Goal: Task Accomplishment & Management: Complete application form

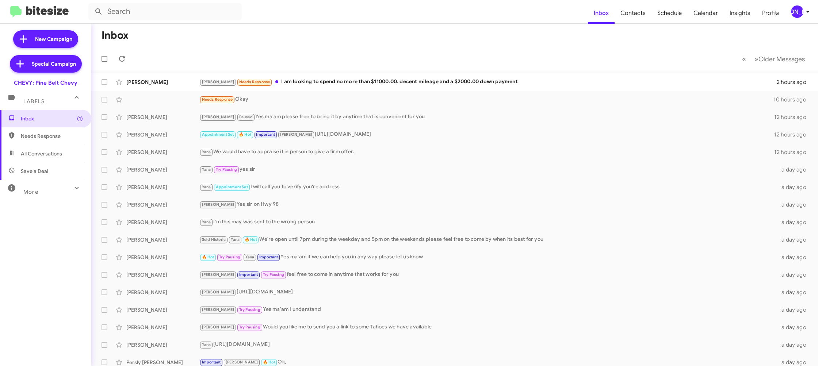
click at [804, 13] on icon at bounding box center [808, 11] width 9 height 9
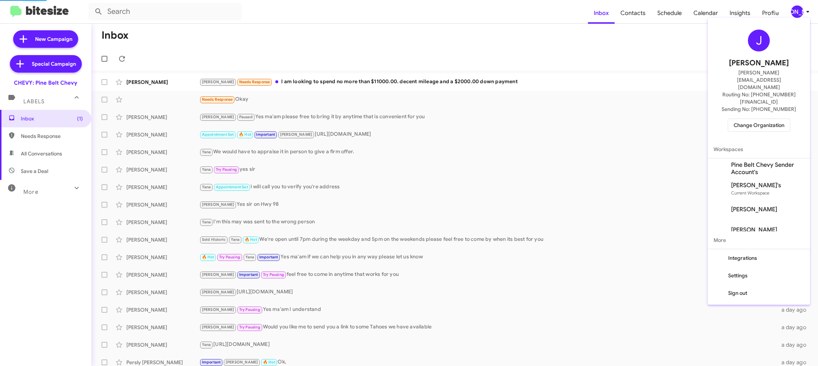
click at [756, 119] on span "Change Organization" at bounding box center [759, 125] width 51 height 12
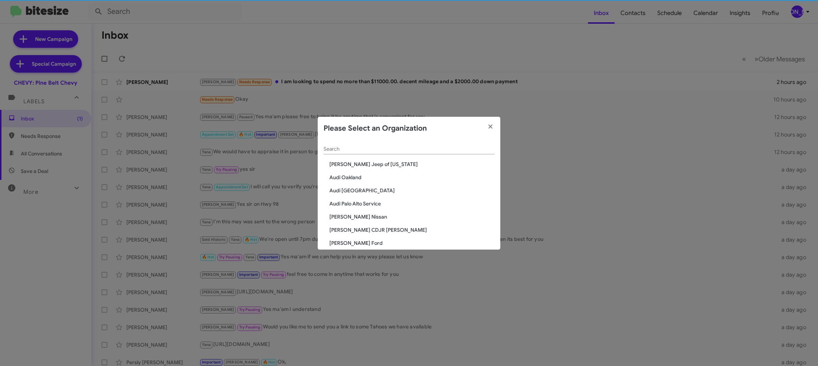
click at [337, 150] on input "Search" at bounding box center [409, 150] width 171 height 6
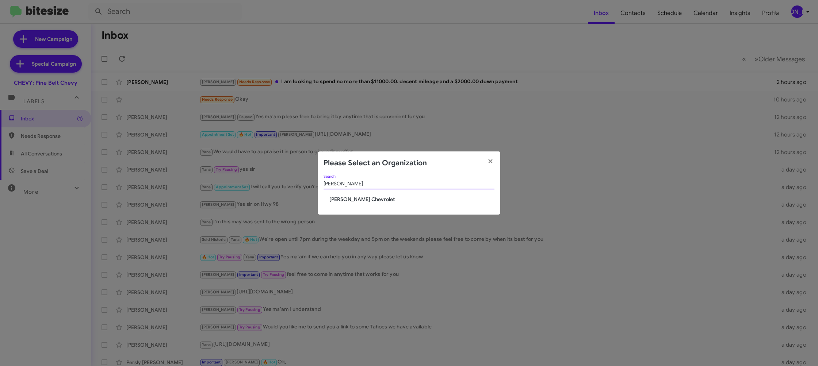
type input "elkin"
click at [341, 198] on span "[PERSON_NAME] Chevrolet" at bounding box center [412, 199] width 165 height 7
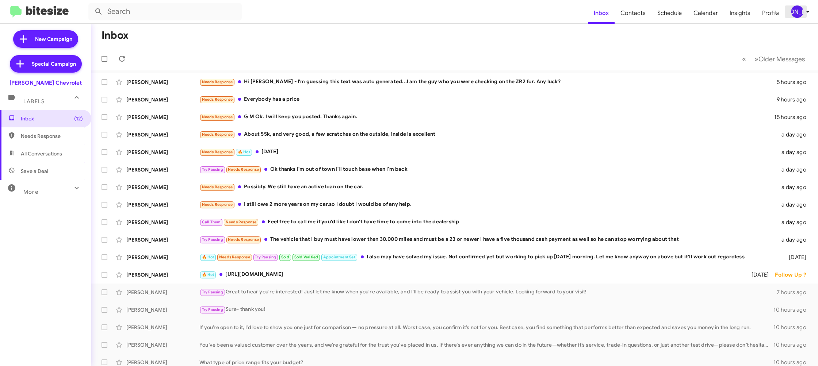
click at [806, 11] on icon at bounding box center [808, 11] width 9 height 9
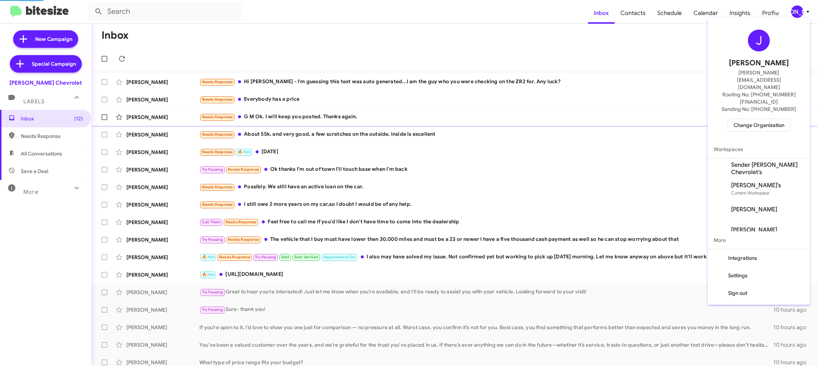
drag, startPoint x: 763, startPoint y: 144, endPoint x: 713, endPoint y: 125, distance: 54.0
click at [763, 161] on span "Sender Elkins Chevrolet's" at bounding box center [767, 168] width 73 height 15
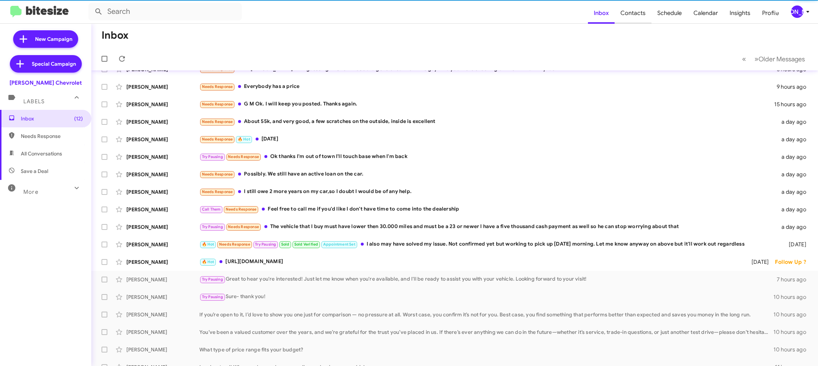
scroll to position [18, 0]
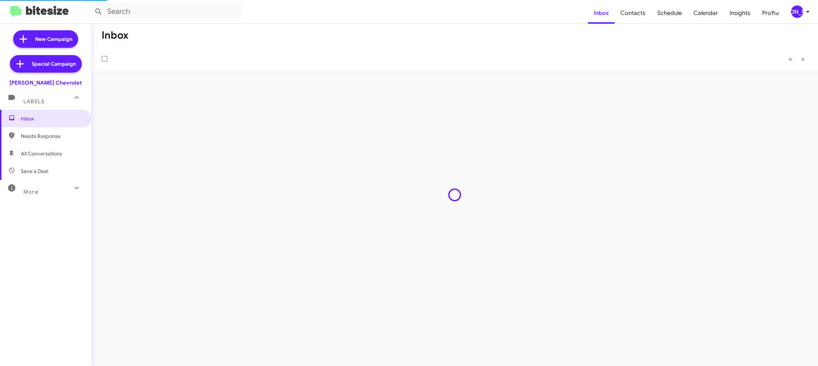
type input "in:groups"
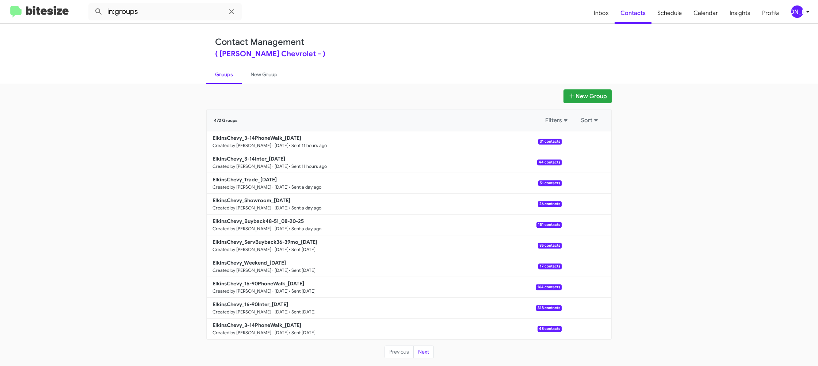
click at [792, 10] on div "[PERSON_NAME]" at bounding box center [797, 11] width 12 height 12
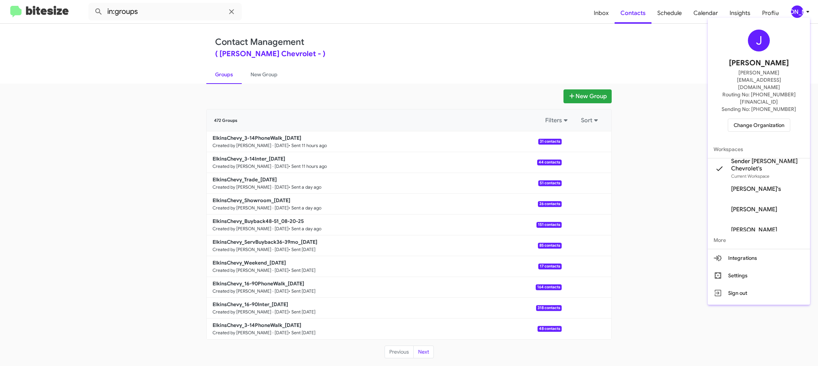
click at [543, 57] on div at bounding box center [409, 183] width 818 height 366
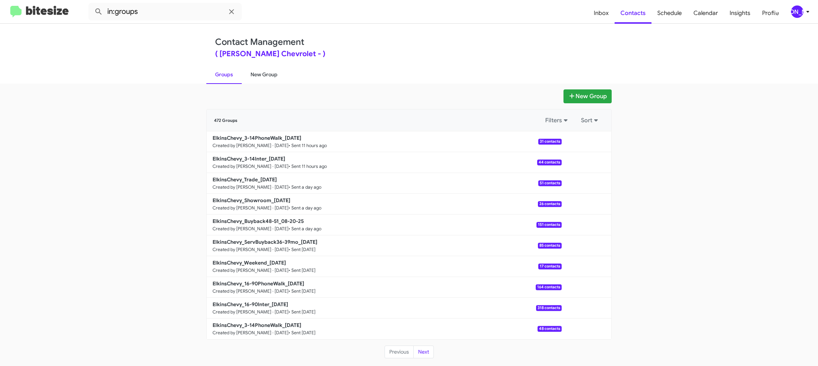
click at [278, 73] on link "New Group" at bounding box center [264, 74] width 45 height 19
drag, startPoint x: 278, startPoint y: 73, endPoint x: 284, endPoint y: 58, distance: 16.0
click at [278, 73] on link "New Group" at bounding box center [264, 74] width 45 height 19
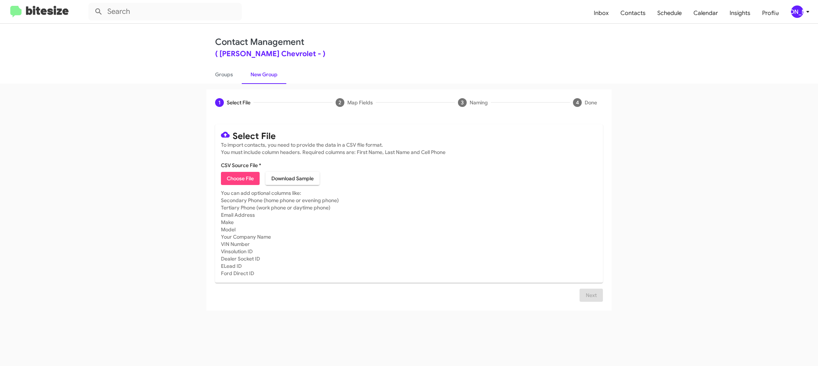
click at [239, 176] on span "Choose File" at bounding box center [240, 178] width 27 height 13
type input "ElkinsChevy_16-90Inter_08-22-25"
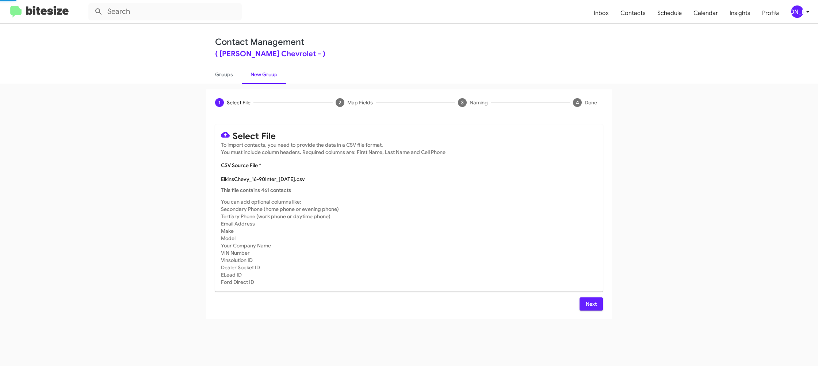
click at [514, 229] on mat-card-subtitle "You can add optional columns like: Secondary Phone (home phone or evening phone…" at bounding box center [409, 242] width 376 height 88
click at [589, 307] on span "Next" at bounding box center [592, 304] width 12 height 13
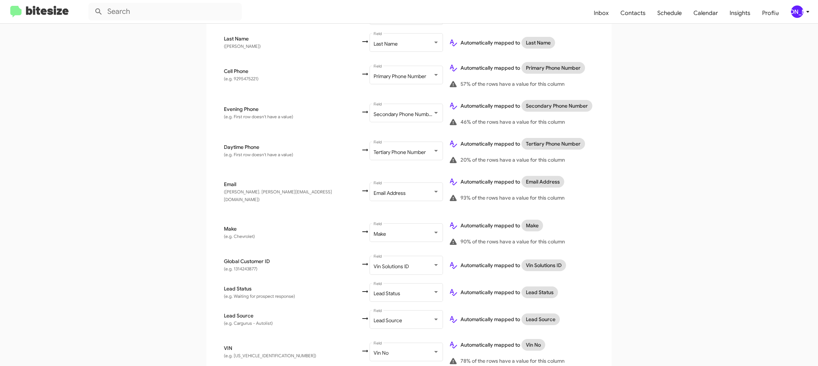
scroll to position [337, 0]
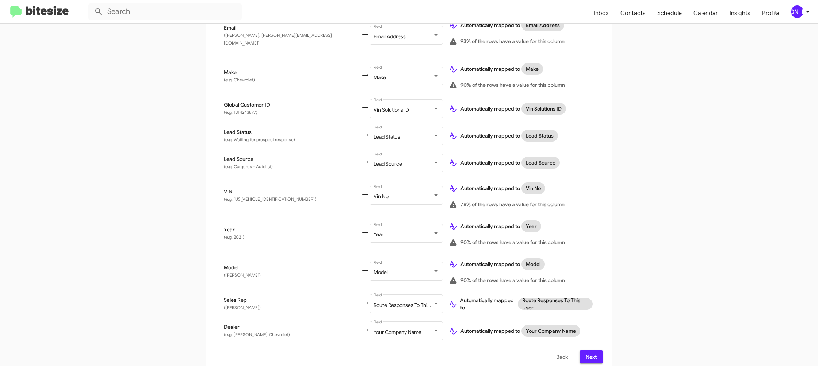
drag, startPoint x: 588, startPoint y: 348, endPoint x: 585, endPoint y: 349, distance: 3.7
click at [586, 351] on span "Next" at bounding box center [592, 357] width 12 height 13
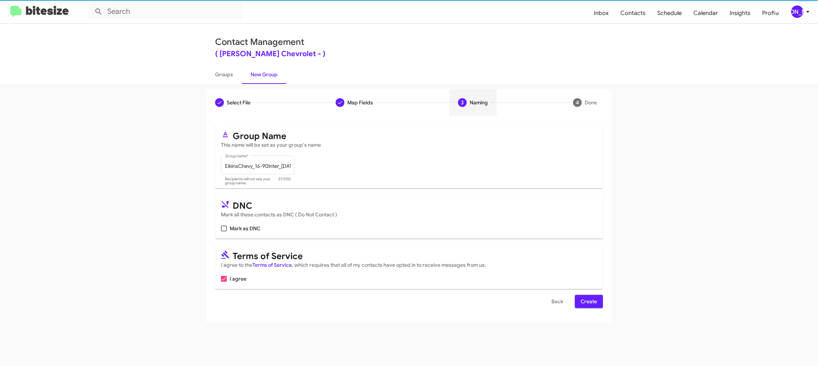
scroll to position [0, 0]
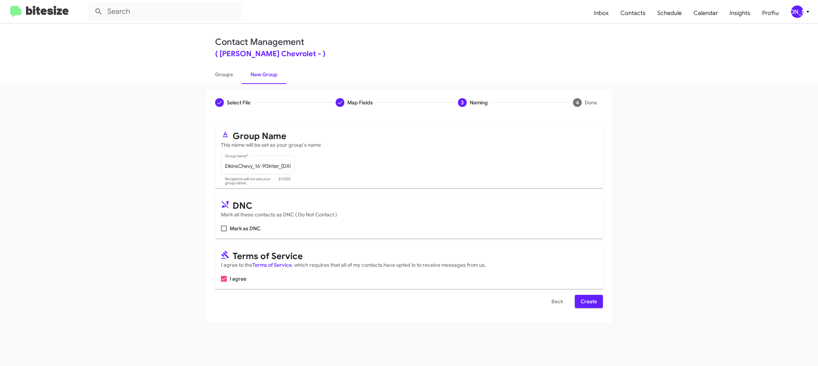
click at [795, 18] on mat-toolbar "Inbox Contacts Schedule Calendar Insights Profile JA" at bounding box center [409, 11] width 818 height 23
click at [795, 12] on div "[PERSON_NAME]" at bounding box center [797, 11] width 12 height 12
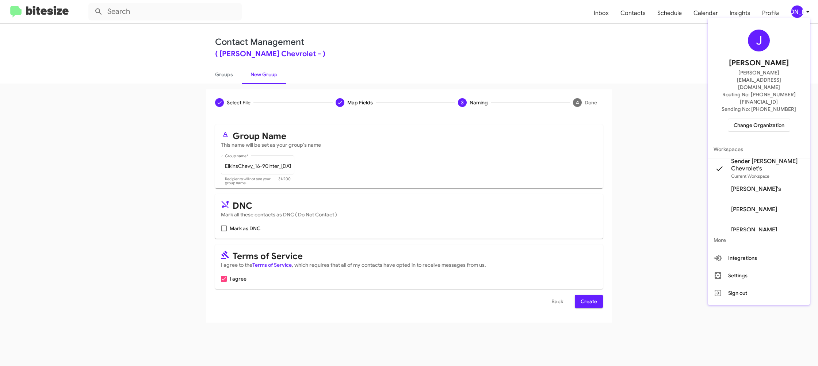
click at [795, 12] on div at bounding box center [409, 183] width 818 height 366
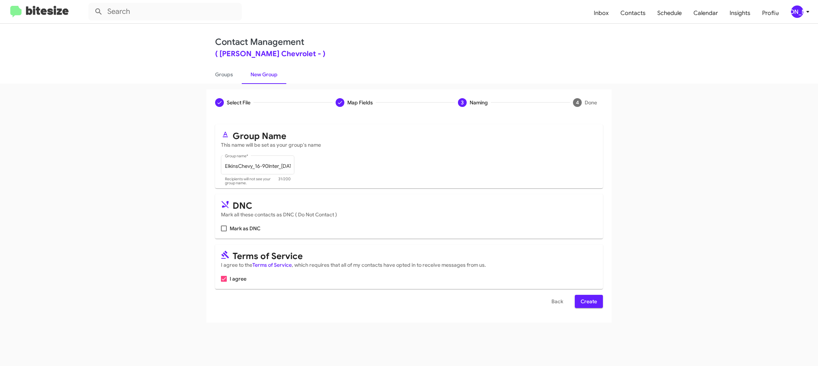
click at [601, 304] on button "Create" at bounding box center [589, 301] width 28 height 13
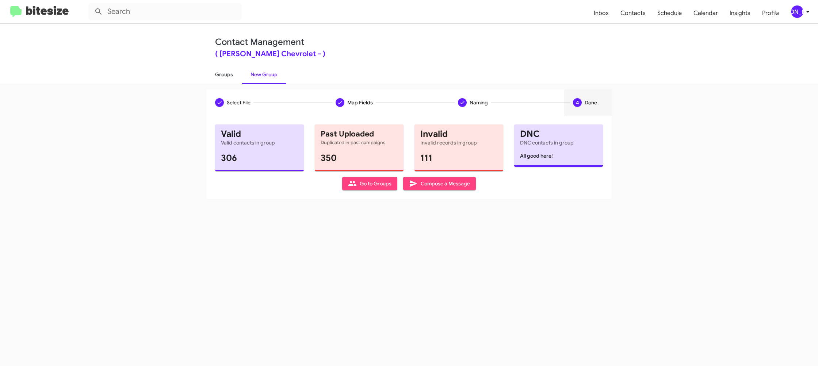
click at [234, 79] on link "Groups" at bounding box center [223, 74] width 35 height 19
type input "in:groups"
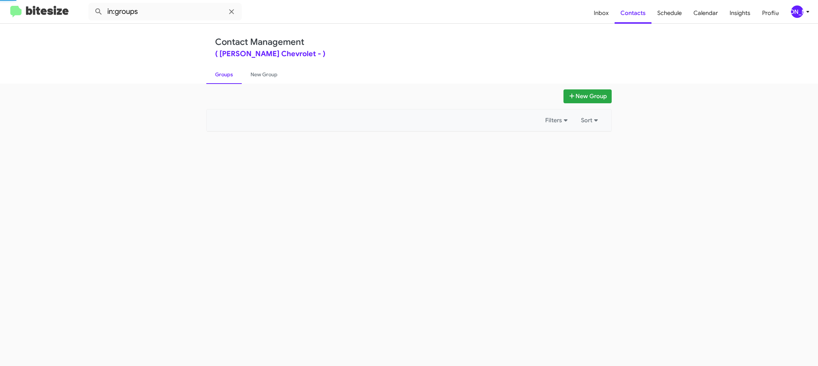
click at [234, 78] on link "Groups" at bounding box center [223, 74] width 35 height 19
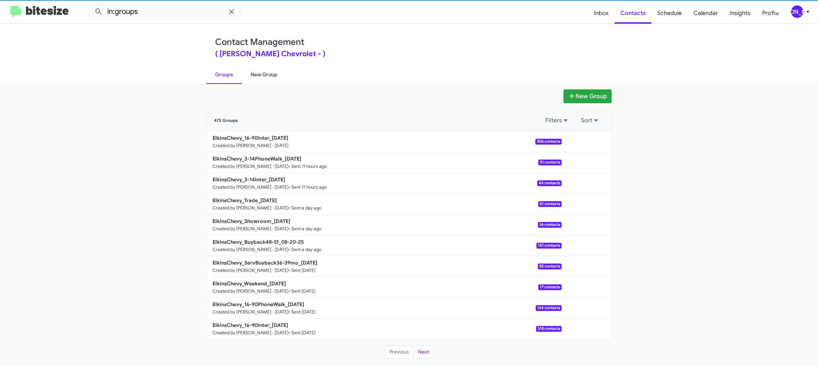
click at [260, 74] on link "New Group" at bounding box center [264, 74] width 45 height 19
click at [261, 73] on link "New Group" at bounding box center [264, 74] width 45 height 19
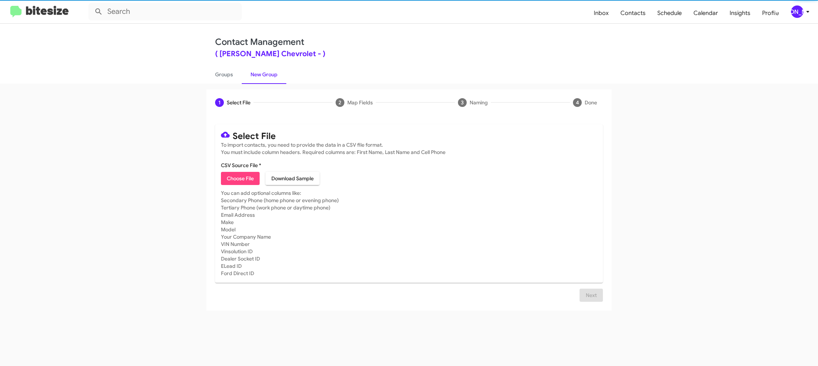
click at [250, 184] on span "Choose File" at bounding box center [240, 178] width 27 height 13
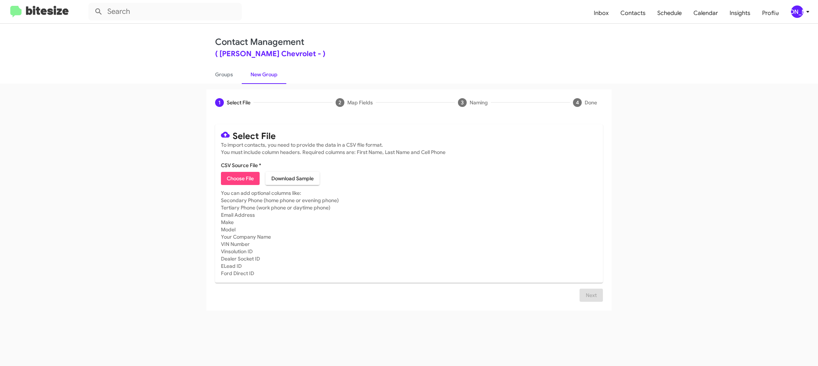
type input "ElkinsChevy_16-90PhoneWalk_08-22-25"
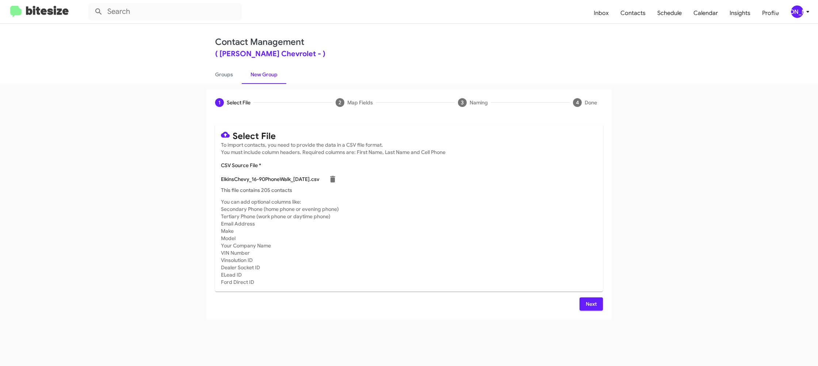
drag, startPoint x: 531, startPoint y: 208, endPoint x: 572, endPoint y: 260, distance: 67.1
click at [539, 209] on mat-card-subtitle "You can add optional columns like: Secondary Phone (home phone or evening phone…" at bounding box center [409, 242] width 376 height 88
click at [604, 301] on div "Select File To import contacts, you need to provide the data in a CSV file form…" at bounding box center [409, 218] width 406 height 204
click at [600, 301] on button "Next" at bounding box center [591, 304] width 23 height 13
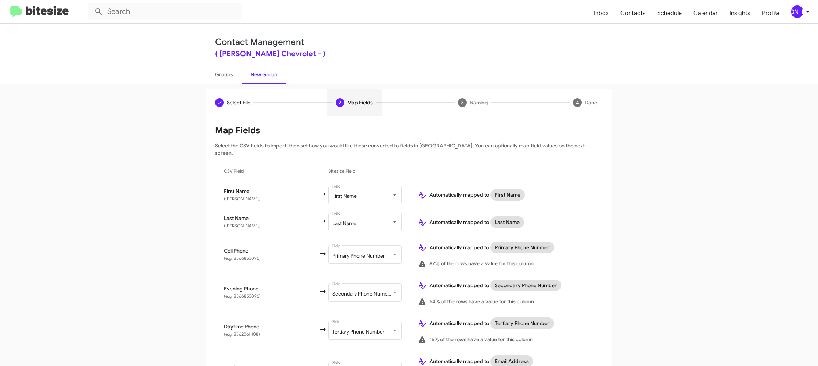
scroll to position [337, 0]
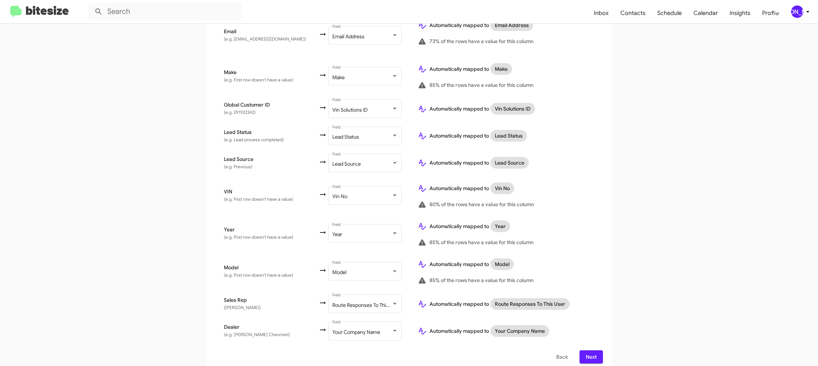
click at [583, 351] on button "Next" at bounding box center [591, 357] width 23 height 13
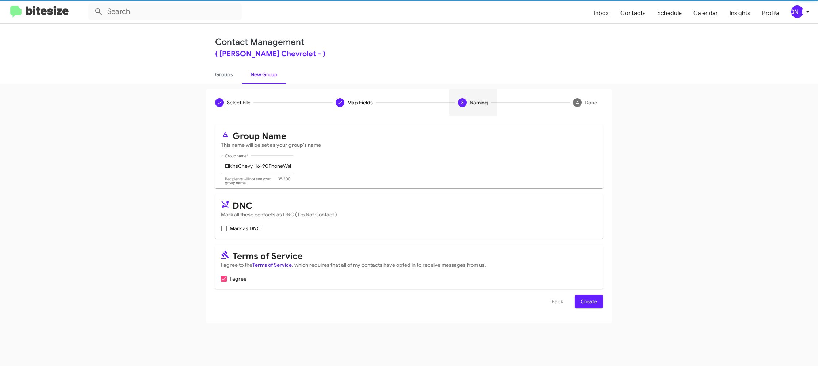
scroll to position [0, 0]
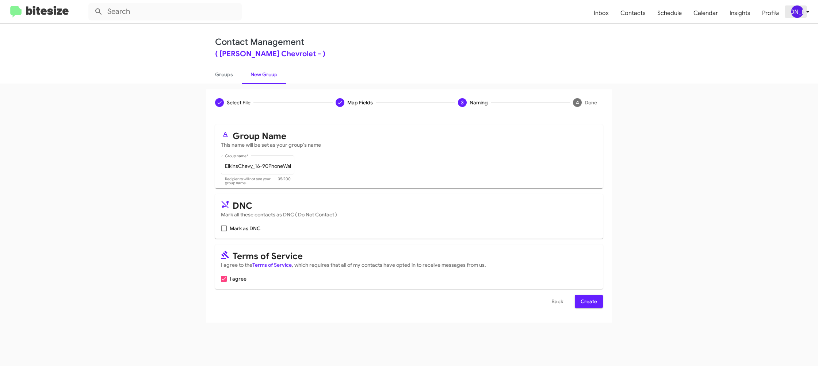
click at [806, 12] on icon at bounding box center [808, 11] width 9 height 9
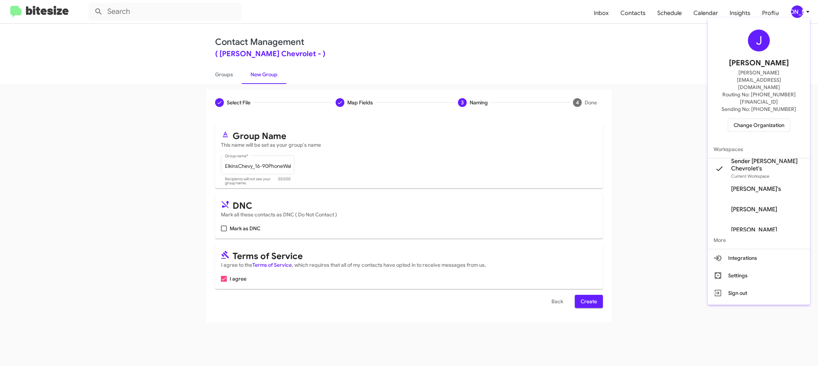
click at [806, 12] on div at bounding box center [409, 183] width 818 height 366
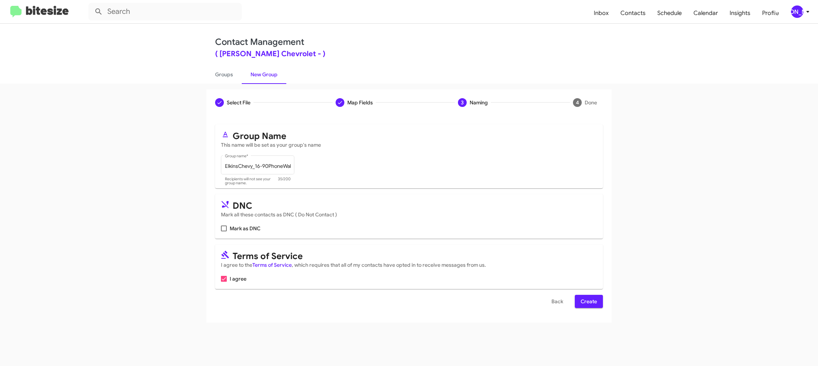
click at [594, 293] on form "Group Name This name will be set as your group's name ElkinsChevy_16-90PhoneWal…" at bounding box center [409, 217] width 388 height 184
click at [591, 299] on span "Create" at bounding box center [589, 301] width 16 height 13
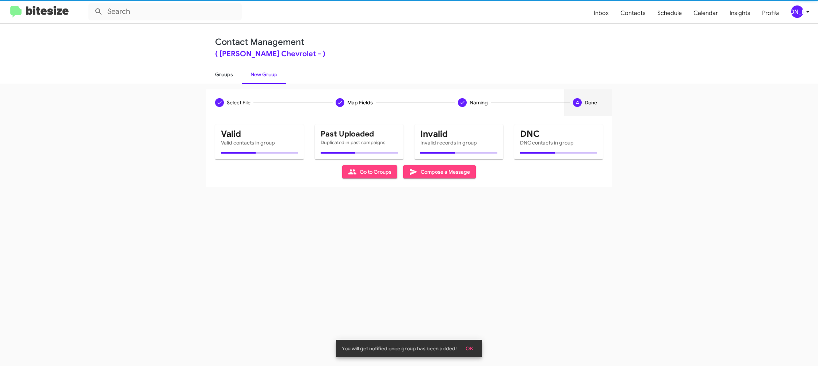
click at [228, 77] on link "Groups" at bounding box center [223, 74] width 35 height 19
type input "in:groups"
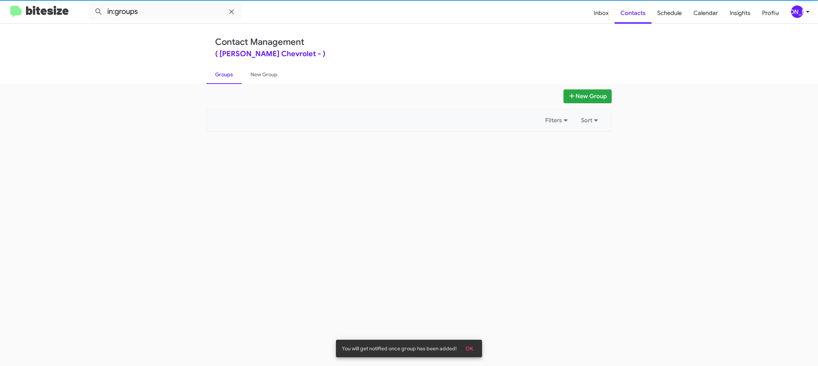
click at [228, 77] on link "Groups" at bounding box center [223, 74] width 35 height 19
drag, startPoint x: 228, startPoint y: 77, endPoint x: 236, endPoint y: 74, distance: 8.7
click at [232, 75] on link "Groups" at bounding box center [223, 74] width 35 height 19
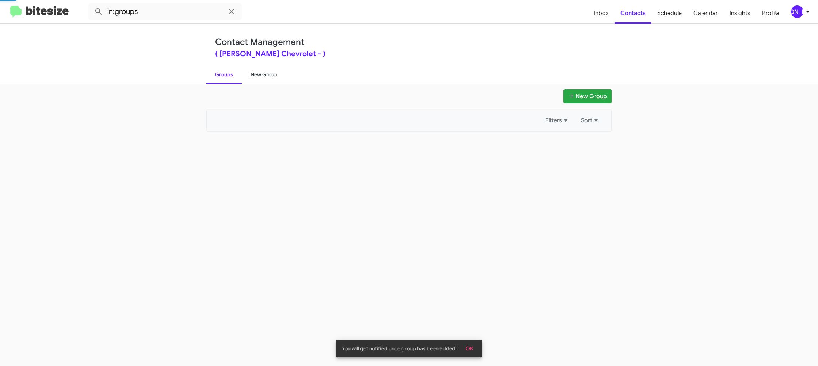
click at [247, 73] on link "New Group" at bounding box center [264, 74] width 45 height 19
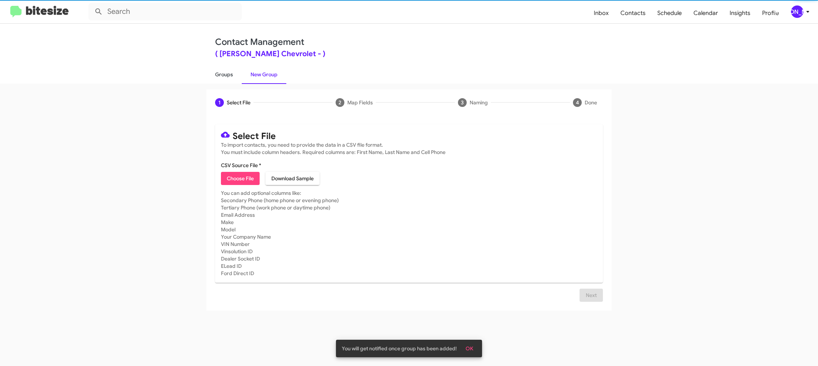
click at [227, 75] on link "Groups" at bounding box center [223, 74] width 35 height 19
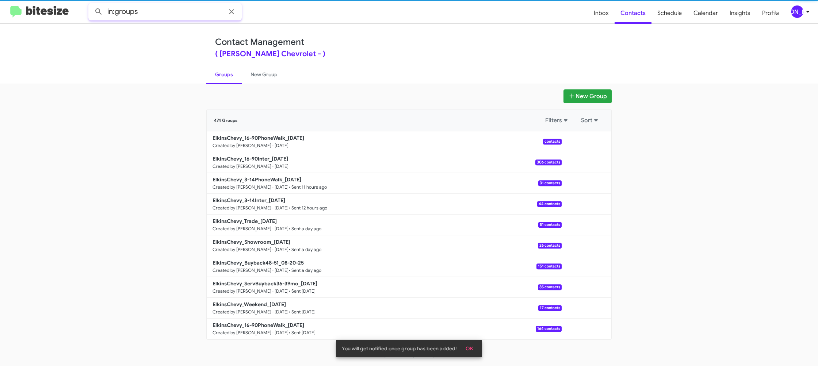
click at [169, 15] on input "in:groups" at bounding box center [164, 12] width 153 height 18
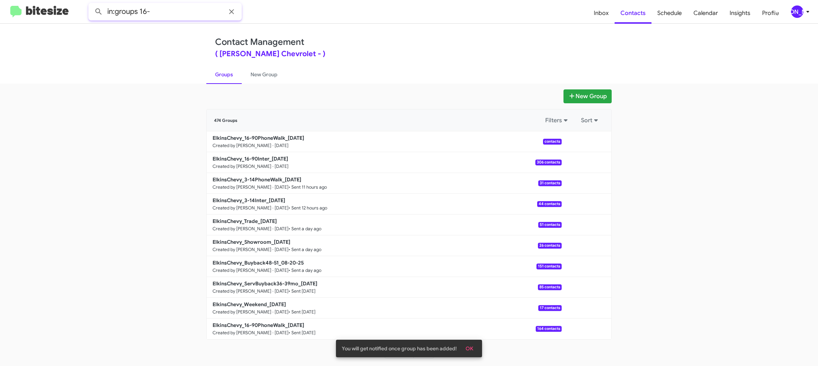
type input "in:groups 16-"
click at [91, 4] on button at bounding box center [98, 11] width 15 height 15
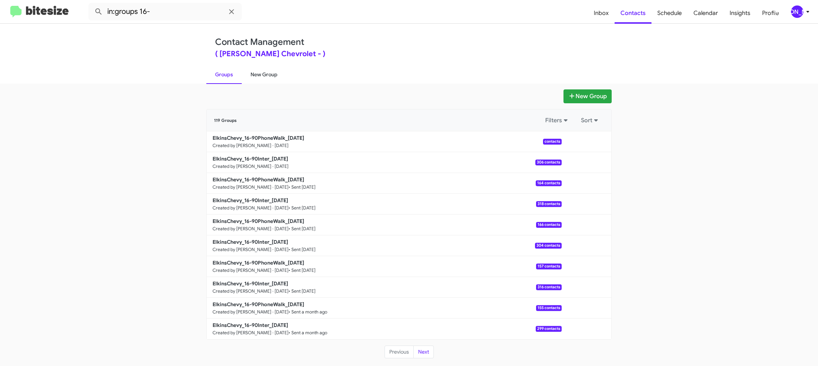
click at [249, 72] on link "New Group" at bounding box center [264, 74] width 45 height 19
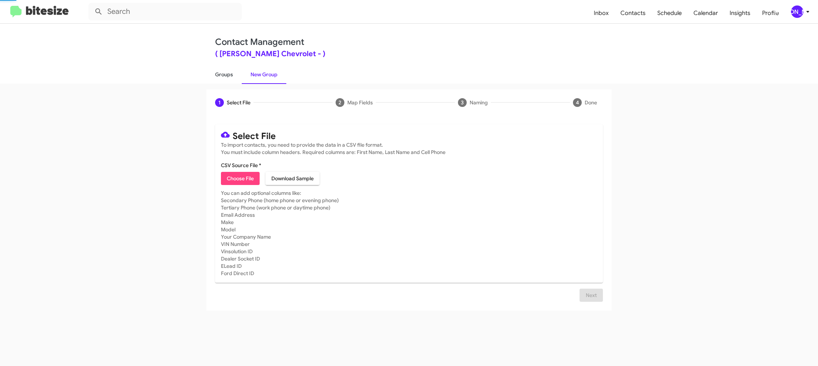
click at [220, 71] on link "Groups" at bounding box center [223, 74] width 35 height 19
type input "in:groups"
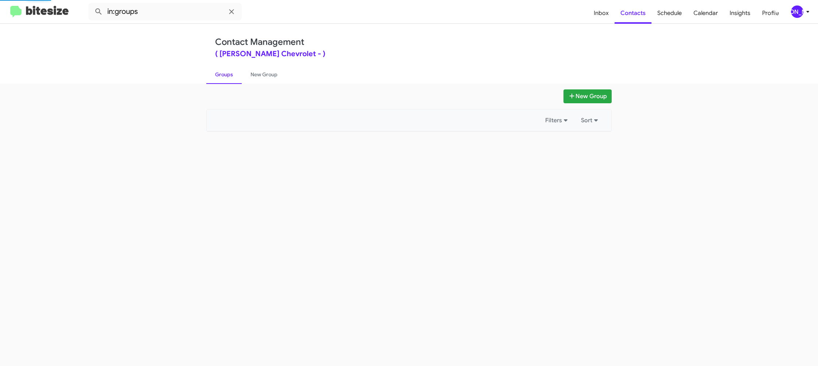
click at [220, 71] on link "Groups" at bounding box center [223, 74] width 35 height 19
drag, startPoint x: 220, startPoint y: 71, endPoint x: 497, endPoint y: 110, distance: 280.4
click at [221, 71] on link "Groups" at bounding box center [223, 74] width 35 height 19
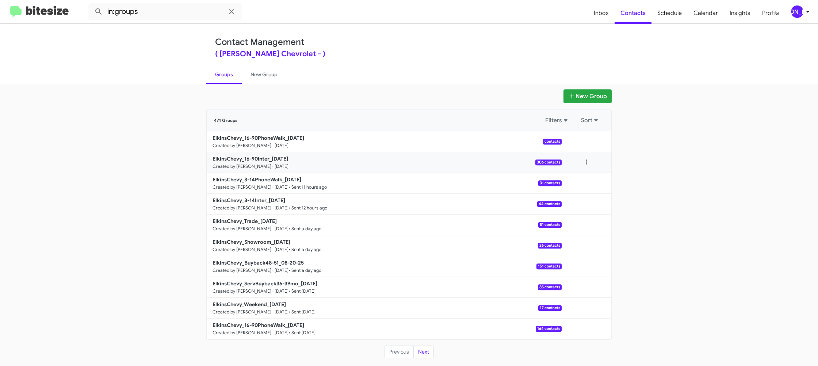
click at [576, 164] on div at bounding box center [587, 162] width 50 height 15
drag, startPoint x: 586, startPoint y: 164, endPoint x: 584, endPoint y: 168, distance: 4.4
click at [586, 164] on button at bounding box center [586, 162] width 15 height 15
click at [577, 180] on button "View contacts" at bounding box center [565, 183] width 58 height 18
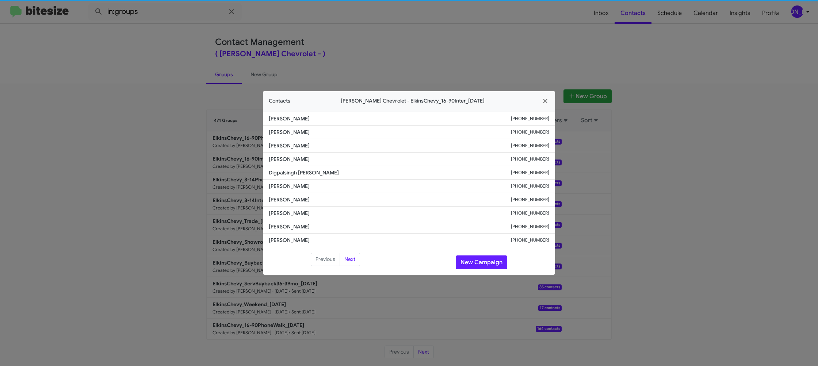
click at [297, 186] on span "Kevin Cardozo" at bounding box center [390, 186] width 242 height 7
drag, startPoint x: 297, startPoint y: 186, endPoint x: 337, endPoint y: 186, distance: 39.8
click at [297, 186] on span "Kevin Cardozo" at bounding box center [390, 186] width 242 height 7
copy span "Kevin Cardozo"
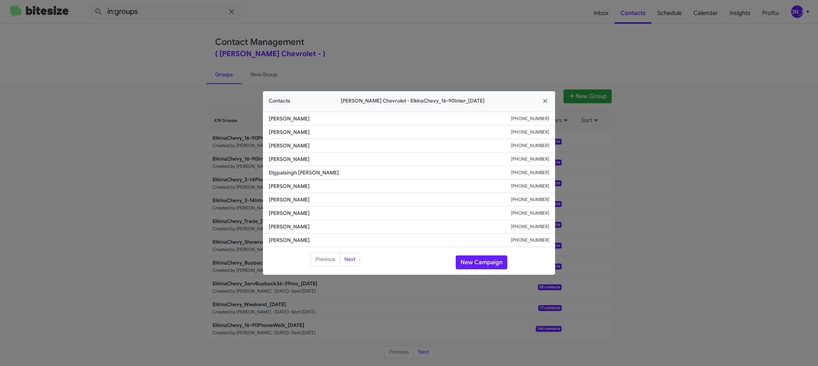
drag, startPoint x: 450, startPoint y: 26, endPoint x: 482, endPoint y: 57, distance: 43.9
click at [453, 29] on modal-container "Contacts Elkins Chevrolet - ElkinsChevy_16-90Inter_08-22-25 Tim Barbeau +131559…" at bounding box center [409, 183] width 818 height 366
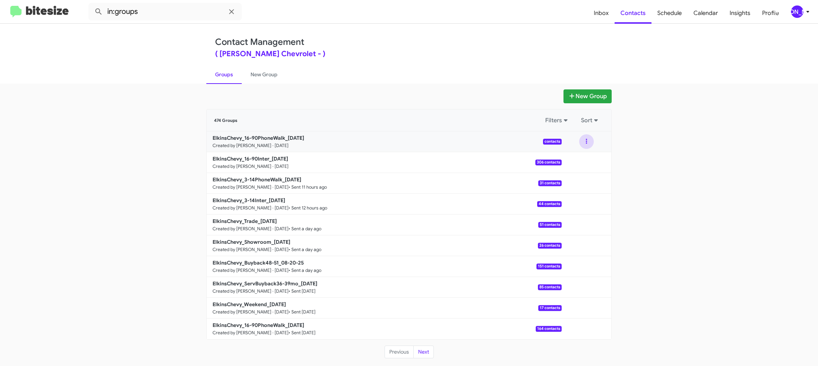
click at [580, 145] on button at bounding box center [586, 141] width 15 height 15
click at [578, 153] on button "View contacts" at bounding box center [565, 162] width 58 height 18
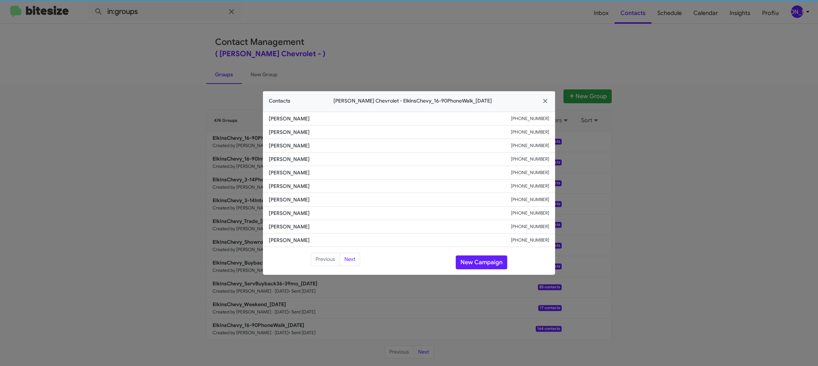
click at [278, 175] on span "Matthew Benjamin" at bounding box center [390, 172] width 242 height 7
drag, startPoint x: 278, startPoint y: 175, endPoint x: 285, endPoint y: 173, distance: 7.2
click at [278, 175] on span "Matthew Benjamin" at bounding box center [390, 172] width 242 height 7
copy span "Matthew Benjamin"
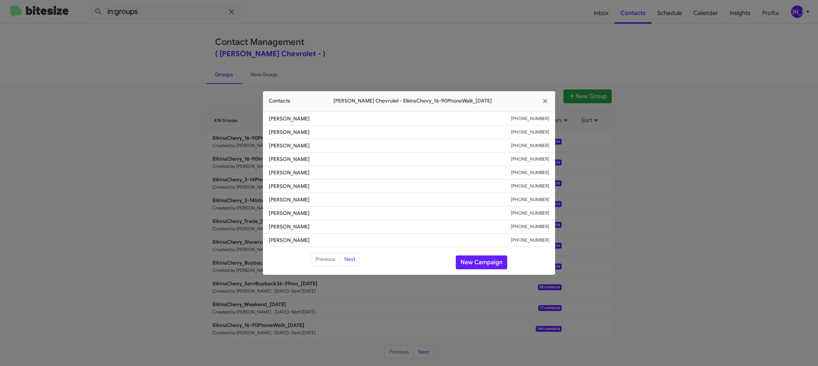
click at [338, 4] on modal-container "Contacts Elkins Chevrolet - ElkinsChevy_16-90PhoneWalk_08-22-25 David Sandlin J…" at bounding box center [409, 183] width 818 height 366
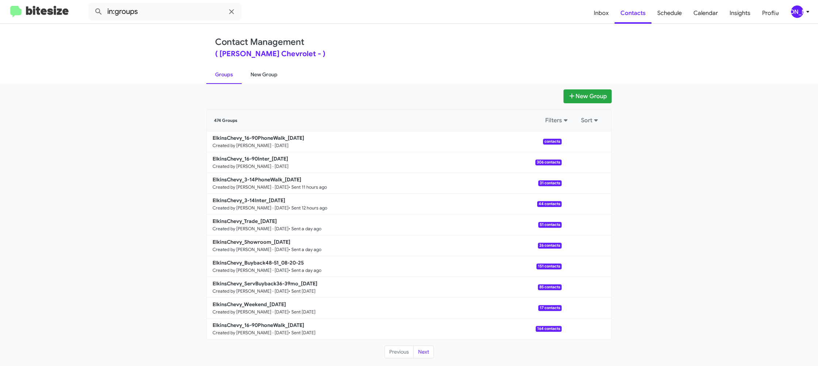
click at [256, 77] on link "New Group" at bounding box center [264, 74] width 45 height 19
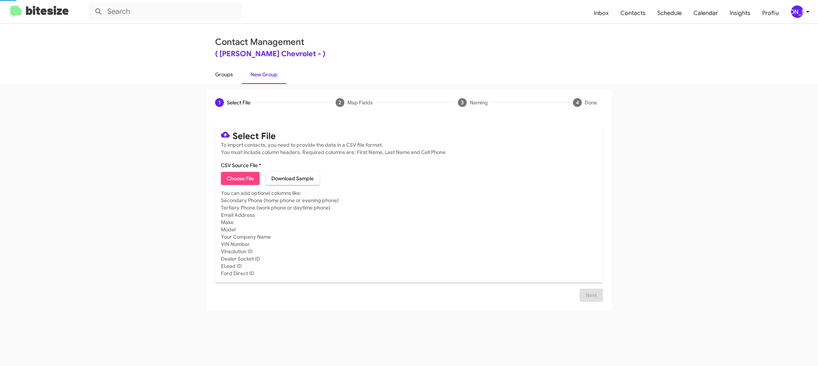
click at [222, 75] on link "Groups" at bounding box center [223, 74] width 35 height 19
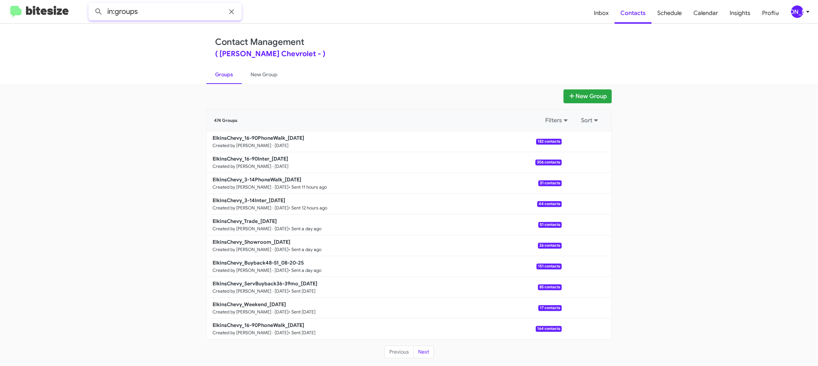
click at [152, 8] on input "in:groups" at bounding box center [164, 12] width 153 height 18
type input "in:groups 16-"
click at [91, 4] on button at bounding box center [98, 11] width 15 height 15
click at [265, 71] on link "New Group" at bounding box center [264, 74] width 45 height 19
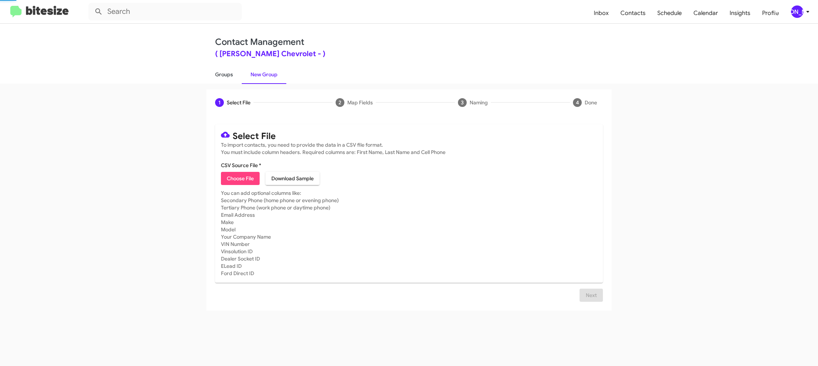
drag, startPoint x: 265, startPoint y: 71, endPoint x: 232, endPoint y: 70, distance: 32.2
click at [263, 71] on link "New Group" at bounding box center [264, 74] width 45 height 19
click at [232, 70] on link "Groups" at bounding box center [223, 74] width 35 height 19
type input "in:groups"
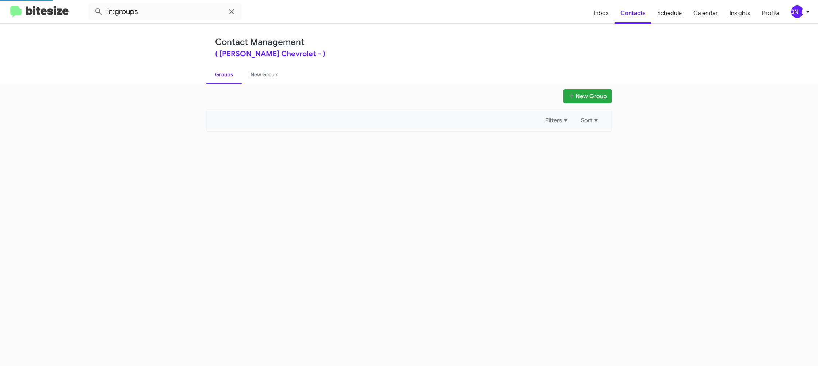
click at [232, 70] on link "Groups" at bounding box center [223, 74] width 35 height 19
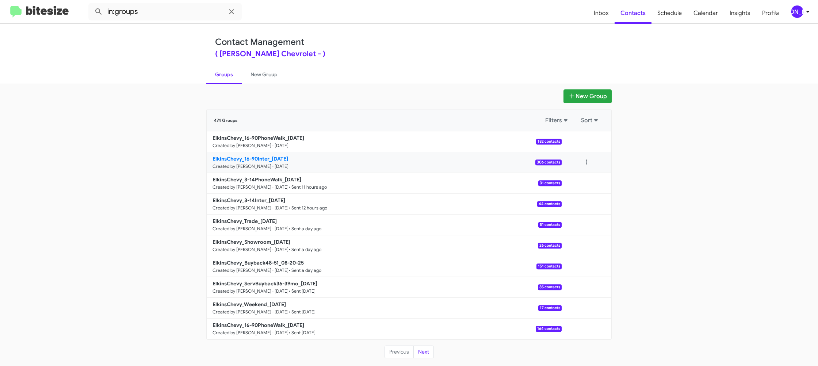
click at [269, 159] on b "ElkinsChevy_16-90Inter_08-22-25" at bounding box center [251, 159] width 76 height 7
drag, startPoint x: 269, startPoint y: 158, endPoint x: 260, endPoint y: 139, distance: 21.1
click at [269, 158] on b "ElkinsChevy_16-90Inter_08-22-25" at bounding box center [251, 159] width 76 height 7
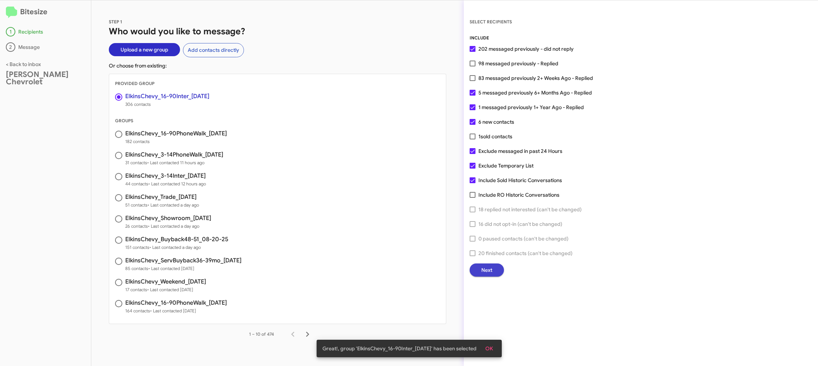
click at [482, 264] on span "Next" at bounding box center [487, 270] width 11 height 13
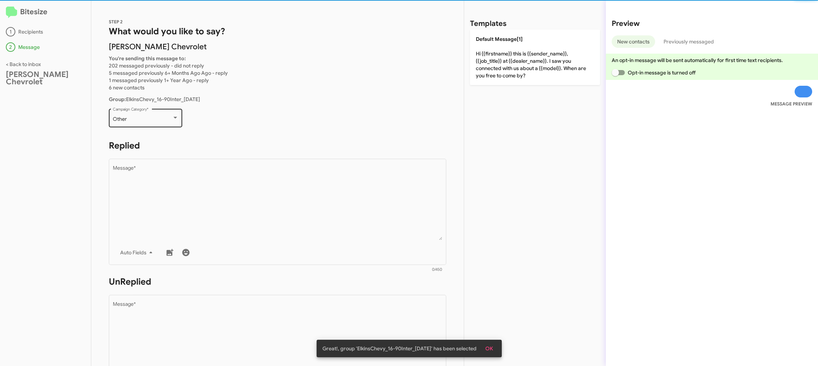
click at [152, 123] on div "Other Campaign Category *" at bounding box center [146, 117] width 66 height 20
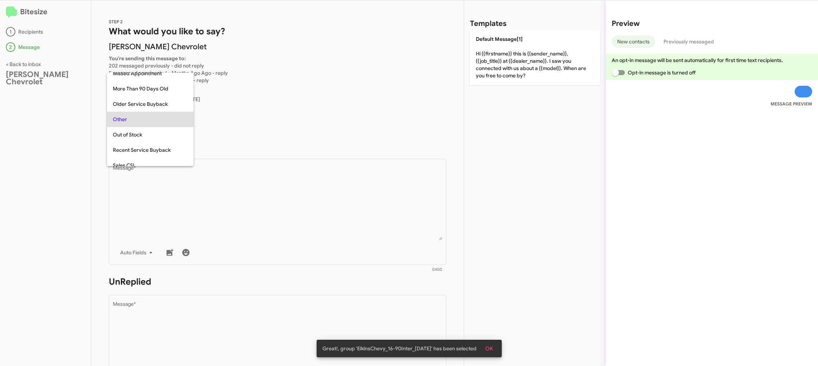
scroll to position [15, 0]
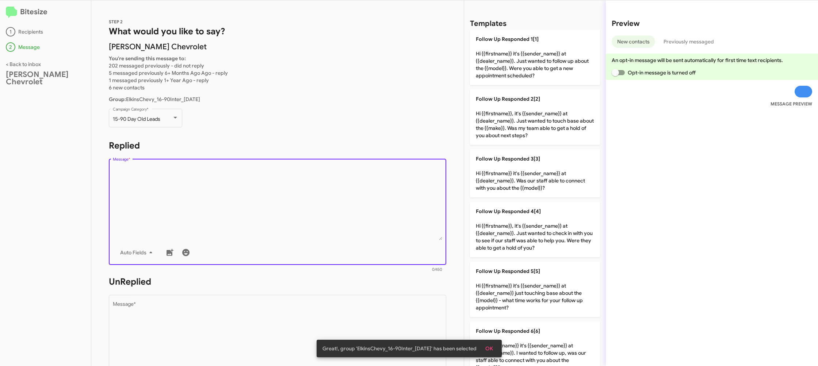
click at [281, 213] on textarea "Message *" at bounding box center [278, 203] width 330 height 75
drag, startPoint x: 281, startPoint y: 213, endPoint x: 413, endPoint y: 271, distance: 143.3
click at [283, 213] on textarea "Message *" at bounding box center [278, 203] width 330 height 75
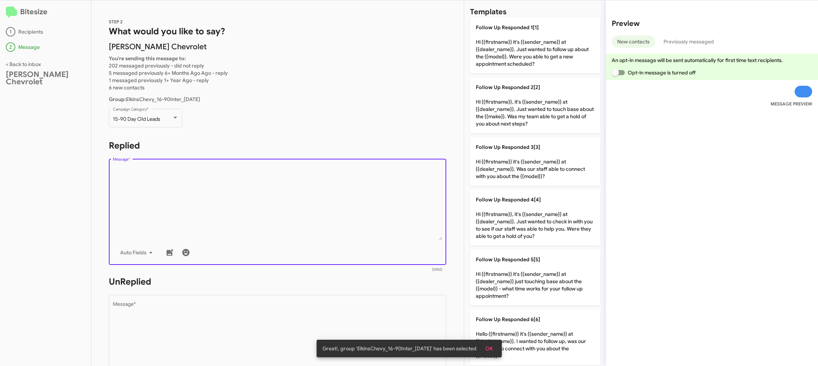
scroll to position [248, 0]
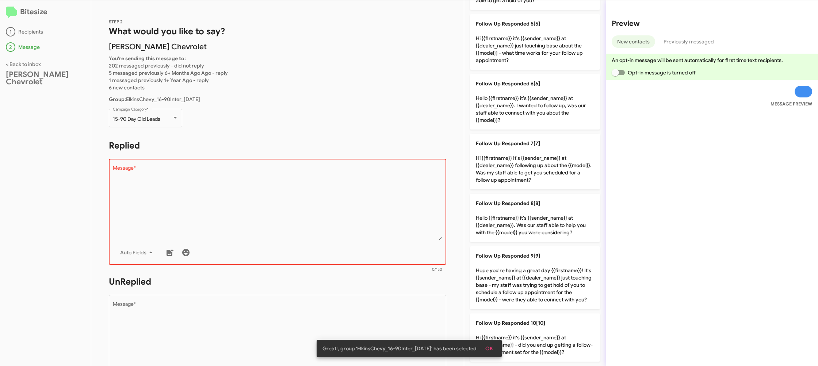
drag, startPoint x: 525, startPoint y: 200, endPoint x: 429, endPoint y: 218, distance: 97.8
click at [524, 200] on span "Follow Up Responded 8[8]" at bounding box center [508, 203] width 64 height 7
type textarea "Hello {{firstname}} it's {{sender_name}} at {{dealer_name}}. Was our staff able…"
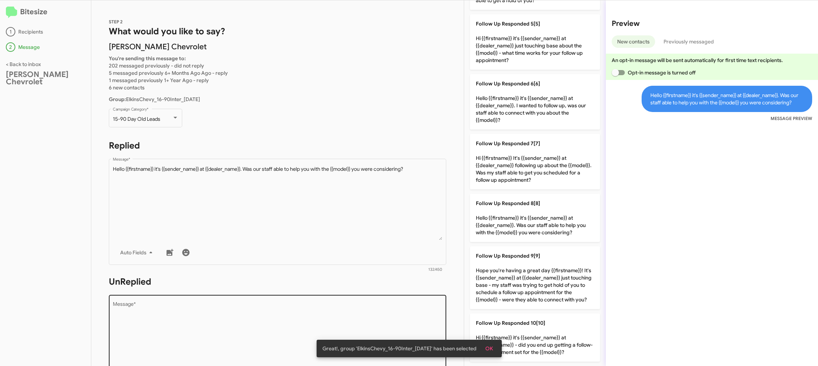
drag, startPoint x: 349, startPoint y: 286, endPoint x: 344, endPoint y: 296, distance: 11.3
click at [348, 288] on h1 "UnReplied" at bounding box center [278, 282] width 338 height 12
click at [341, 303] on textarea "Message *" at bounding box center [278, 339] width 330 height 75
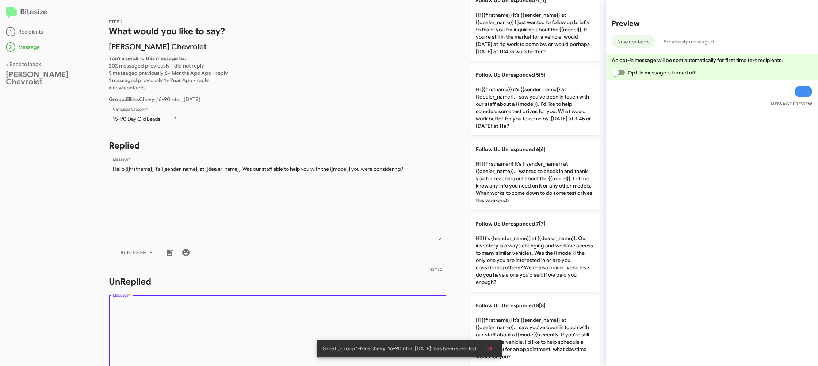
click at [341, 303] on textarea "Message *" at bounding box center [278, 339] width 330 height 75
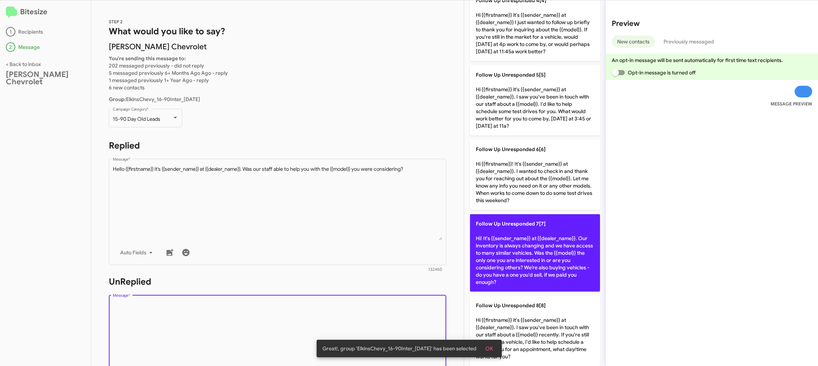
click at [367, 295] on div "Drop image here to insert Auto Fields Message *" at bounding box center [278, 348] width 330 height 108
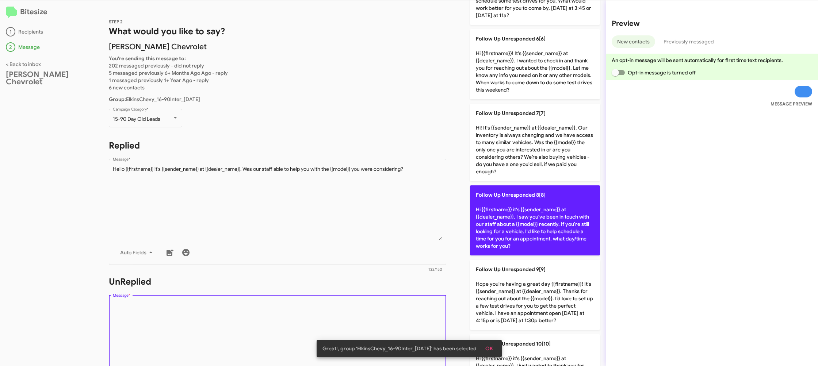
scroll to position [483, 0]
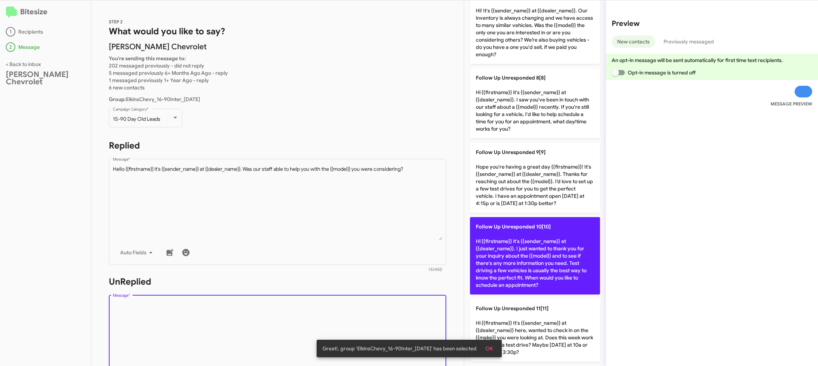
drag, startPoint x: 539, startPoint y: 260, endPoint x: 518, endPoint y: 258, distance: 20.6
click at [529, 258] on p "Follow Up Unresponded 10[10] Hi {{firstname}} it's {{sender_name}} at {{dealer_…" at bounding box center [535, 255] width 130 height 77
type textarea "Hi {{firstname}} it's {{sender_name}} at {{dealer_name}}. I just wanted to than…"
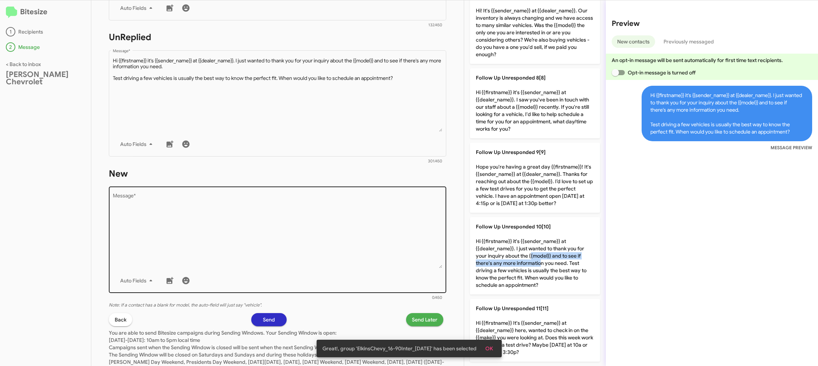
scroll to position [274, 0]
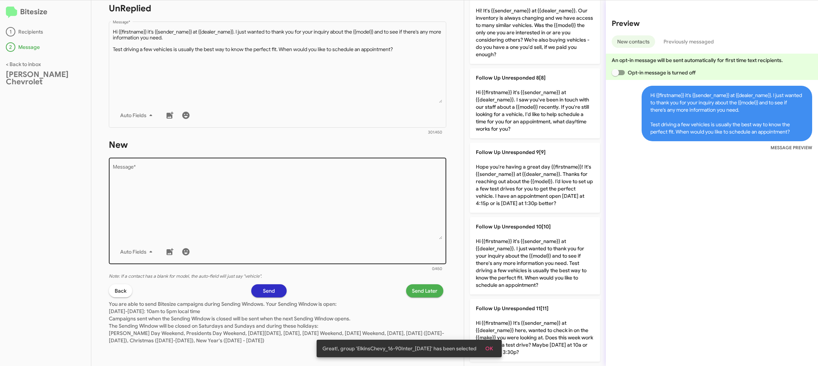
click at [411, 262] on div "Drop image here to insert Auto Fields Message *" at bounding box center [278, 211] width 330 height 108
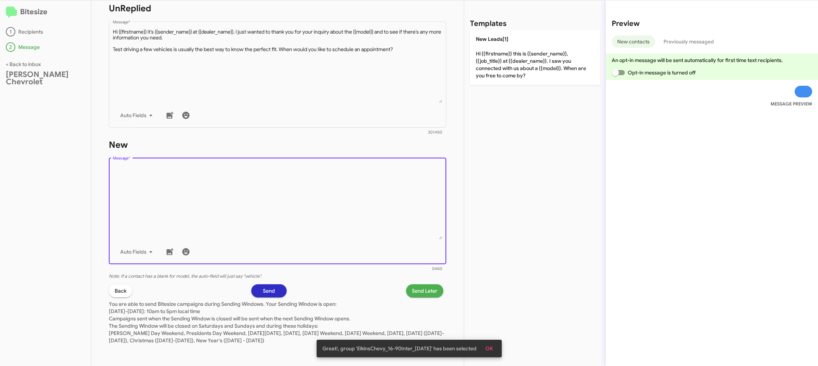
scroll to position [0, 0]
click at [409, 261] on div "Drop image here to insert Auto Fields Message *" at bounding box center [278, 211] width 330 height 108
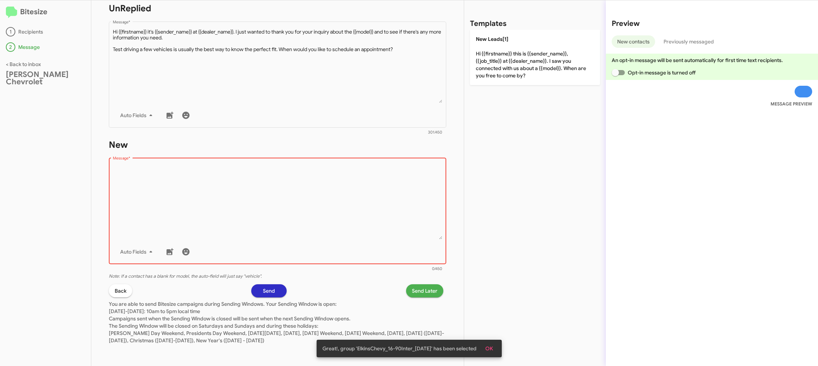
click at [407, 258] on div "Auto Fields" at bounding box center [278, 252] width 330 height 15
drag, startPoint x: 407, startPoint y: 258, endPoint x: 496, endPoint y: 97, distance: 184.5
click at [426, 220] on div "Drop image here to insert Auto Fields Message *" at bounding box center [278, 211] width 330 height 108
drag, startPoint x: 510, startPoint y: 83, endPoint x: 503, endPoint y: 71, distance: 14.4
click at [510, 83] on div "Templates New Leads[1] Hi {{firstname}} this is {{sender_name}}, {{job_title}} …" at bounding box center [535, 183] width 142 height 366
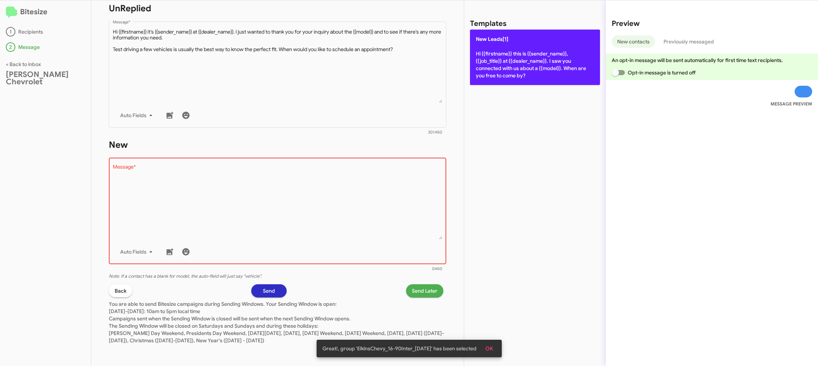
click at [503, 71] on p "New Leads[1] Hi {{firstname}} this is {{sender_name}}, {{job_title}} at {{deale…" at bounding box center [535, 58] width 130 height 56
type textarea "Hi {{firstname}} this is {{sender_name}}, {{job_title}} at {{dealer_name}}. I s…"
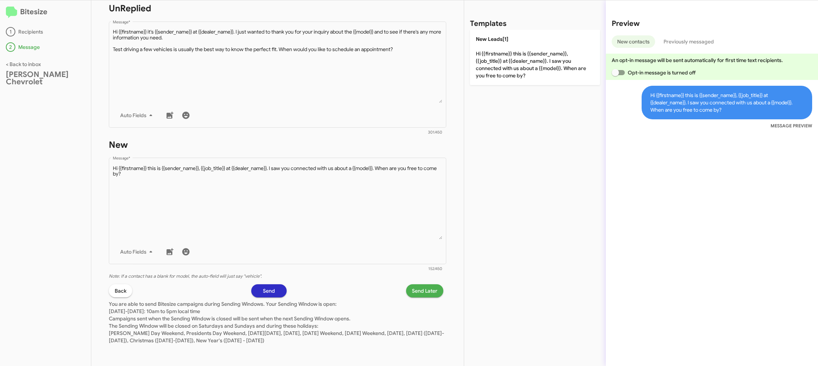
click at [414, 290] on span "Send Later" at bounding box center [425, 291] width 26 height 13
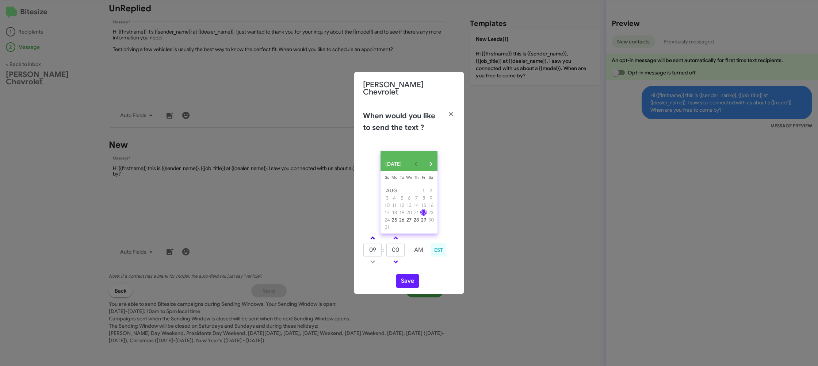
click at [370, 239] on link at bounding box center [372, 238] width 13 height 8
type input "10"
click at [393, 252] on input "00" at bounding box center [396, 250] width 18 height 14
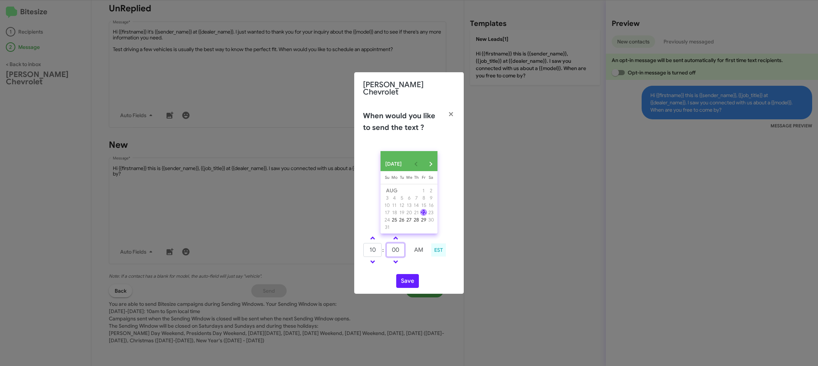
click at [393, 252] on input "00" at bounding box center [396, 250] width 18 height 14
type input "32"
drag, startPoint x: 419, startPoint y: 268, endPoint x: 417, endPoint y: 273, distance: 6.2
click at [418, 269] on div "AUG 2025 Sunday Su Monday Mo Tuesday Tu Wednesday We Thursday Th Friday Fr Satu…" at bounding box center [409, 219] width 110 height 149
click at [407, 284] on button "Save" at bounding box center [407, 281] width 23 height 14
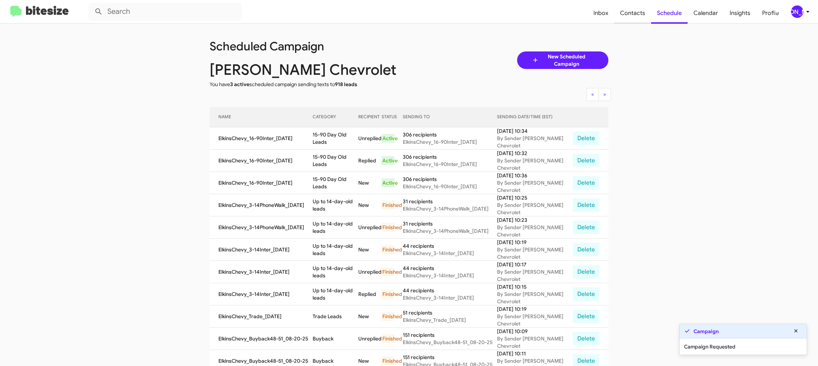
click at [636, 11] on span "Contacts" at bounding box center [633, 13] width 37 height 21
type input "in:groups"
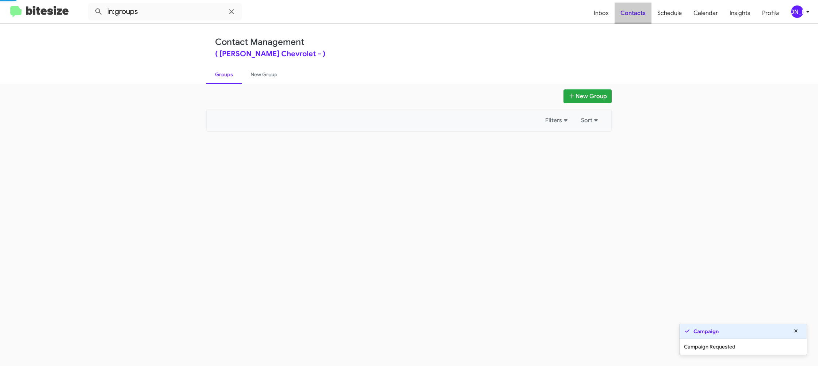
click at [636, 11] on span "Contacts" at bounding box center [633, 13] width 37 height 21
drag, startPoint x: 636, startPoint y: 11, endPoint x: 441, endPoint y: 41, distance: 196.6
click at [635, 11] on span "Contacts" at bounding box center [633, 13] width 37 height 21
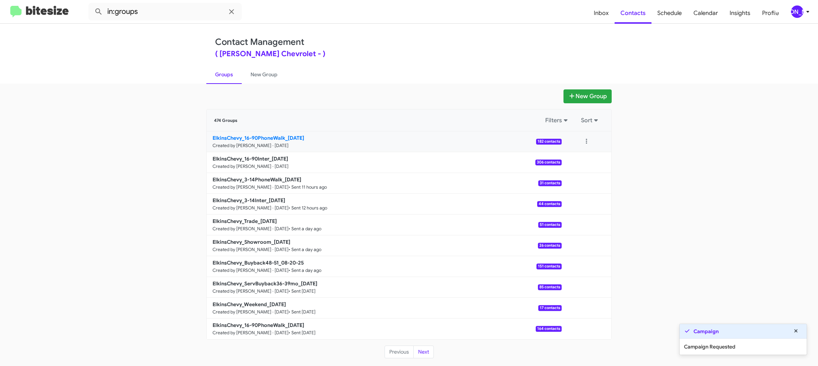
click at [281, 141] on link "ElkinsChevy_16-90PhoneWalk_08-22-25 Created by Jason Apdua · Aug 22, 2025 182 c…" at bounding box center [384, 142] width 355 height 21
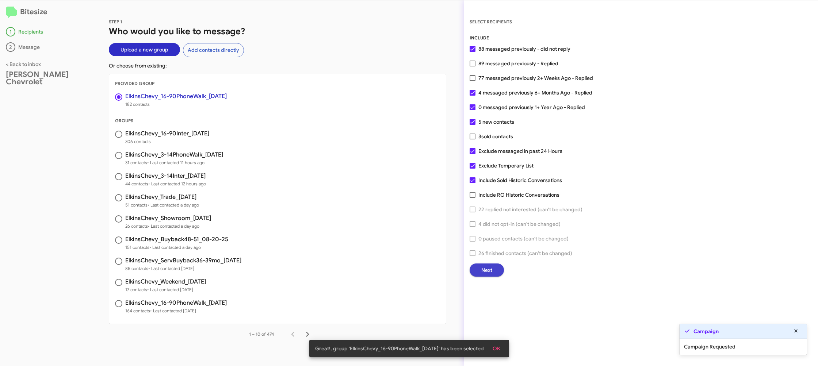
click at [478, 273] on button "Next" at bounding box center [487, 270] width 34 height 13
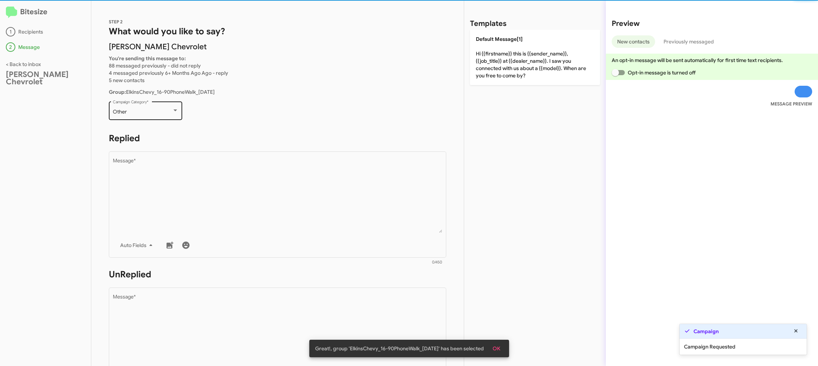
click at [163, 115] on div "Other Campaign Category *" at bounding box center [146, 110] width 66 height 20
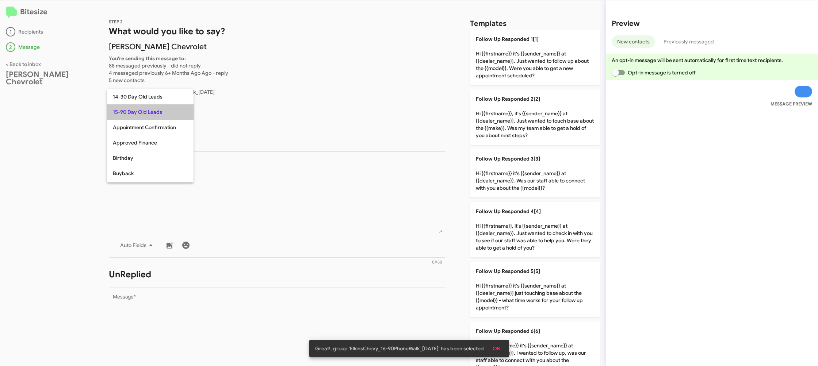
click at [163, 115] on span "15-90 Day Old Leads" at bounding box center [150, 111] width 75 height 15
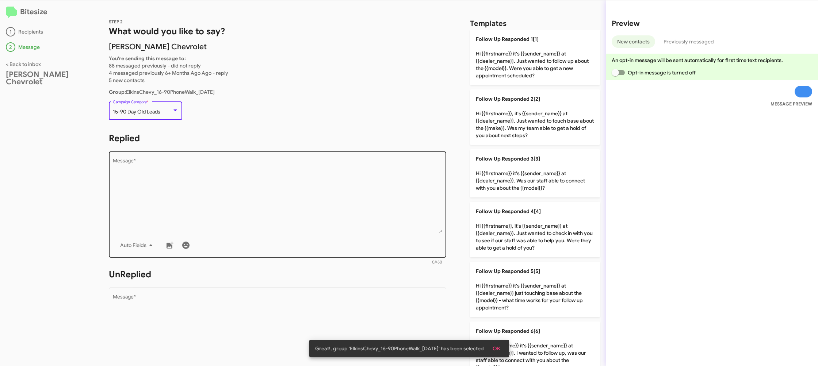
click at [239, 186] on textarea "Message *" at bounding box center [278, 196] width 330 height 75
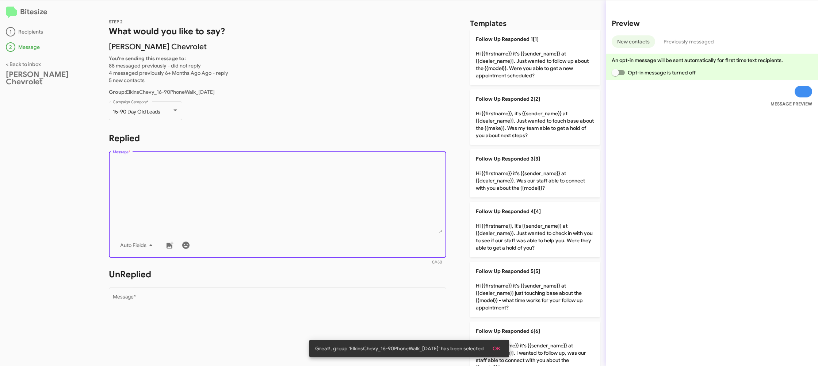
drag, startPoint x: 239, startPoint y: 186, endPoint x: 535, endPoint y: 240, distance: 300.1
click at [243, 186] on textarea "Message *" at bounding box center [278, 196] width 330 height 75
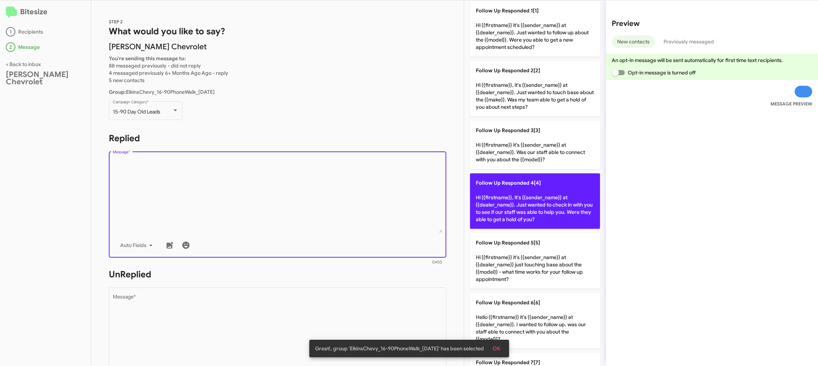
scroll to position [248, 0]
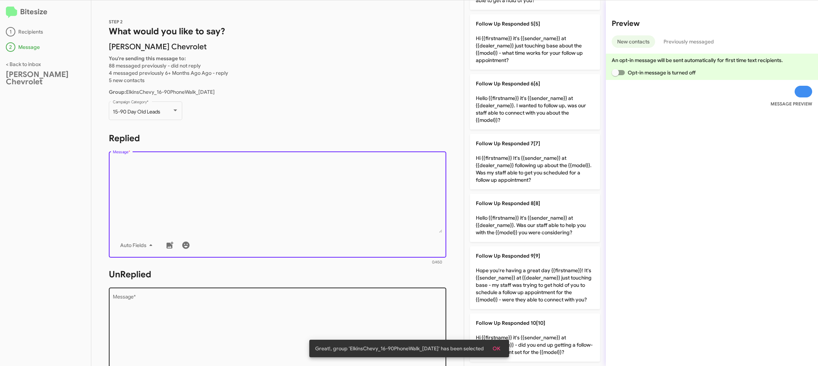
drag, startPoint x: 531, startPoint y: 224, endPoint x: 425, endPoint y: 291, distance: 125.6
click at [518, 228] on p "Follow Up Responded 8[8] Hello {{firstname}} it's {{sender_name}} at {{dealer_n…" at bounding box center [535, 218] width 130 height 48
type textarea "Hello {{firstname}} it's {{sender_name}} at {{dealer_name}}. Was our staff able…"
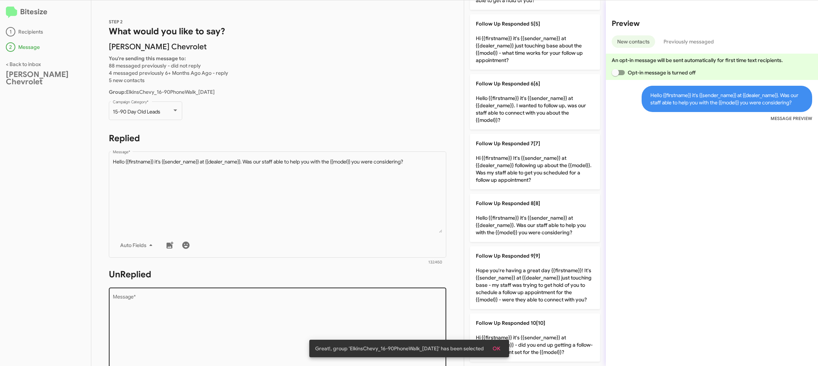
click at [411, 301] on textarea "Message *" at bounding box center [278, 332] width 330 height 75
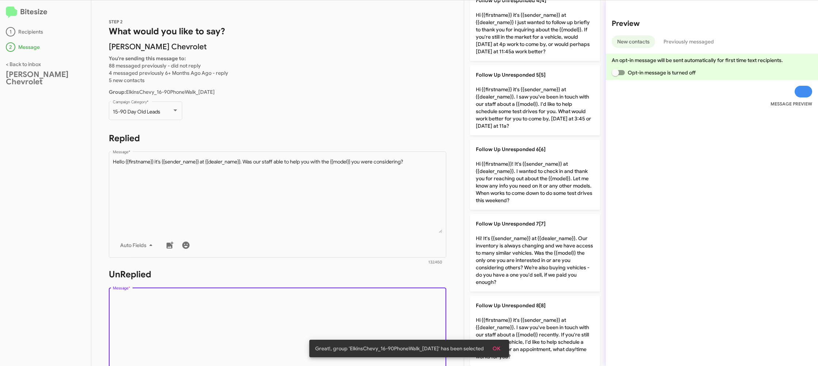
click at [410, 302] on textarea "Message *" at bounding box center [278, 332] width 330 height 75
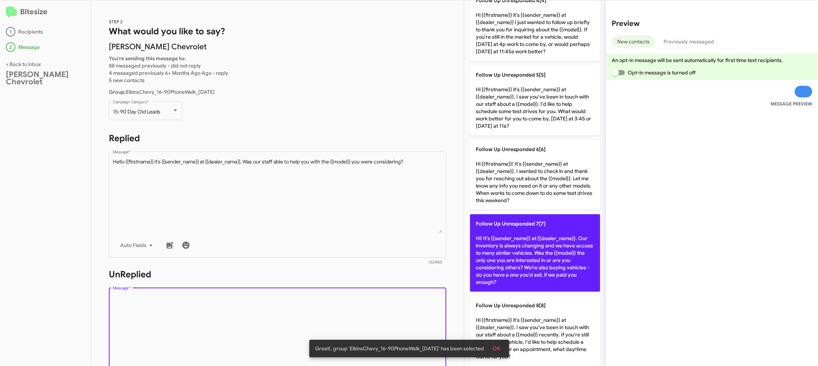
drag, startPoint x: 410, startPoint y: 302, endPoint x: 486, endPoint y: 278, distance: 79.7
click at [453, 284] on div "STEP 2 What would you like to say? Elkins Chevrolet You're sending this message…" at bounding box center [277, 183] width 373 height 366
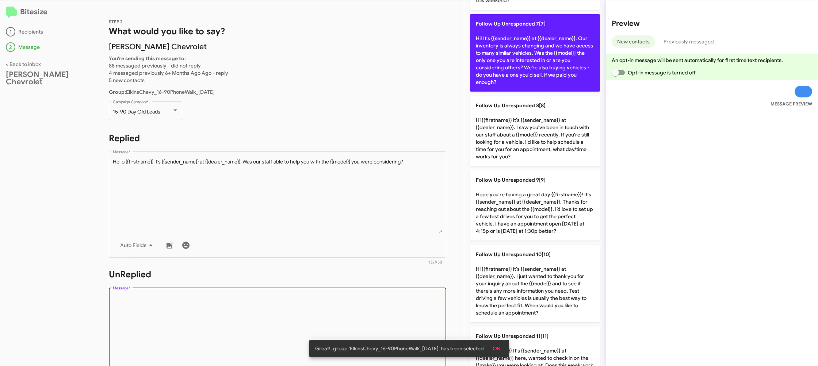
scroll to position [483, 0]
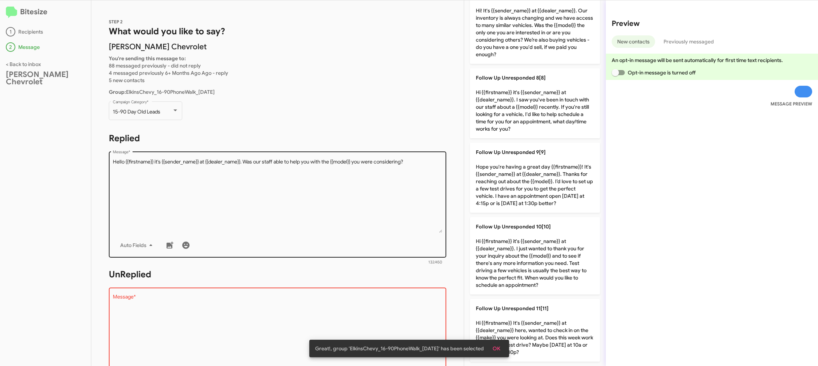
drag, startPoint x: 513, startPoint y: 266, endPoint x: 288, endPoint y: 237, distance: 226.5
click at [497, 265] on p "Follow Up Unresponded 10[10] Hi {{firstname}} it's {{sender_name}} at {{dealer_…" at bounding box center [535, 255] width 130 height 77
type textarea "Hi {{firstname}} it's {{sender_name}} at {{dealer_name}}. I just wanted to than…"
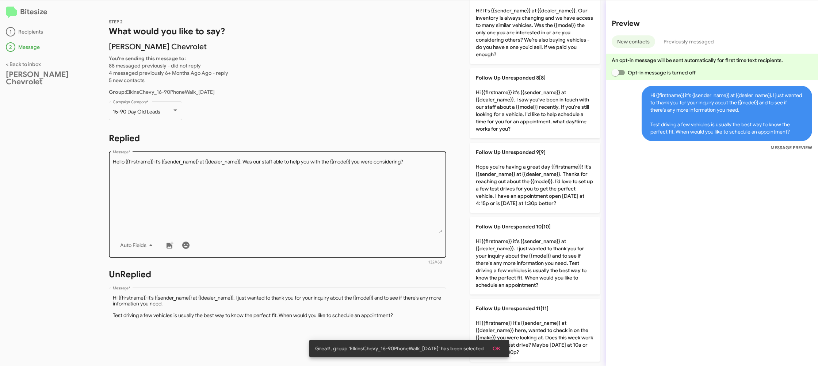
scroll to position [267, 0]
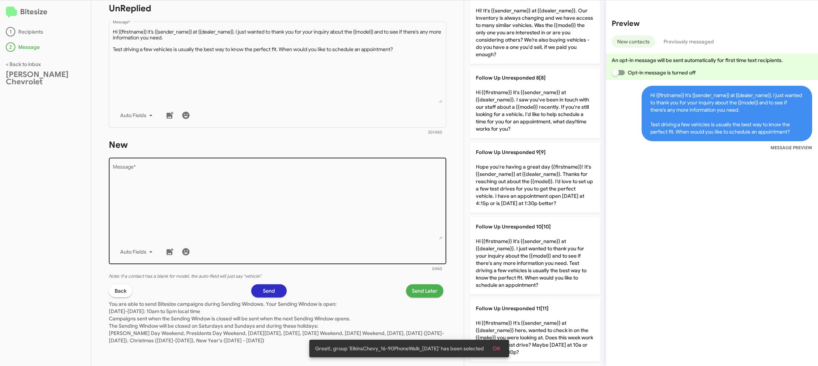
click at [294, 238] on textarea "Message *" at bounding box center [278, 202] width 330 height 75
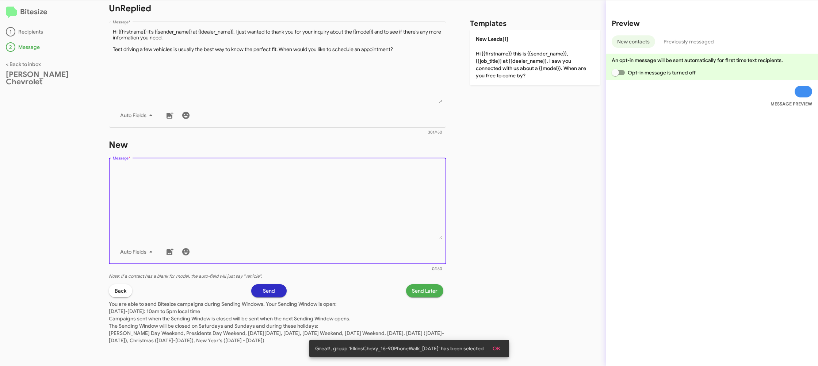
drag, startPoint x: 293, startPoint y: 239, endPoint x: 505, endPoint y: 70, distance: 270.7
click at [335, 199] on textarea "Message *" at bounding box center [278, 202] width 330 height 75
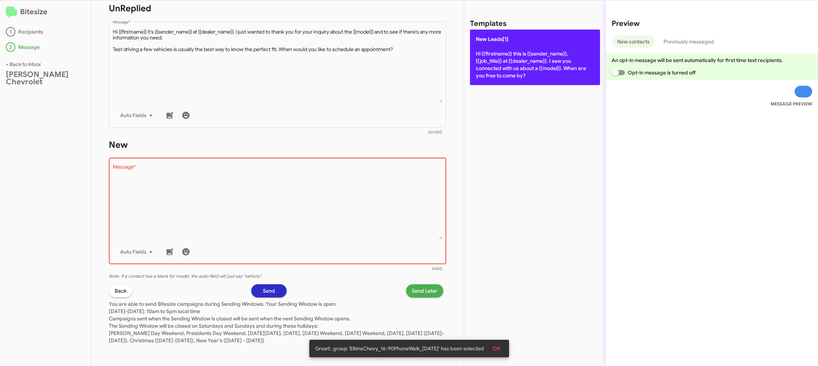
click at [505, 70] on p "New Leads[1] Hi {{firstname}} this is {{sender_name}}, {{job_title}} at {{deale…" at bounding box center [535, 58] width 130 height 56
type textarea "Hi {{firstname}} this is {{sender_name}}, {{job_title}} at {{dealer_name}}. I s…"
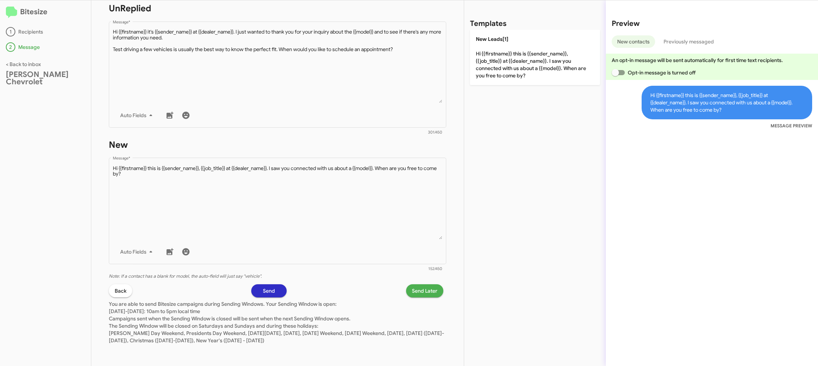
click at [414, 291] on span "Send Later" at bounding box center [425, 291] width 26 height 13
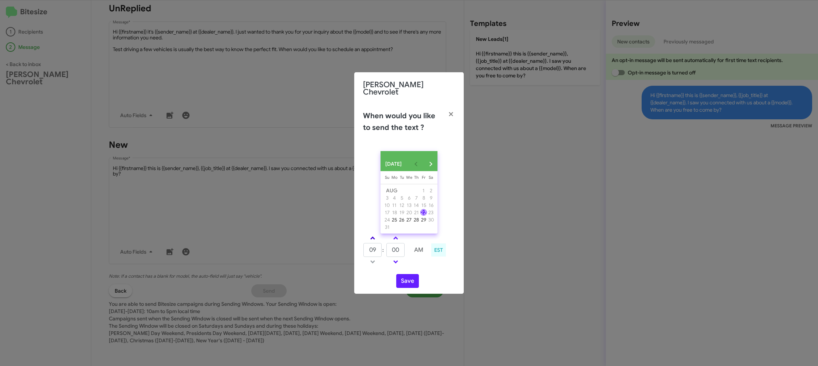
click at [375, 236] on link at bounding box center [372, 238] width 13 height 8
type input "10"
click at [396, 252] on input "00" at bounding box center [396, 250] width 18 height 14
type input "37"
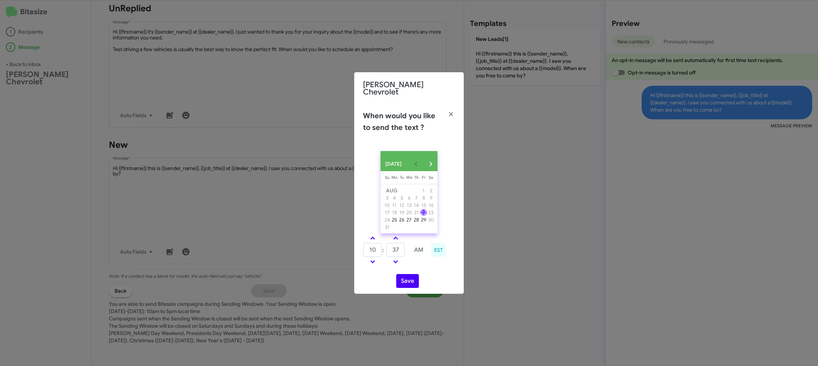
drag, startPoint x: 427, startPoint y: 274, endPoint x: 403, endPoint y: 284, distance: 26.7
click at [427, 274] on div "AUG 2025 Sunday Su Monday Mo Tuesday Tu Wednesday We Thursday Th Friday Fr Satu…" at bounding box center [409, 219] width 110 height 149
click at [401, 284] on button "Save" at bounding box center [407, 281] width 23 height 14
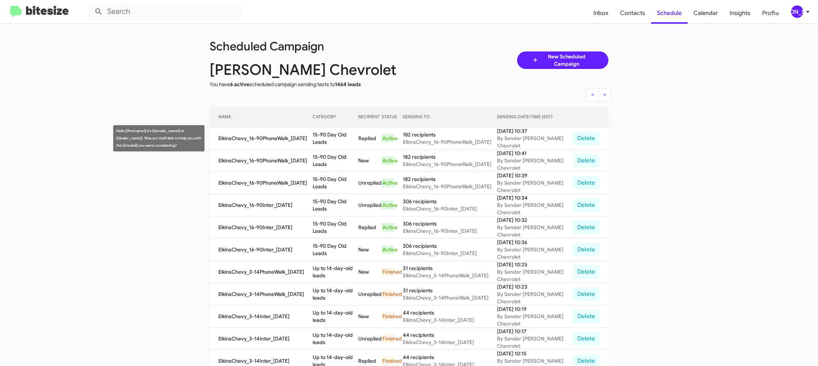
click at [346, 135] on td "15-90 Day Old Leads" at bounding box center [336, 139] width 46 height 22
copy td "15-90 Day Old Leads"
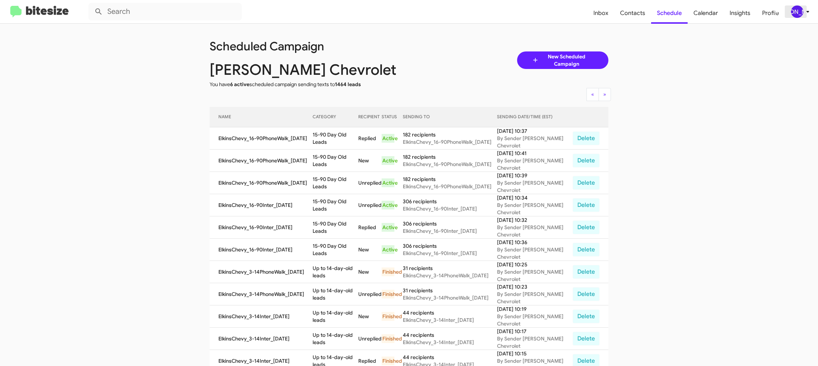
click at [804, 12] on icon at bounding box center [808, 11] width 9 height 9
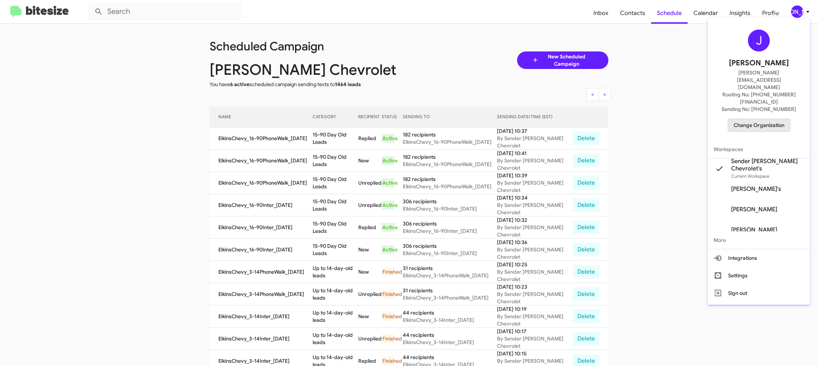
click at [760, 119] on span "Change Organization" at bounding box center [759, 125] width 51 height 12
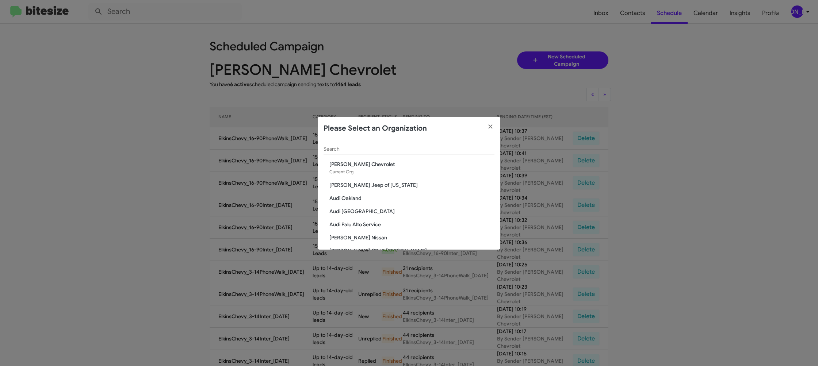
click at [327, 152] on input "Search" at bounding box center [409, 150] width 171 height 6
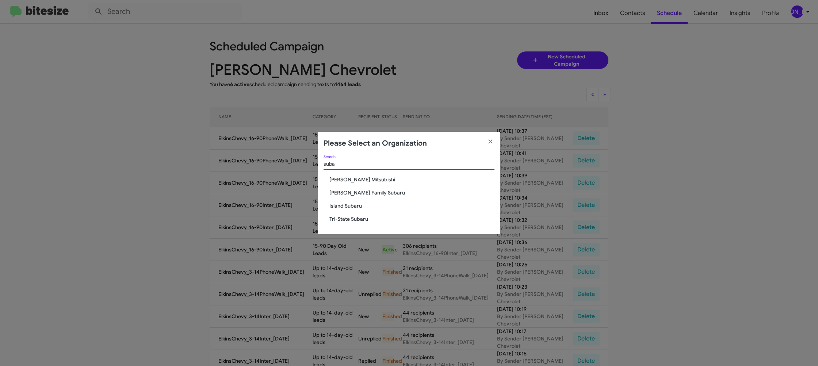
type input "suba"
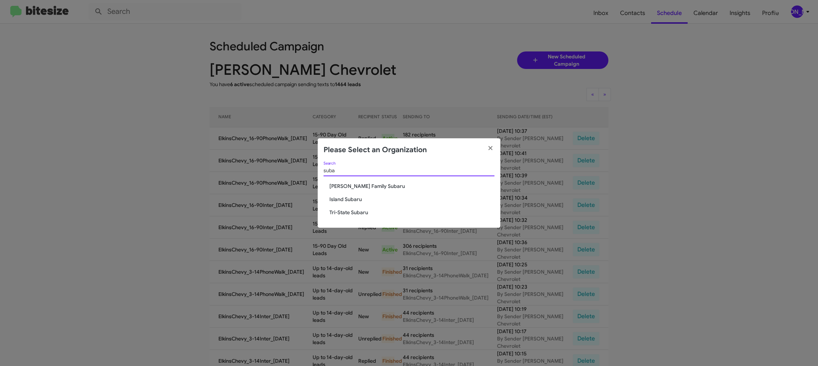
click at [347, 187] on span "[PERSON_NAME] Family Subaru" at bounding box center [412, 186] width 165 height 7
drag, startPoint x: 347, startPoint y: 187, endPoint x: 334, endPoint y: 10, distance: 177.3
click at [347, 180] on div "suba Search Hicks Family Subaru Island Subaru Tri-State Subaru" at bounding box center [409, 195] width 183 height 66
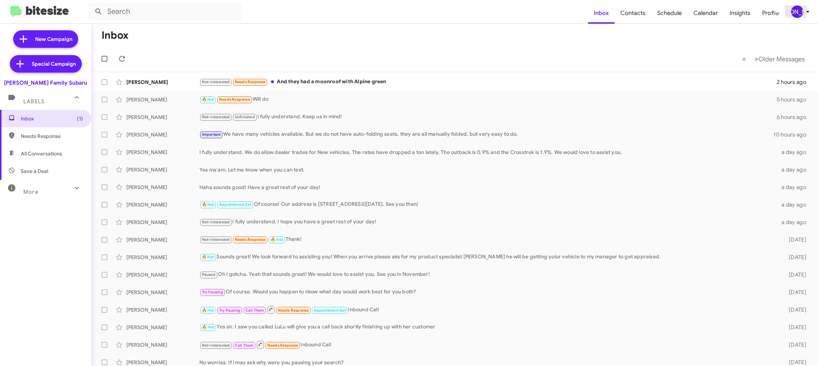
click at [791, 12] on span "[PERSON_NAME]" at bounding box center [802, 11] width 22 height 12
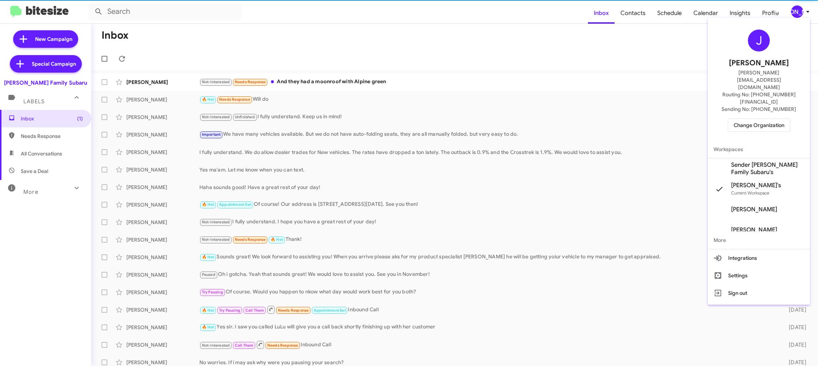
click at [752, 119] on span "Change Organization" at bounding box center [759, 125] width 51 height 12
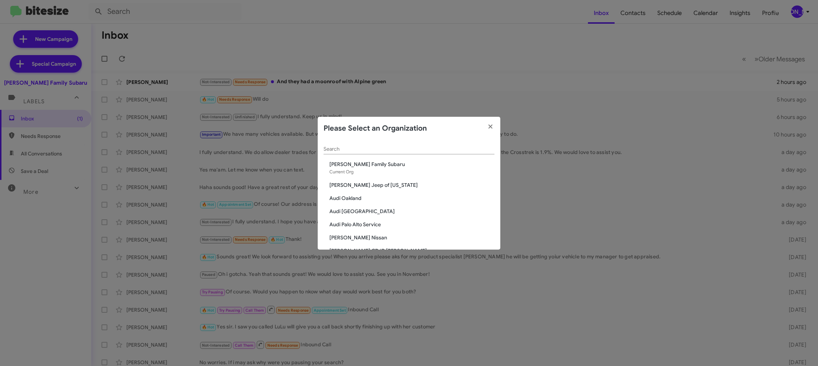
click at [321, 149] on div "Search Hicks Family Subaru Current Org Adams Jeep of Maryland Audi Oakland Audi…" at bounding box center [409, 195] width 183 height 110
click at [329, 145] on div "Search" at bounding box center [409, 147] width 171 height 14
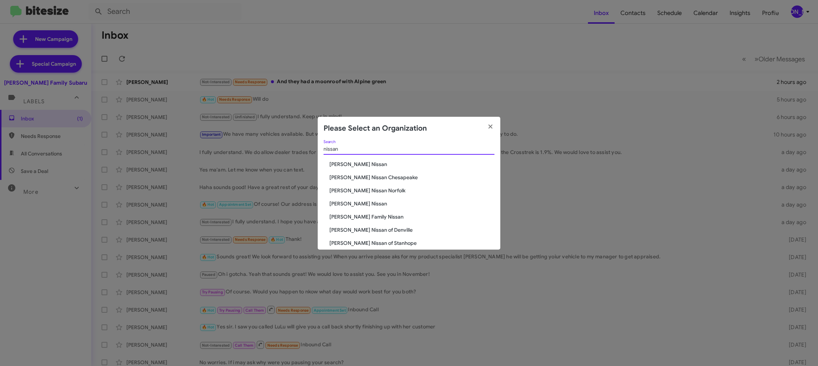
type input "nissan"
click at [365, 212] on div "nissan Search Baker Nissan Banister Nissan Chesapeake Banister Nissan Norfolk E…" at bounding box center [409, 195] width 183 height 110
click at [364, 216] on span "Hicks Family Nissan" at bounding box center [412, 216] width 165 height 7
drag, startPoint x: 364, startPoint y: 216, endPoint x: 340, endPoint y: 227, distance: 26.0
click at [363, 215] on span "Hicks Family Nissan" at bounding box center [412, 216] width 165 height 7
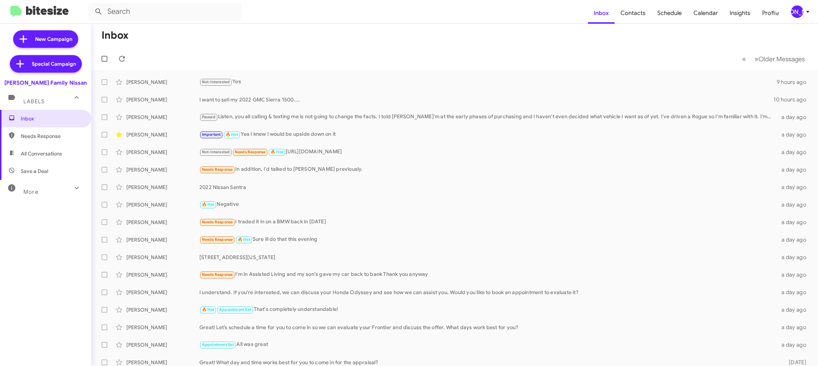
click at [794, 12] on div "[PERSON_NAME]" at bounding box center [797, 11] width 12 height 12
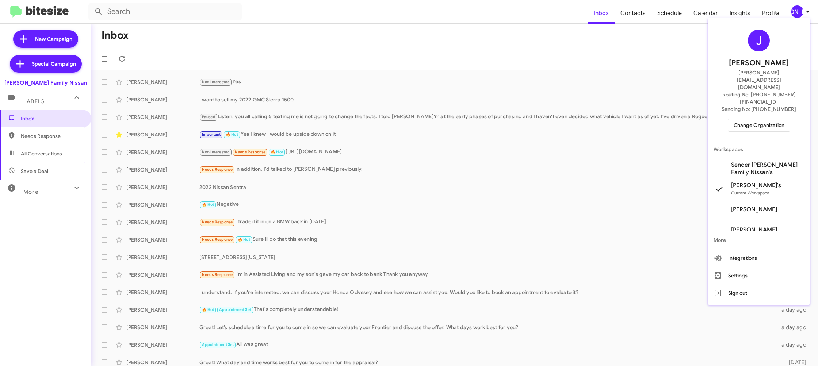
click at [754, 119] on span "Change Organization" at bounding box center [759, 125] width 51 height 12
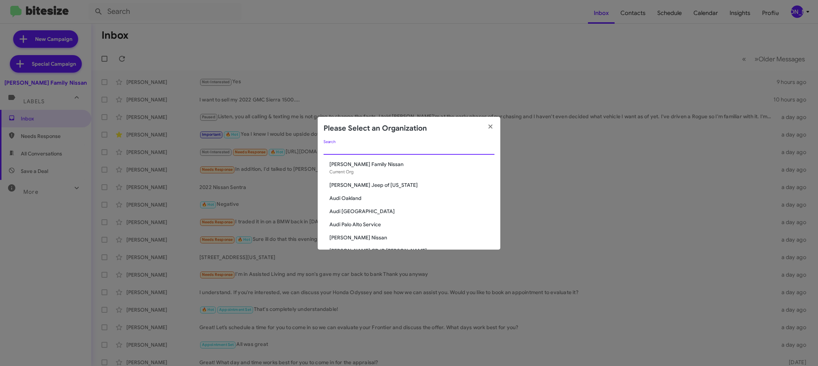
click at [338, 147] on input "Search" at bounding box center [409, 150] width 171 height 6
click at [785, 36] on modal-container "Please Select an Organization Search [PERSON_NAME] Family Nissan Current Org [P…" at bounding box center [409, 183] width 818 height 366
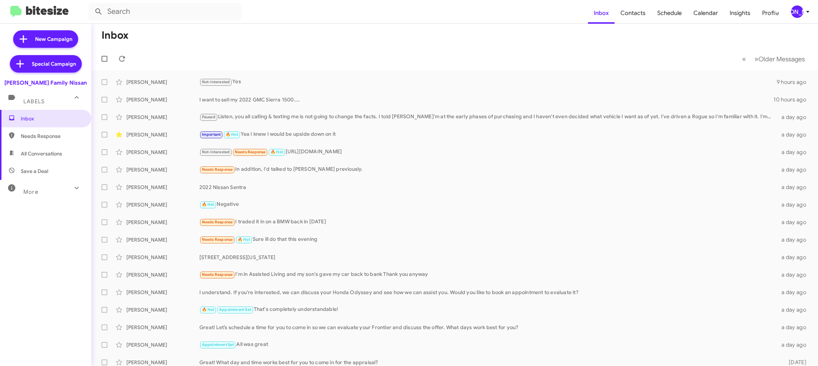
drag, startPoint x: 791, startPoint y: 19, endPoint x: 797, endPoint y: 12, distance: 9.4
click at [791, 18] on modal-container "Please Select an Organization Search [PERSON_NAME] Family Nissan Current Org [P…" at bounding box center [409, 183] width 818 height 366
click at [798, 10] on div "[PERSON_NAME]" at bounding box center [797, 11] width 12 height 12
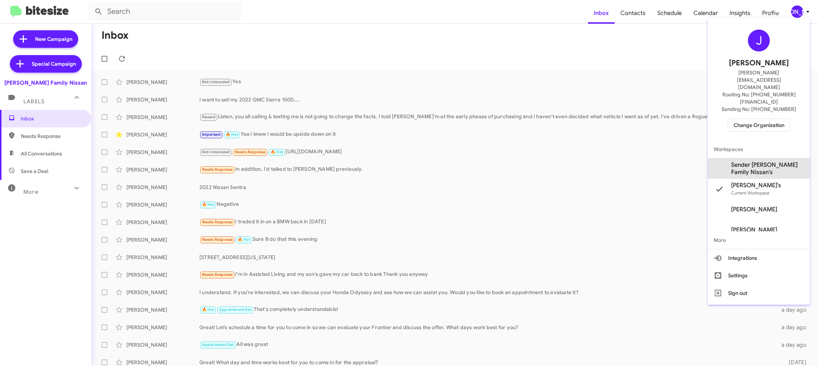
click at [750, 161] on span "Sender [PERSON_NAME] Family Nissan's" at bounding box center [767, 168] width 73 height 15
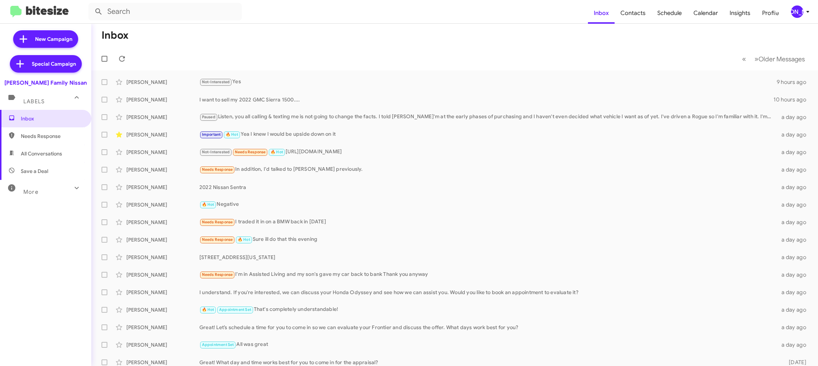
click at [804, 12] on icon at bounding box center [808, 11] width 9 height 9
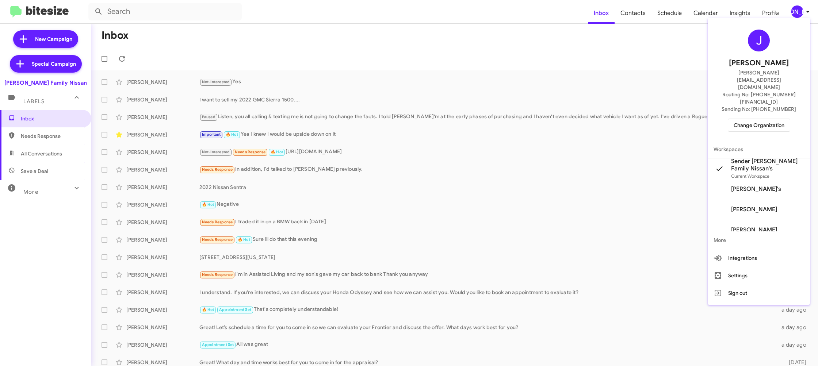
click at [636, 30] on div at bounding box center [409, 183] width 818 height 366
click at [638, 9] on span "Contacts" at bounding box center [633, 13] width 37 height 21
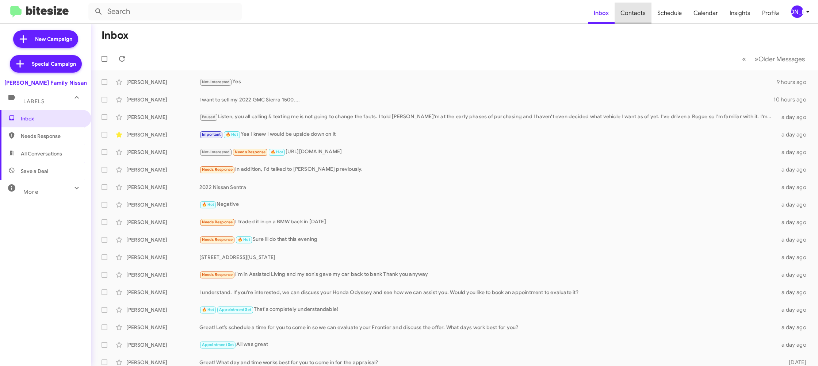
click at [638, 9] on span "Contacts" at bounding box center [633, 13] width 37 height 21
type input "in:groups"
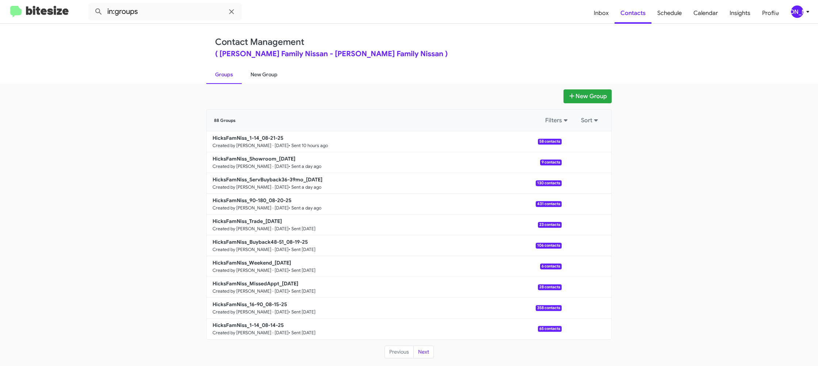
click at [281, 79] on link "New Group" at bounding box center [264, 74] width 45 height 19
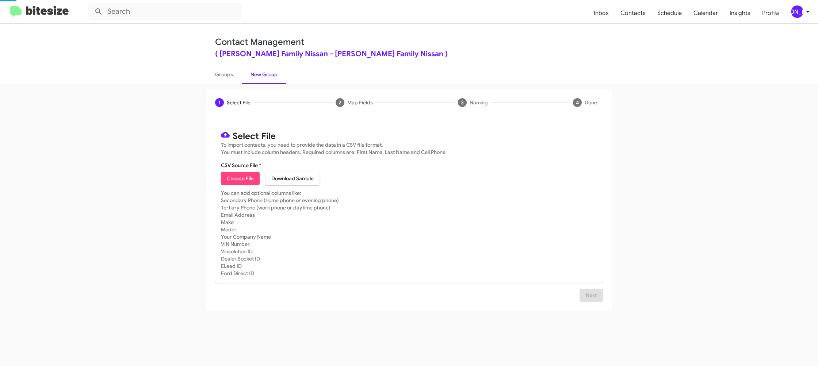
click at [281, 79] on link "New Group" at bounding box center [264, 74] width 45 height 19
drag, startPoint x: 281, startPoint y: 79, endPoint x: 276, endPoint y: 34, distance: 45.2
click at [281, 79] on link "New Group" at bounding box center [264, 74] width 45 height 19
click at [803, 12] on div "[PERSON_NAME]" at bounding box center [797, 11] width 12 height 12
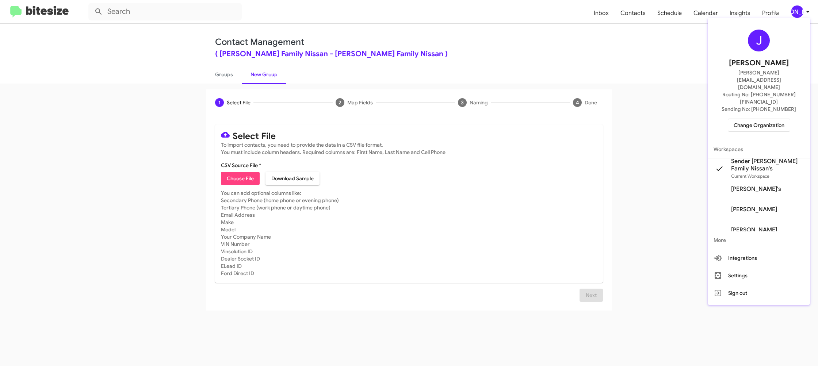
click at [803, 12] on div at bounding box center [409, 183] width 818 height 366
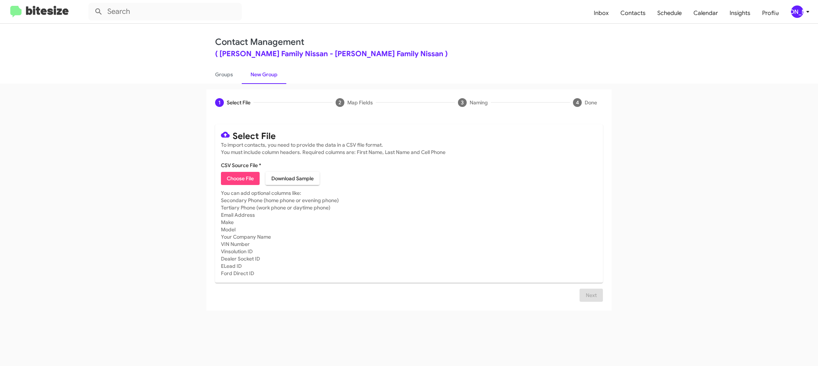
click at [247, 173] on span "Choose File" at bounding box center [240, 178] width 27 height 13
type input "HicksFamNiss_16-90_08-22-25"
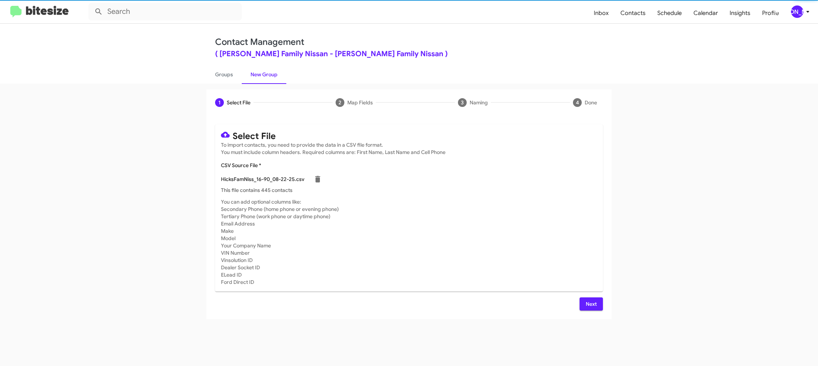
click at [665, 205] on app-new-group "1 Select File 2 Map Fields 3 Naming 4 Done Select File To import contacts, you …" at bounding box center [409, 205] width 818 height 230
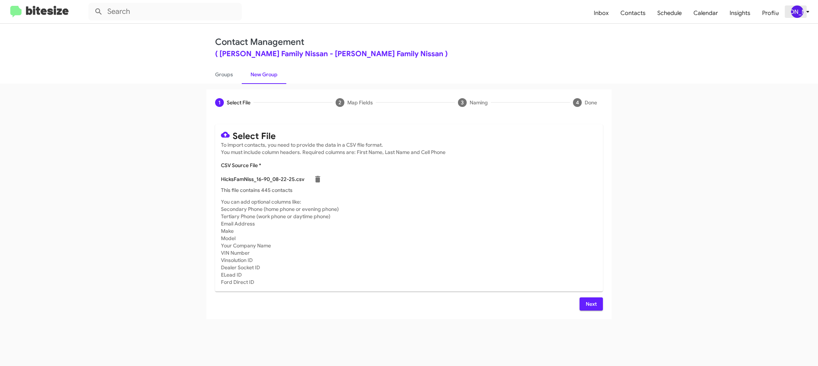
click at [805, 14] on icon at bounding box center [808, 11] width 9 height 9
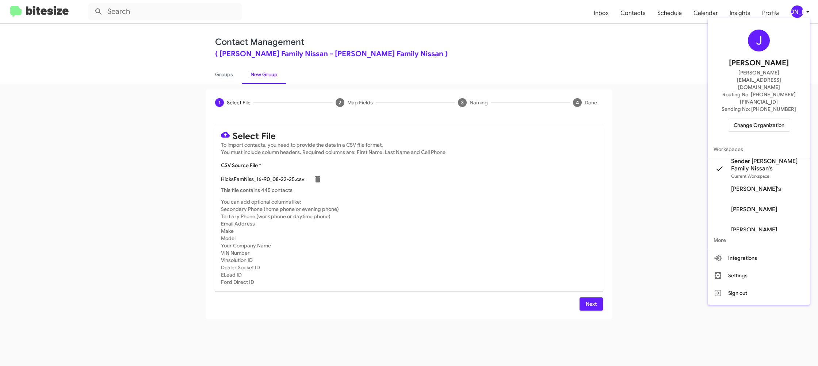
click at [805, 14] on div at bounding box center [409, 183] width 818 height 366
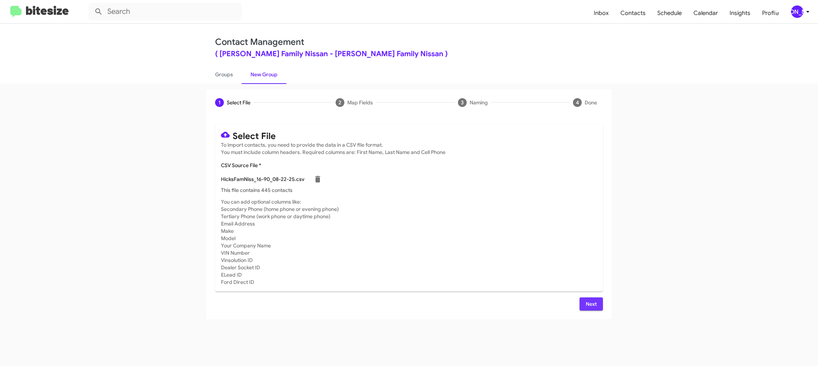
click at [593, 308] on span "Next" at bounding box center [592, 304] width 12 height 13
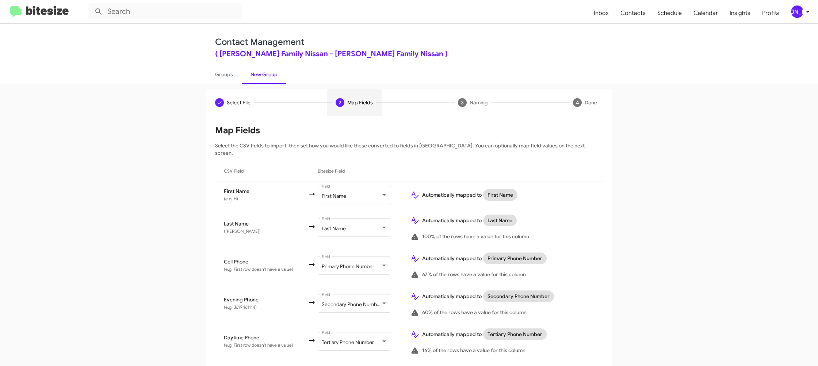
scroll to position [347, 0]
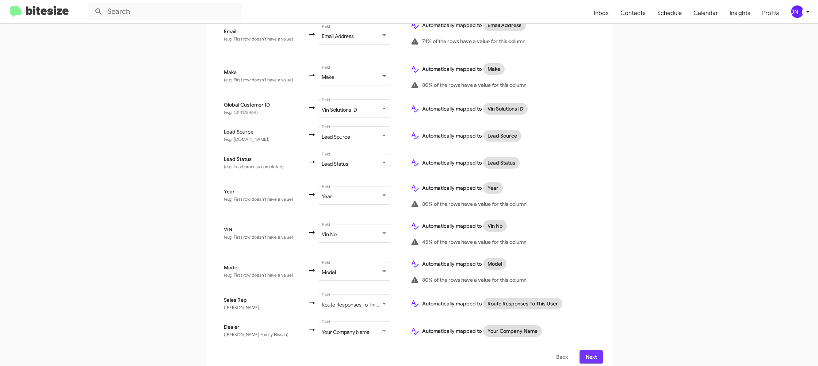
click at [587, 351] on span "Next" at bounding box center [592, 357] width 12 height 13
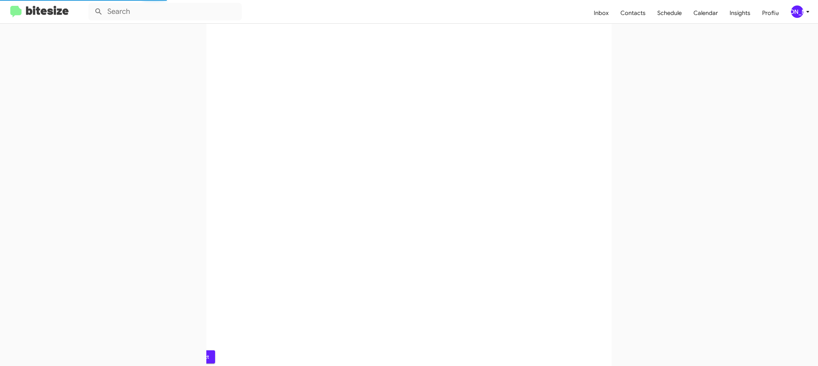
scroll to position [0, 0]
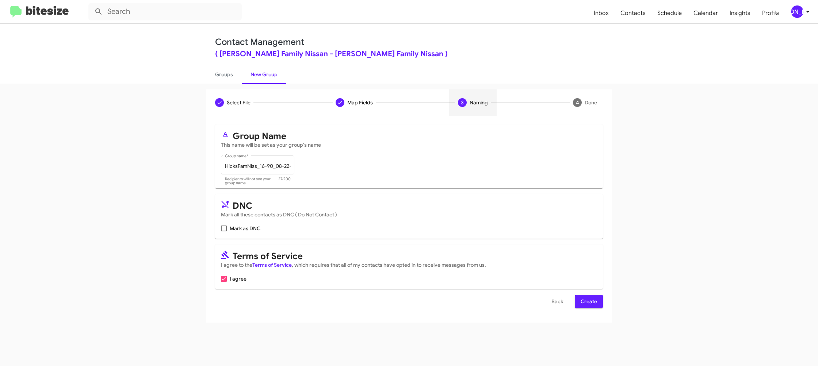
click at [592, 302] on span "Create" at bounding box center [589, 301] width 16 height 13
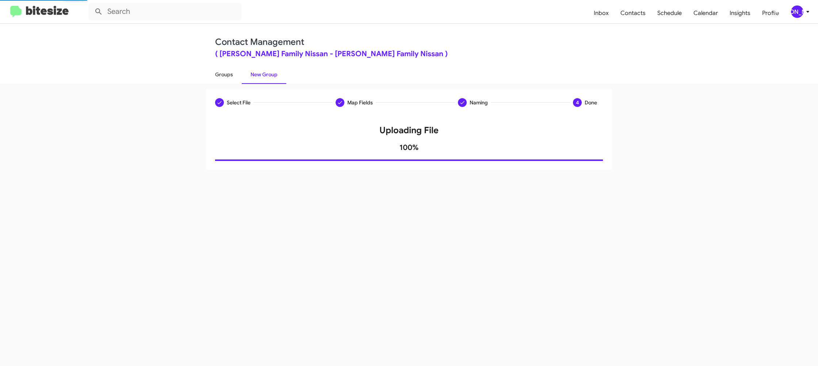
click at [220, 68] on link "Groups" at bounding box center [223, 74] width 35 height 19
type input "in:groups"
click at [220, 68] on link "Groups" at bounding box center [223, 74] width 35 height 19
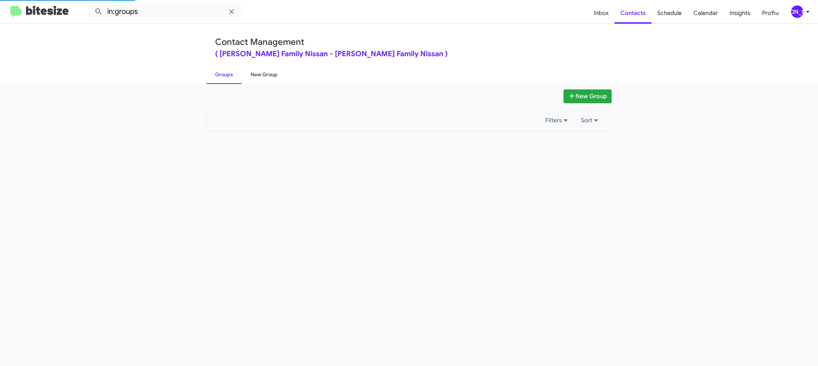
drag, startPoint x: 220, startPoint y: 68, endPoint x: 246, endPoint y: 72, distance: 26.7
click at [220, 68] on link "Groups" at bounding box center [223, 74] width 35 height 19
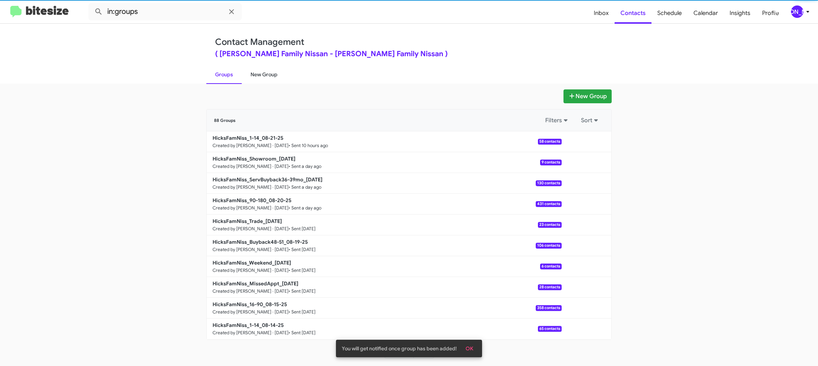
click at [223, 78] on link "Groups" at bounding box center [223, 74] width 35 height 19
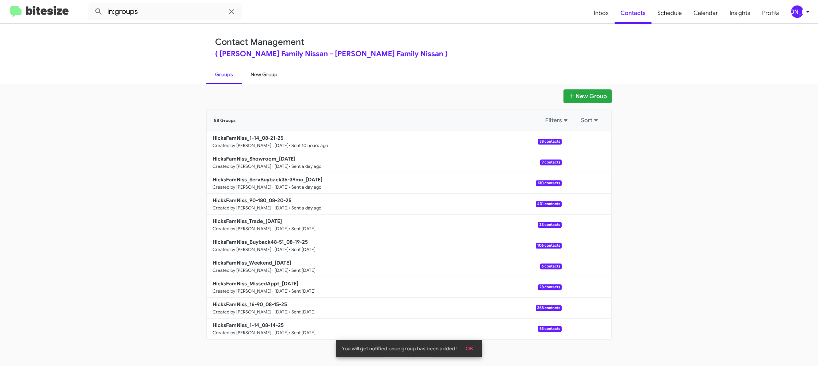
click at [255, 76] on link "New Group" at bounding box center [264, 74] width 45 height 19
drag, startPoint x: 255, startPoint y: 76, endPoint x: 247, endPoint y: 75, distance: 8.4
click at [253, 76] on link "New Group" at bounding box center [264, 74] width 45 height 19
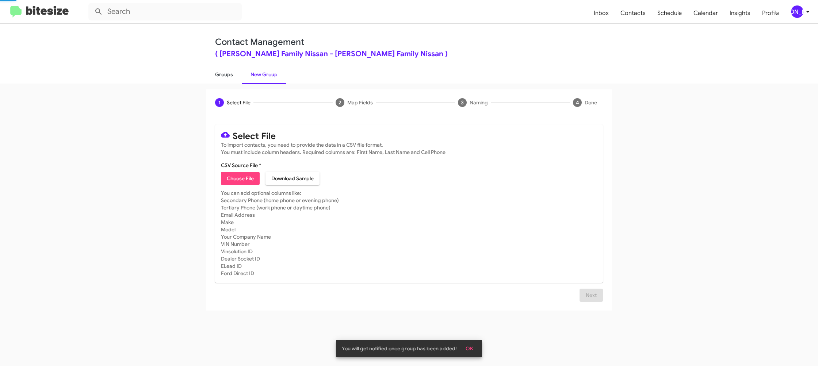
click at [217, 76] on link "Groups" at bounding box center [223, 74] width 35 height 19
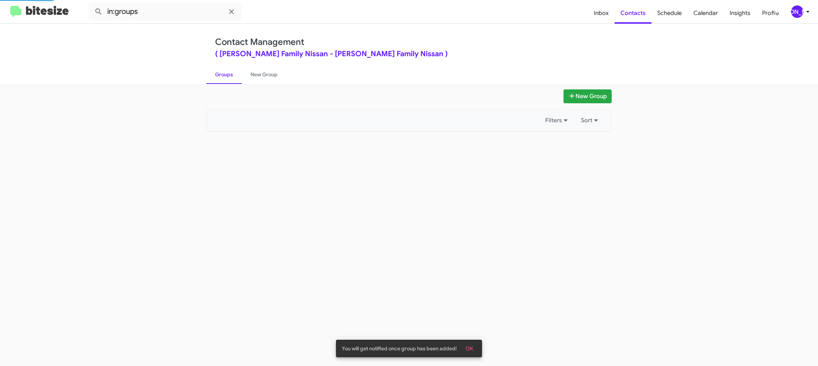
drag, startPoint x: 217, startPoint y: 76, endPoint x: 148, endPoint y: 14, distance: 93.4
click at [214, 73] on link "Groups" at bounding box center [223, 74] width 35 height 19
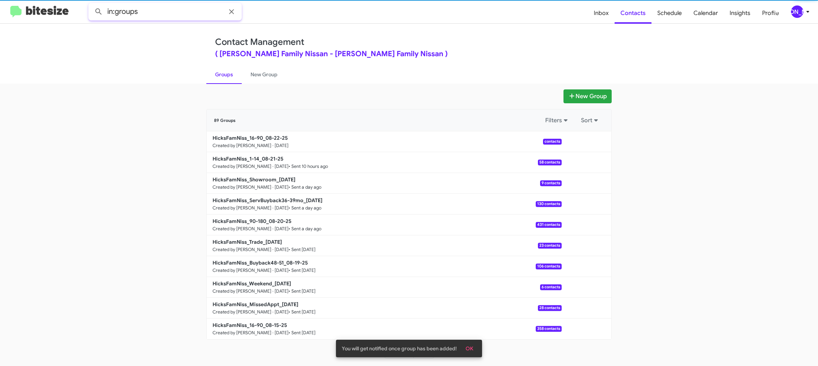
click at [148, 14] on input "in:groups" at bounding box center [164, 12] width 153 height 18
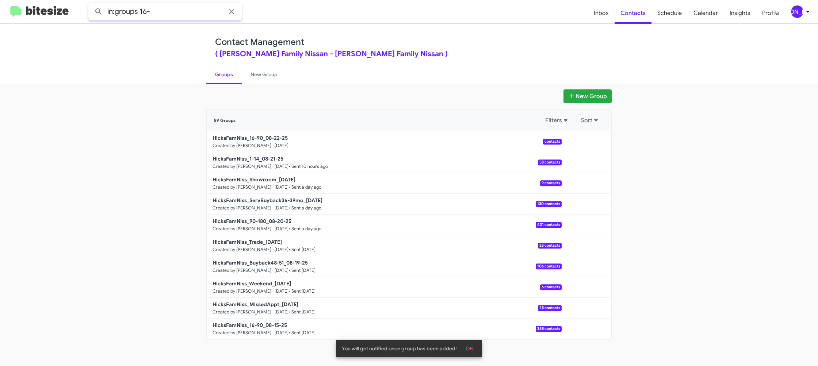
type input "in:groups 16-"
click at [91, 4] on button at bounding box center [98, 11] width 15 height 15
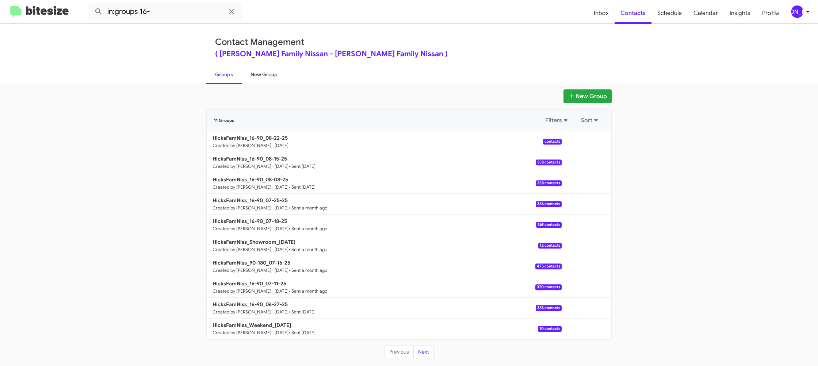
drag, startPoint x: 276, startPoint y: 71, endPoint x: 272, endPoint y: 72, distance: 4.4
click at [276, 71] on link "New Group" at bounding box center [264, 74] width 45 height 19
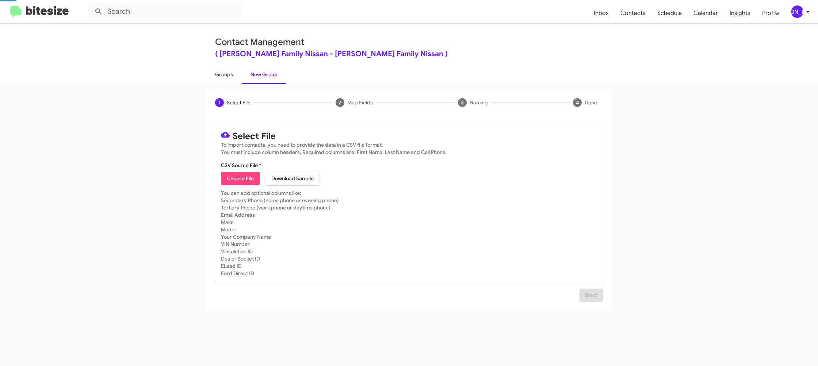
click at [229, 72] on link "Groups" at bounding box center [223, 74] width 35 height 19
type input "in:groups"
click at [229, 72] on link "Groups" at bounding box center [223, 74] width 35 height 19
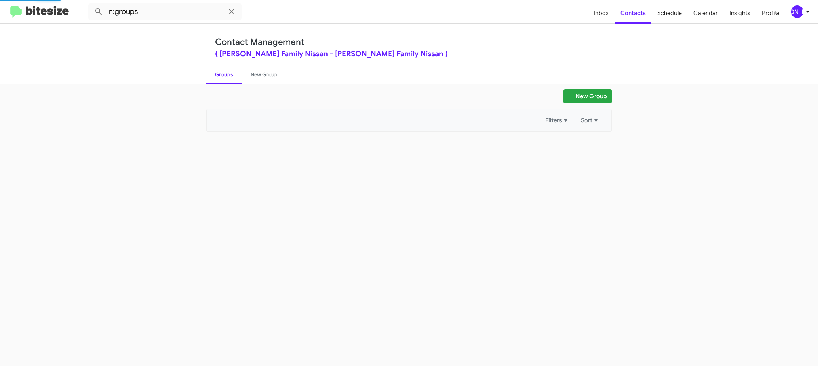
drag, startPoint x: 229, startPoint y: 72, endPoint x: 457, endPoint y: 119, distance: 233.5
click at [229, 72] on link "Groups" at bounding box center [223, 74] width 35 height 19
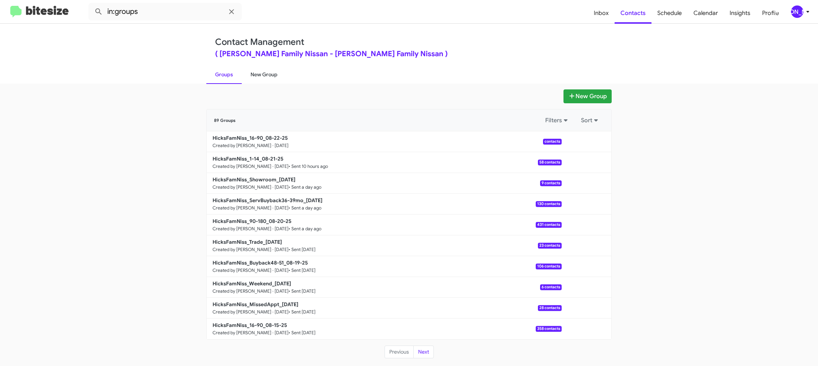
click at [261, 68] on link "New Group" at bounding box center [264, 74] width 45 height 19
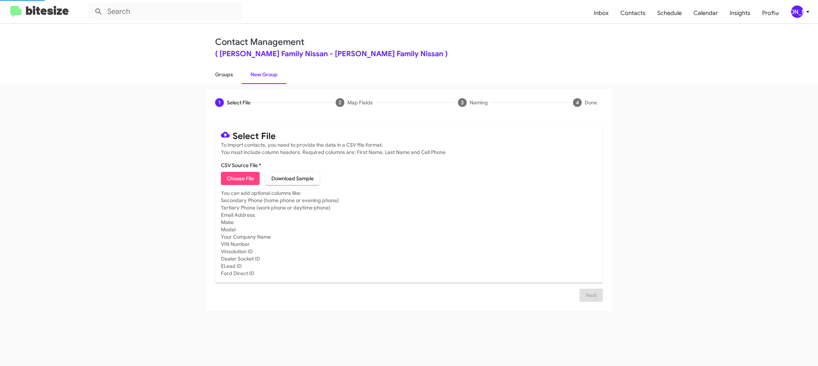
click at [229, 75] on link "Groups" at bounding box center [223, 74] width 35 height 19
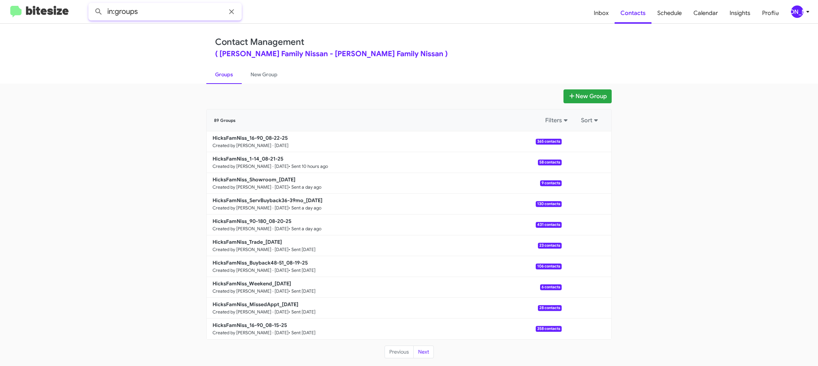
drag, startPoint x: 147, startPoint y: 10, endPoint x: 155, endPoint y: 11, distance: 8.4
click at [148, 10] on input "in:groups" at bounding box center [164, 12] width 153 height 18
type input "in:groups 16-"
click at [91, 4] on button at bounding box center [98, 11] width 15 height 15
click at [261, 75] on link "New Group" at bounding box center [264, 74] width 45 height 19
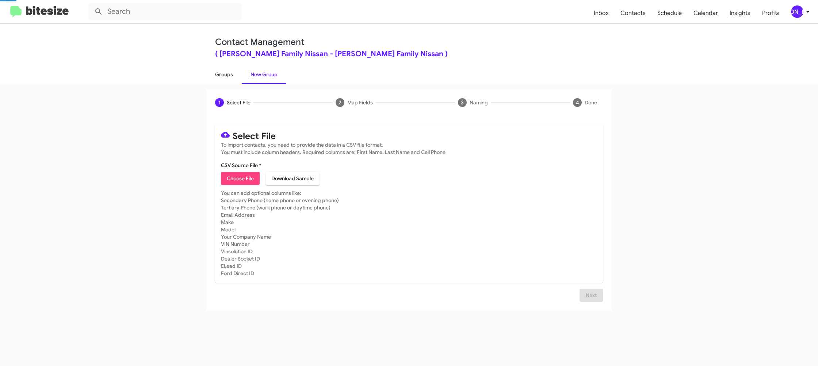
click at [220, 76] on link "Groups" at bounding box center [223, 74] width 35 height 19
type input "in:groups"
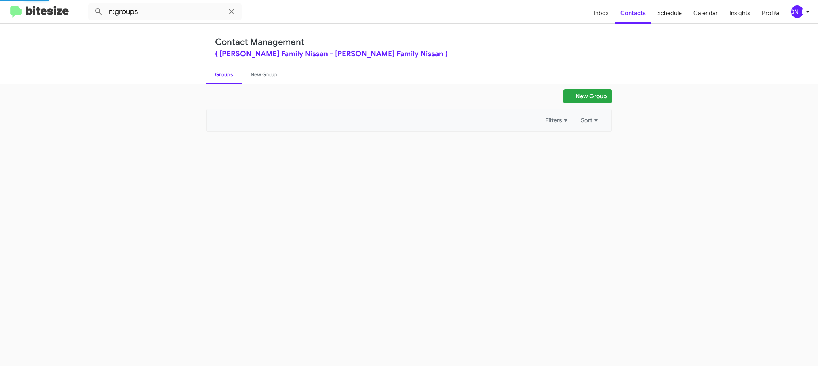
drag, startPoint x: 220, startPoint y: 76, endPoint x: 563, endPoint y: 155, distance: 352.1
click at [221, 76] on link "Groups" at bounding box center [223, 74] width 35 height 19
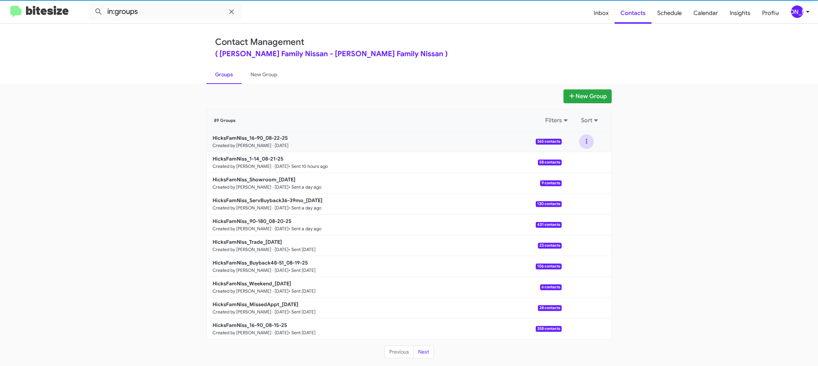
drag, startPoint x: 590, startPoint y: 143, endPoint x: 590, endPoint y: 149, distance: 5.9
click at [590, 143] on button at bounding box center [586, 141] width 15 height 15
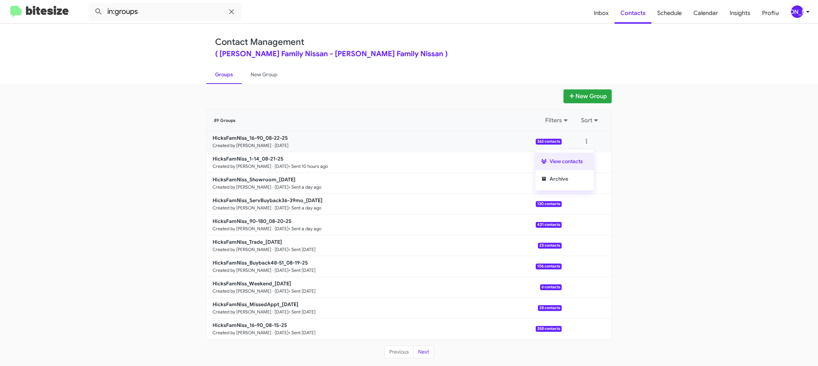
click at [586, 160] on button "View contacts" at bounding box center [565, 162] width 58 height 18
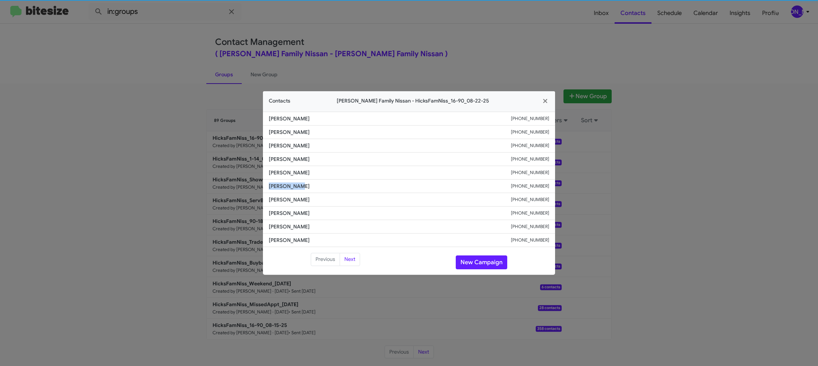
click at [294, 182] on li "Christopher Marines +13613697649" at bounding box center [409, 187] width 292 height 14
click at [236, 182] on modal-container "Contacts Hicks Family Nissan - HicksFamNiss_16-90_08-22-25 Jessica Pina +136168…" at bounding box center [409, 183] width 818 height 366
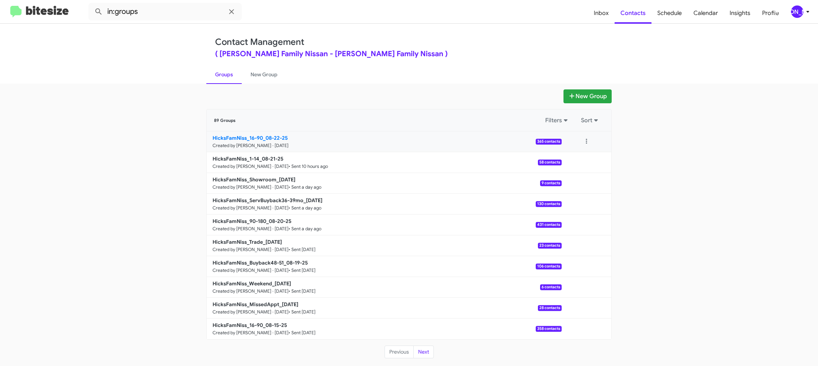
click at [237, 131] on div "89 Groups Filters Sort HicksFamNiss_16-90_08-22-25 Created by Jason Apdua · Aug…" at bounding box center [409, 224] width 406 height 231
click at [237, 140] on b "HicksFamNiss_16-90_08-22-25" at bounding box center [250, 138] width 75 height 7
click at [237, 137] on b "HicksFamNiss_16-90_08-22-25" at bounding box center [250, 138] width 75 height 7
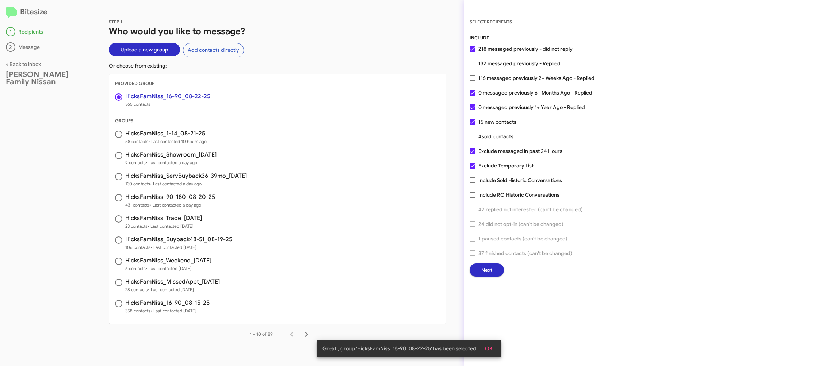
click at [480, 267] on button "Next" at bounding box center [487, 270] width 34 height 13
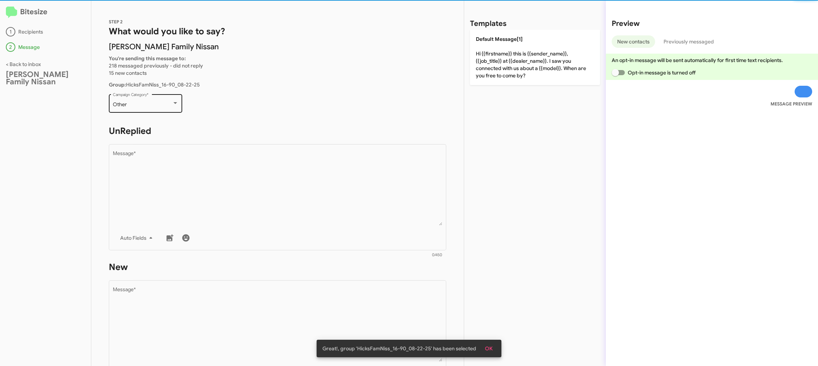
click at [153, 101] on div "Other Campaign Category *" at bounding box center [146, 103] width 66 height 20
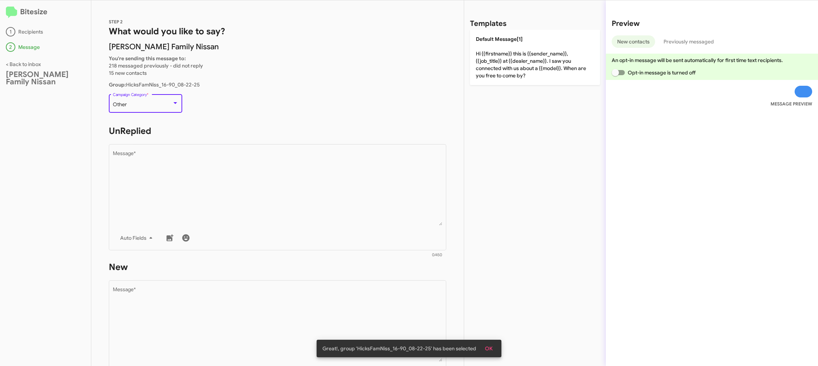
scroll to position [15, 0]
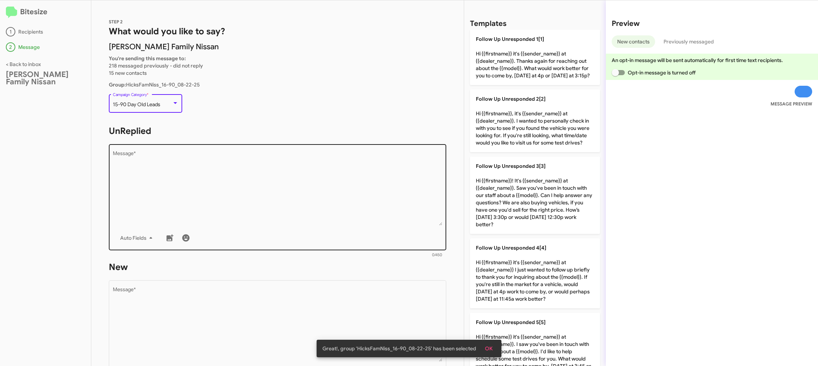
click at [261, 166] on textarea "Message *" at bounding box center [278, 188] width 330 height 75
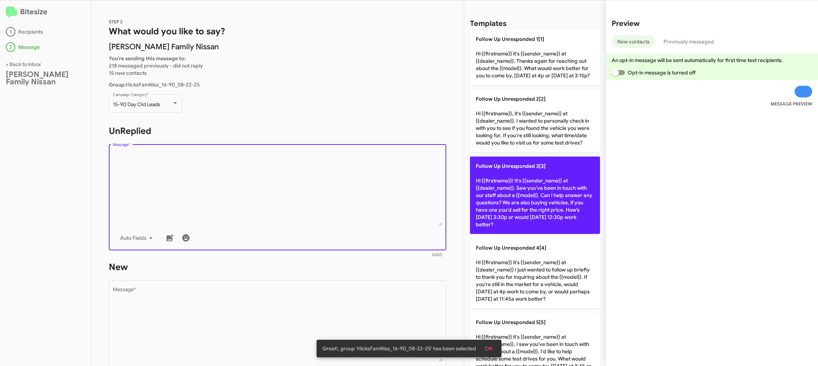
drag, startPoint x: 529, startPoint y: 189, endPoint x: 522, endPoint y: 190, distance: 6.3
click at [529, 189] on p "Follow Up Unresponded 3[3] Hi {{firstname}}! It's {{sender_name}} at {{dealer_n…" at bounding box center [535, 195] width 130 height 77
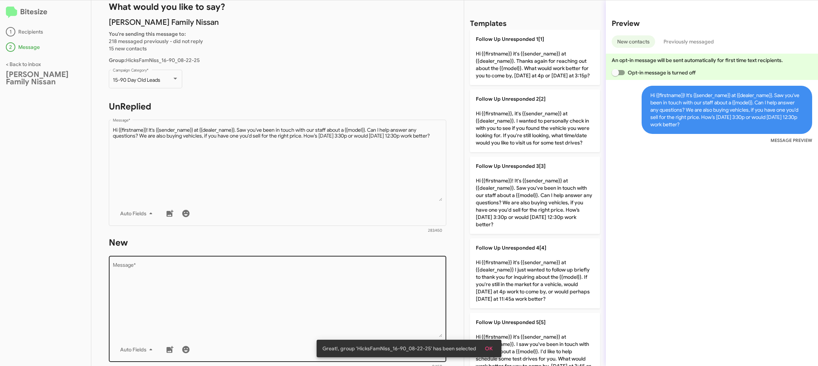
scroll to position [45, 0]
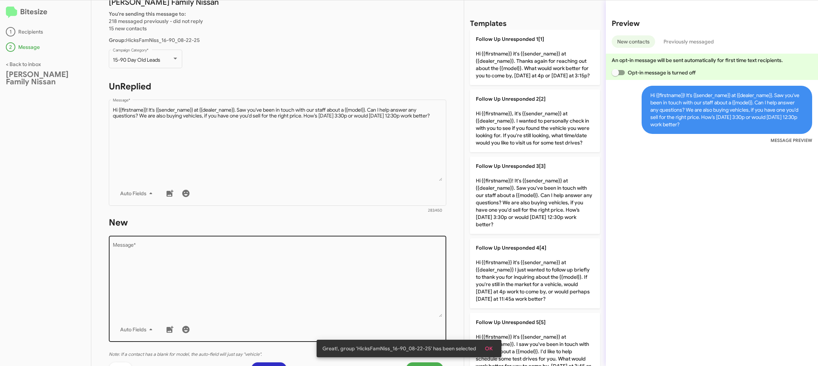
click at [346, 246] on textarea "Message *" at bounding box center [278, 280] width 330 height 75
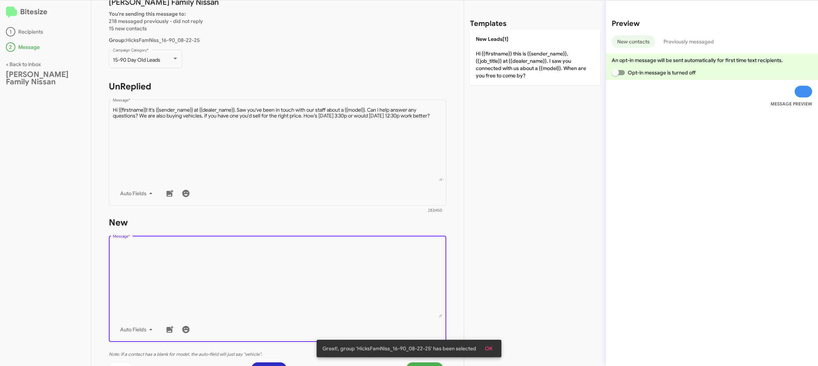
drag, startPoint x: 346, startPoint y: 246, endPoint x: 342, endPoint y: 244, distance: 3.9
click at [346, 246] on textarea "Message *" at bounding box center [278, 280] width 330 height 75
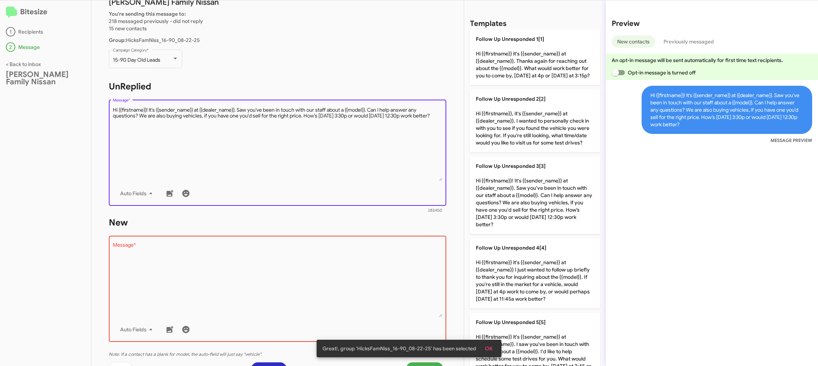
drag, startPoint x: 420, startPoint y: 121, endPoint x: 504, endPoint y: 187, distance: 107.4
click at [422, 123] on textarea "Message *" at bounding box center [278, 144] width 330 height 75
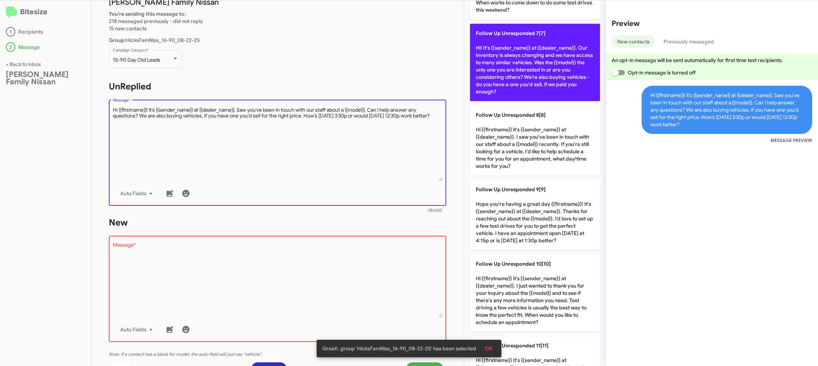
scroll to position [434, 0]
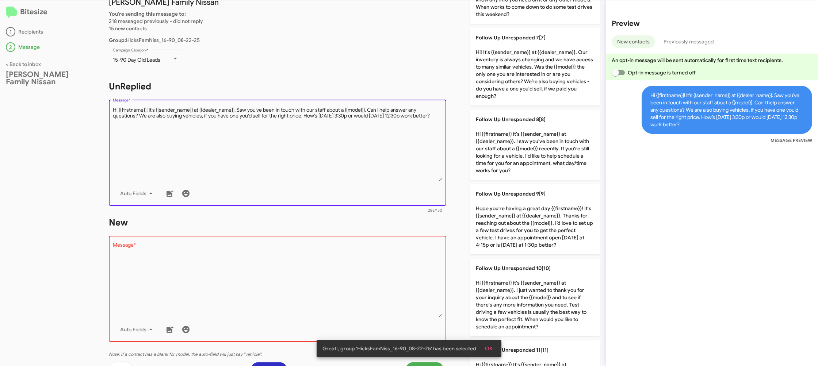
drag, startPoint x: 510, startPoint y: 85, endPoint x: 347, endPoint y: 164, distance: 180.9
click at [508, 85] on p "Follow Up Unresponded 7[7] Hi! It's {{sender_name}} at {{dealer_name}}. Our inv…" at bounding box center [535, 66] width 130 height 77
type textarea "Hi! It's {{sender_name}} at {{dealer_name}}. Our inventory is always changing a…"
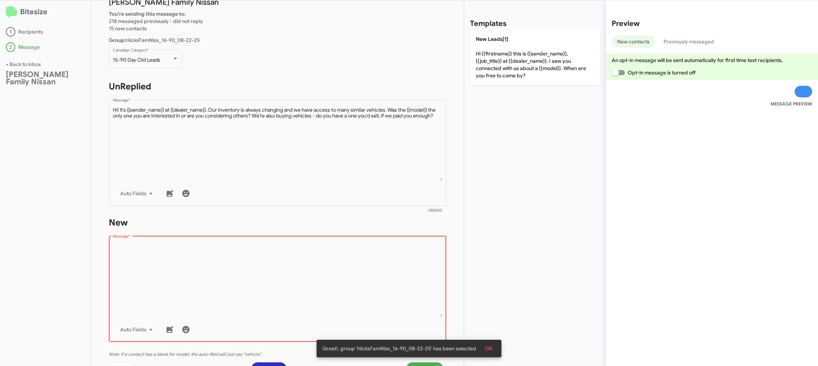
click at [375, 268] on textarea "Message *" at bounding box center [278, 280] width 330 height 75
drag, startPoint x: 375, startPoint y: 268, endPoint x: 453, endPoint y: 109, distance: 177.0
click at [396, 209] on div "STEP 2 What would you like to say? Hicks Family Nissan You're sending this mess…" at bounding box center [277, 183] width 373 height 366
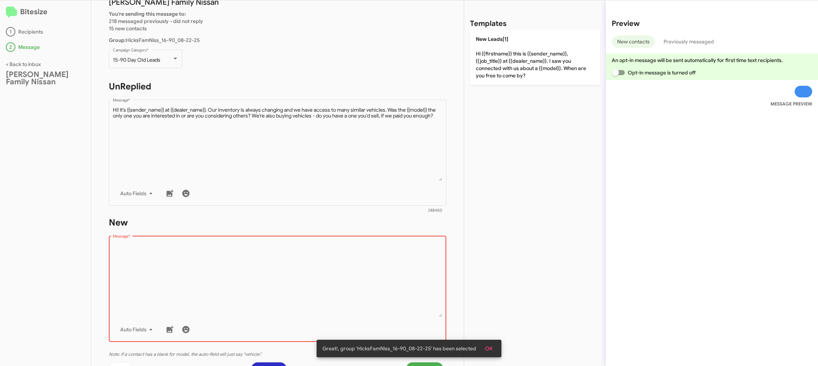
drag, startPoint x: 504, startPoint y: 62, endPoint x: 330, endPoint y: 244, distance: 251.7
click at [504, 62] on p "New Leads[1] Hi {{firstname}} this is {{sender_name}}, {{job_title}} at {{deale…" at bounding box center [535, 58] width 130 height 56
type textarea "Hi {{firstname}} this is {{sender_name}}, {{job_title}} at {{dealer_name}}. I s…"
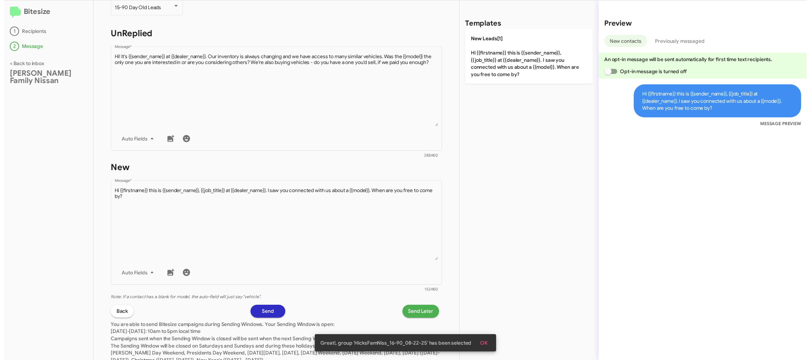
scroll to position [123, 0]
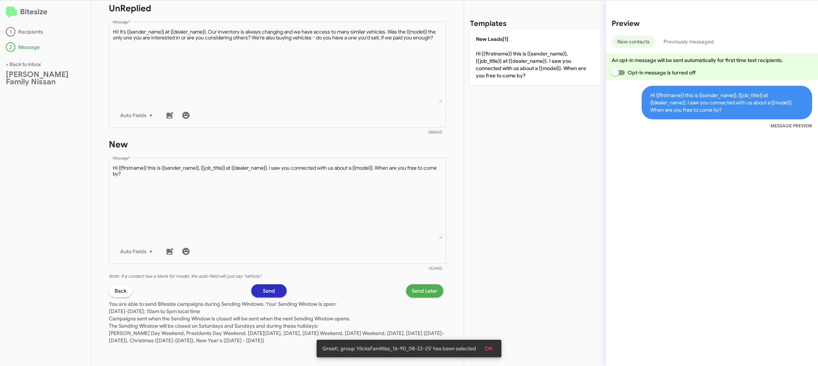
click at [427, 288] on span "Send Later" at bounding box center [425, 291] width 26 height 13
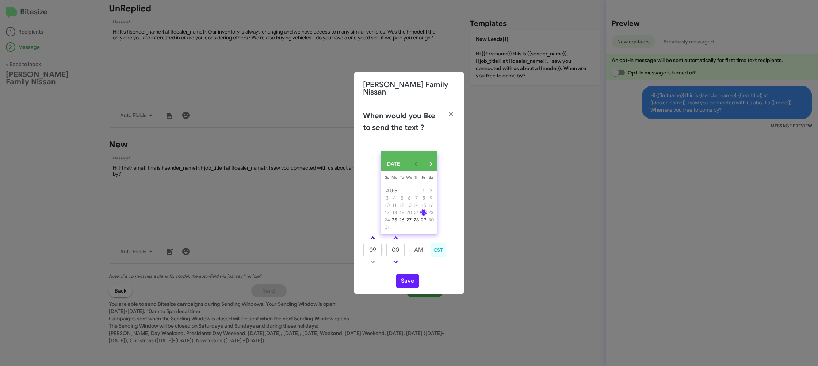
click at [375, 238] on link at bounding box center [372, 238] width 13 height 8
drag, startPoint x: 375, startPoint y: 238, endPoint x: 396, endPoint y: 246, distance: 22.3
click at [378, 237] on link at bounding box center [372, 238] width 13 height 8
type input "11"
click at [397, 247] on input "00" at bounding box center [396, 250] width 18 height 14
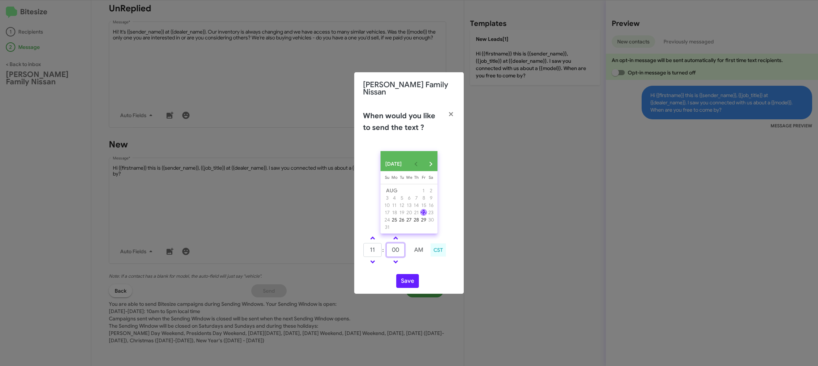
click at [402, 252] on input "00" at bounding box center [396, 250] width 18 height 14
type input "02"
drag, startPoint x: 424, startPoint y: 267, endPoint x: 408, endPoint y: 276, distance: 18.5
click at [418, 269] on div "AUG 2025 Sunday Su Monday Mo Tuesday Tu Wednesday We Thursday Th Friday Fr Satu…" at bounding box center [409, 219] width 110 height 149
click at [408, 276] on button "Save" at bounding box center [407, 281] width 23 height 14
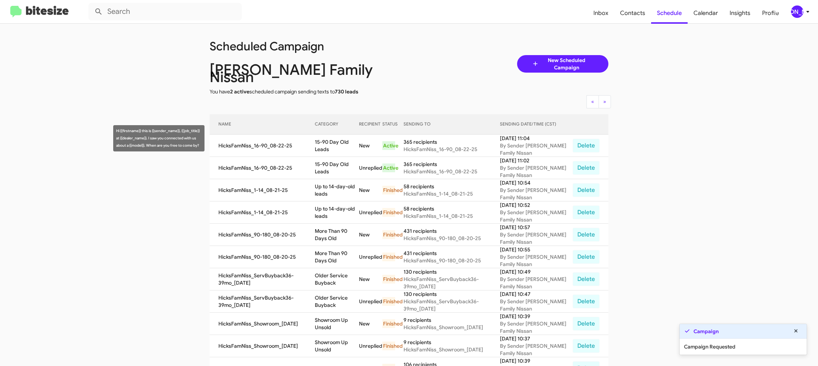
click at [347, 136] on td "15-90 Day Old Leads" at bounding box center [337, 146] width 44 height 22
copy td "15-90 Day Old Leads"
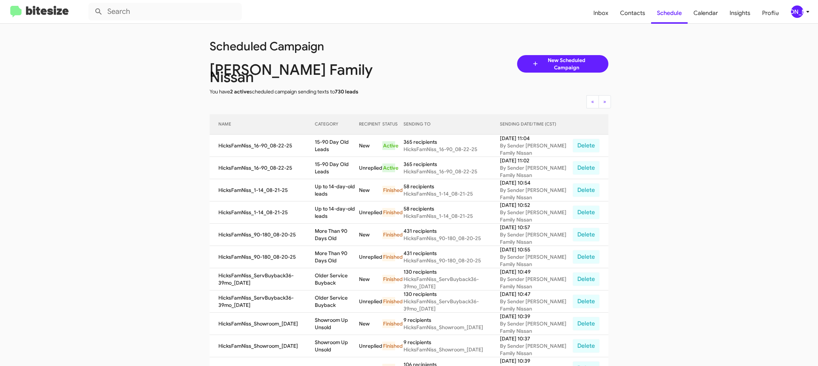
drag, startPoint x: 658, startPoint y: 161, endPoint x: 662, endPoint y: 87, distance: 74.7
click at [659, 160] on app-scheduler "Scheduled Campaign Hicks Family Nissan You have 2 active scheduled campaign sen…" at bounding box center [409, 307] width 818 height 566
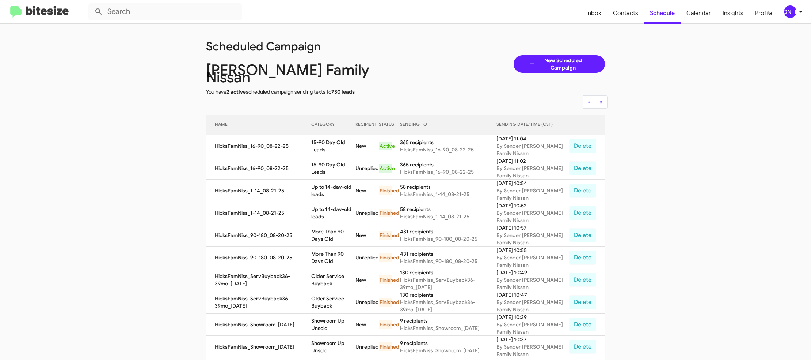
click at [798, 13] on icon at bounding box center [801, 11] width 9 height 9
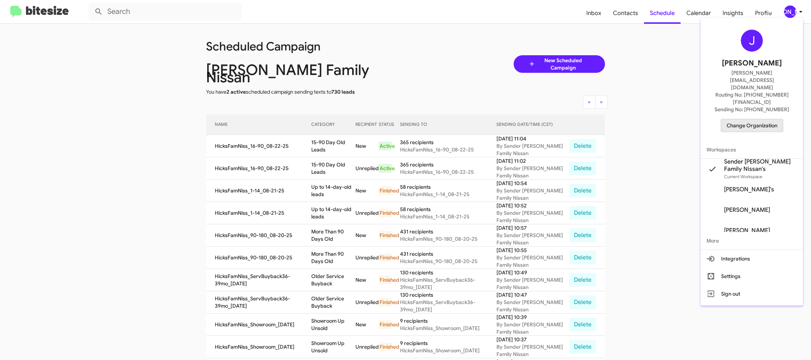
click at [763, 119] on span "Change Organization" at bounding box center [752, 125] width 51 height 12
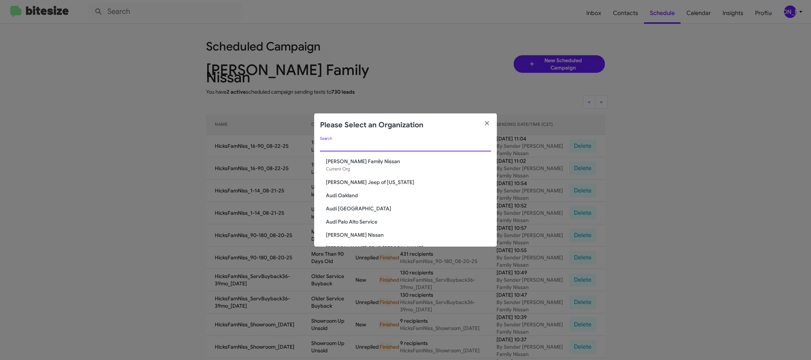
click at [339, 144] on input "Search" at bounding box center [405, 146] width 171 height 6
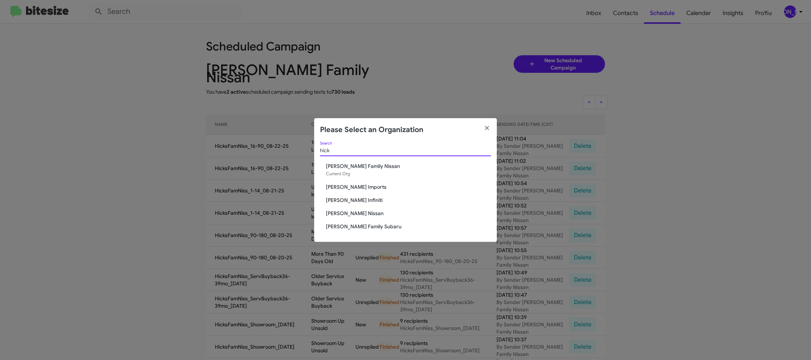
type input "hick"
click at [357, 225] on span "Hicks Family Subaru" at bounding box center [408, 226] width 165 height 7
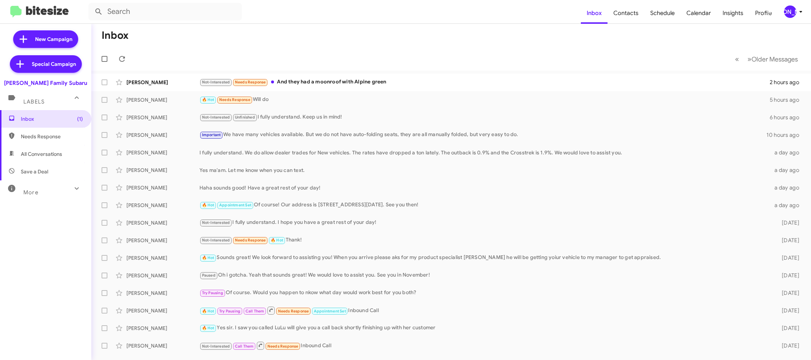
click at [795, 13] on div "[PERSON_NAME]" at bounding box center [790, 11] width 12 height 12
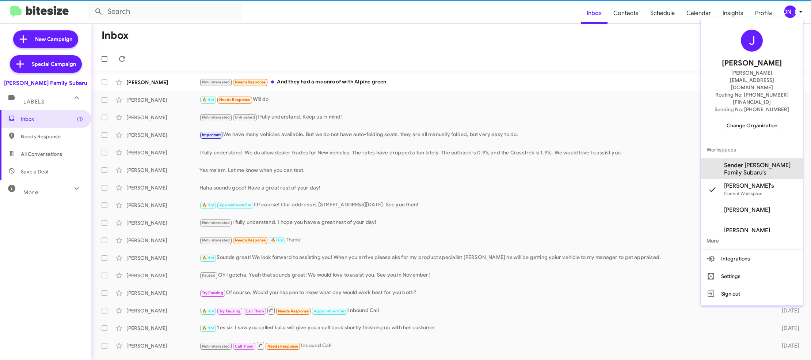
click at [777, 161] on span "Sender Hicks Family Subaru's" at bounding box center [760, 168] width 73 height 15
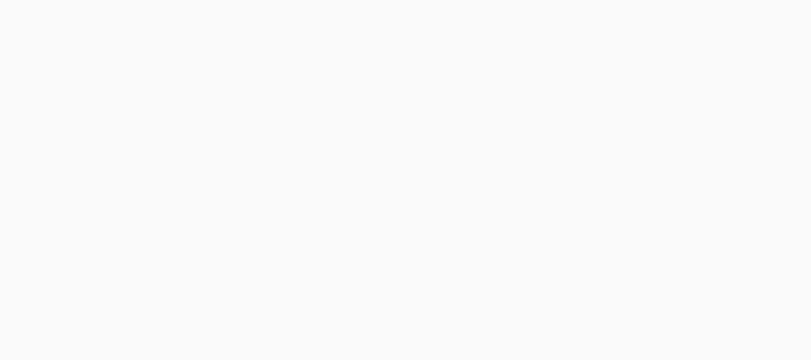
click at [630, 16] on body at bounding box center [405, 180] width 811 height 360
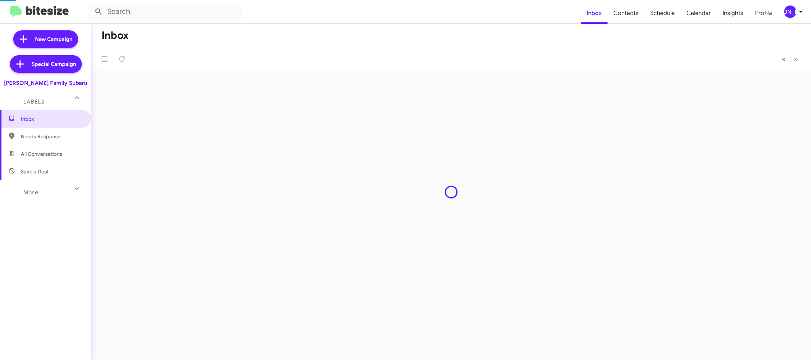
click at [630, 16] on span "Contacts" at bounding box center [626, 13] width 37 height 21
type input "in:groups"
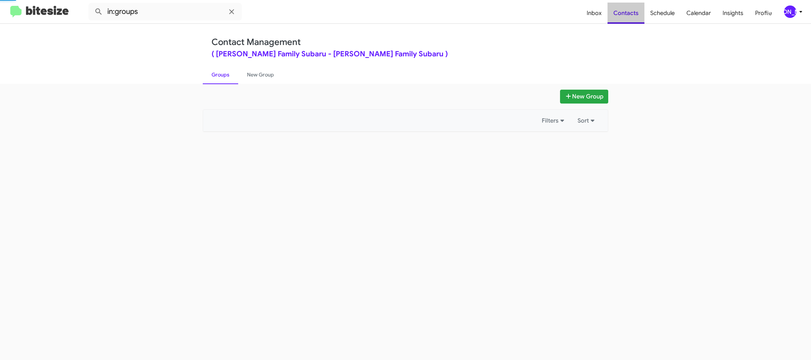
click at [630, 16] on span "Contacts" at bounding box center [626, 13] width 37 height 21
drag, startPoint x: 630, startPoint y: 16, endPoint x: 579, endPoint y: 4, distance: 52.2
click at [630, 16] on span "Contacts" at bounding box center [626, 13] width 37 height 21
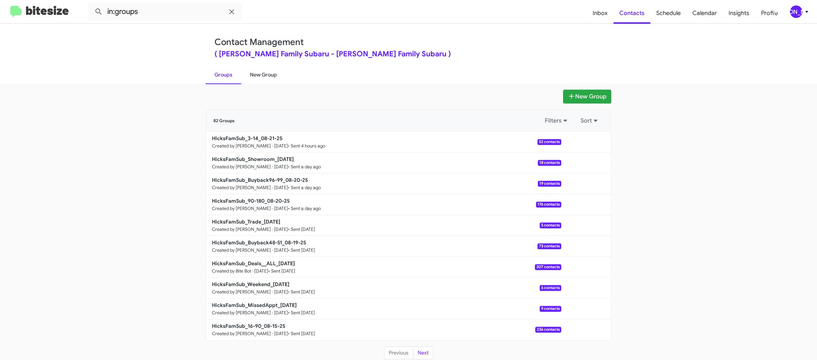
click at [256, 71] on link "New Group" at bounding box center [263, 74] width 45 height 19
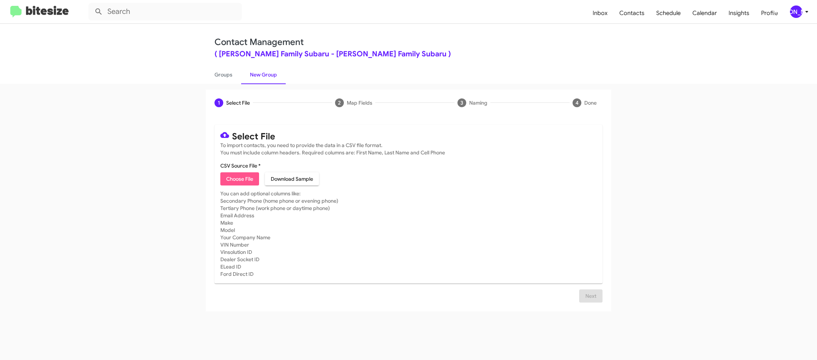
click at [241, 179] on span "Choose File" at bounding box center [239, 178] width 27 height 13
type input "HicksFamSub_16-90_08-22-25"
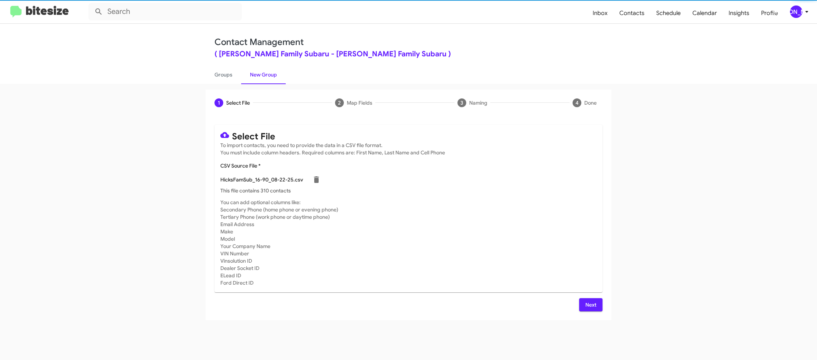
click at [654, 251] on app-new-group "1 Select File 2 Map Fields 3 Naming 4 Done Select File To import contacts, you …" at bounding box center [408, 205] width 817 height 230
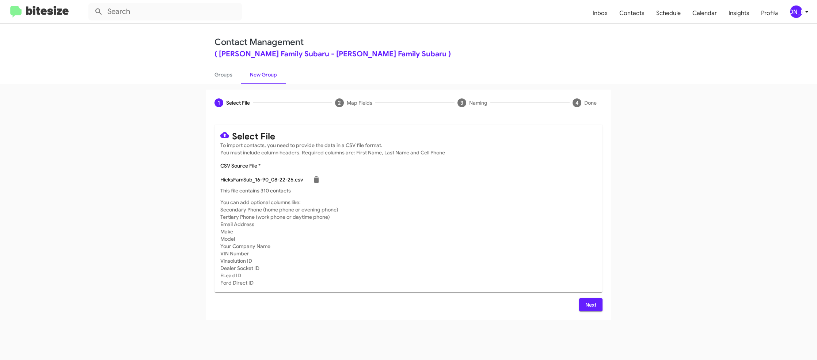
drag, startPoint x: 594, startPoint y: 305, endPoint x: 589, endPoint y: 303, distance: 6.4
click at [594, 305] on span "Next" at bounding box center [591, 304] width 12 height 13
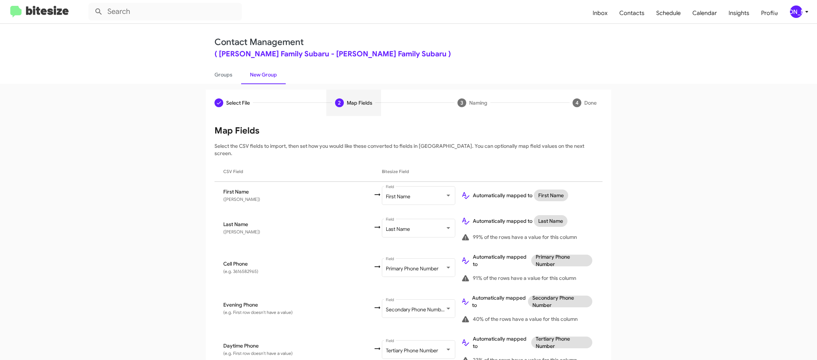
click at [798, 18] on div "[PERSON_NAME]" at bounding box center [796, 11] width 12 height 12
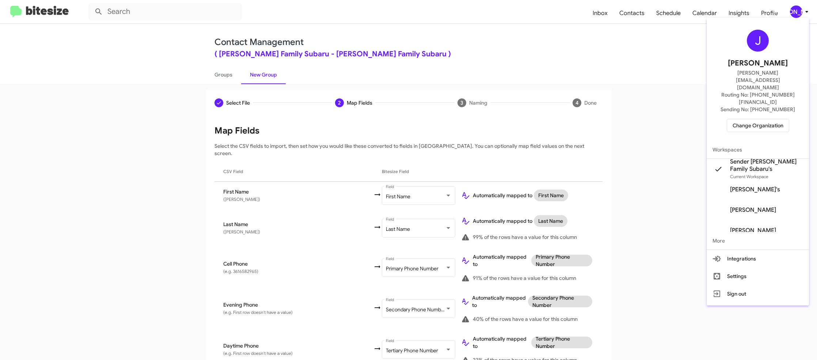
drag, startPoint x: 798, startPoint y: 17, endPoint x: 493, endPoint y: 229, distance: 371.4
click at [798, 17] on div at bounding box center [408, 180] width 817 height 360
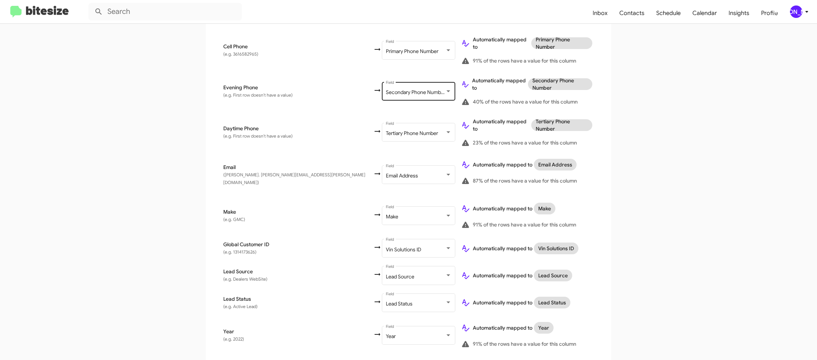
scroll to position [354, 0]
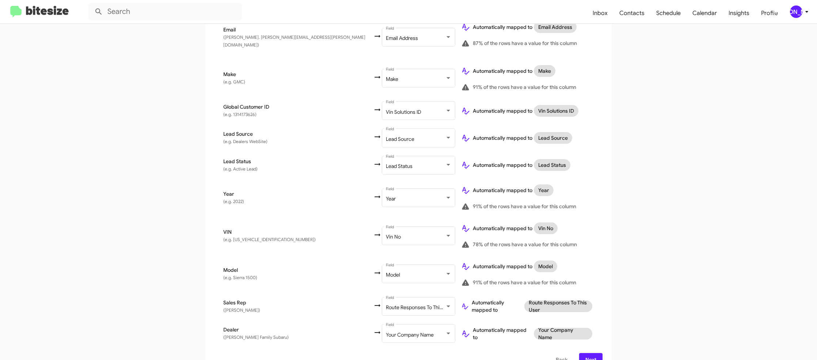
click at [589, 353] on span "Next" at bounding box center [591, 359] width 12 height 13
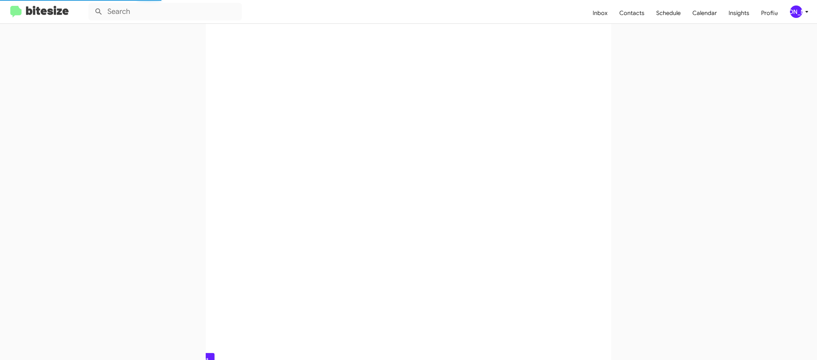
scroll to position [0, 0]
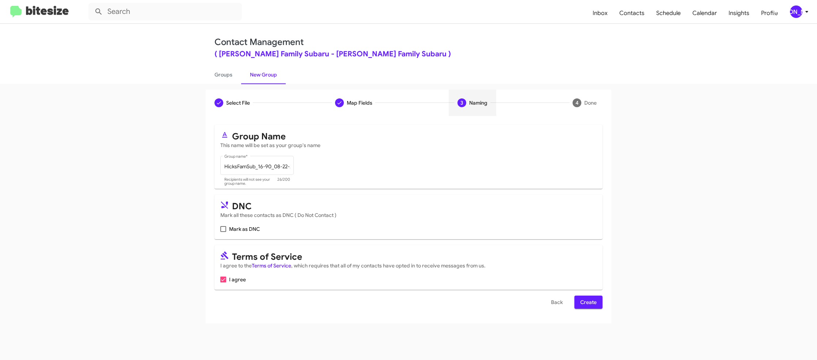
click at [586, 301] on span "Create" at bounding box center [588, 301] width 16 height 13
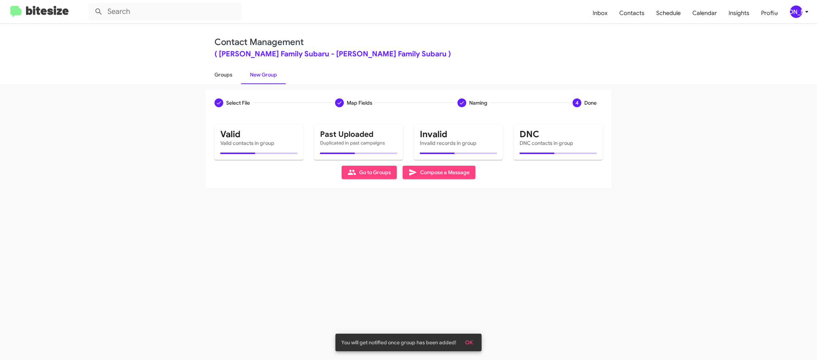
click at [227, 73] on link "Groups" at bounding box center [223, 74] width 35 height 19
type input "in:groups"
click at [227, 74] on link "Groups" at bounding box center [223, 74] width 35 height 19
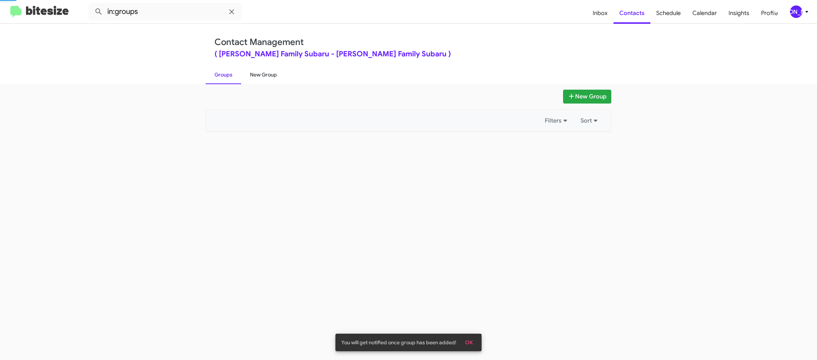
drag, startPoint x: 227, startPoint y: 74, endPoint x: 250, endPoint y: 75, distance: 23.0
click at [228, 73] on link "Groups" at bounding box center [223, 74] width 35 height 19
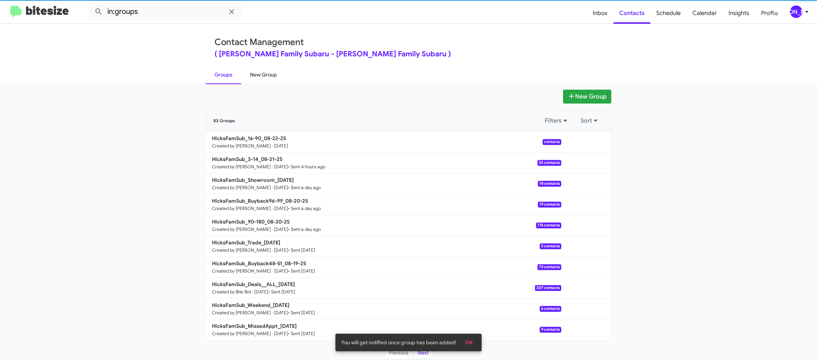
click at [250, 75] on link "New Group" at bounding box center [263, 74] width 45 height 19
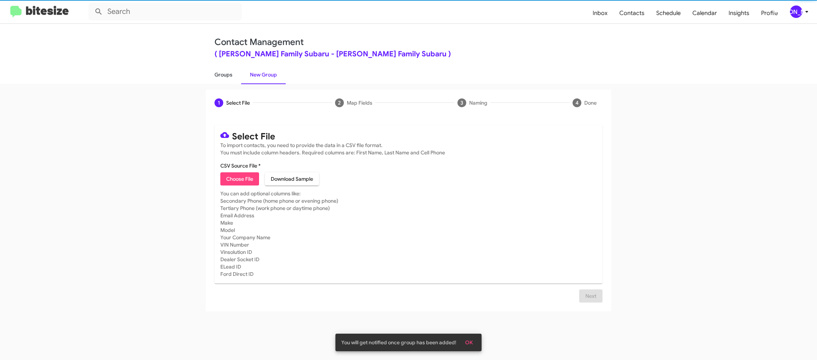
click at [221, 75] on link "Groups" at bounding box center [223, 74] width 35 height 19
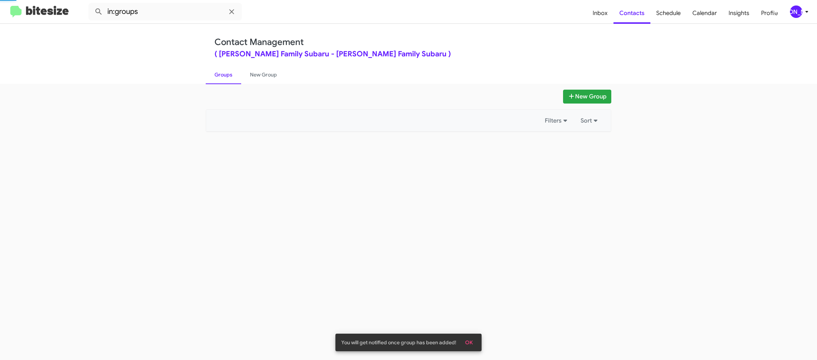
drag, startPoint x: 221, startPoint y: 75, endPoint x: 199, endPoint y: 47, distance: 35.4
click at [221, 75] on link "Groups" at bounding box center [223, 74] width 35 height 19
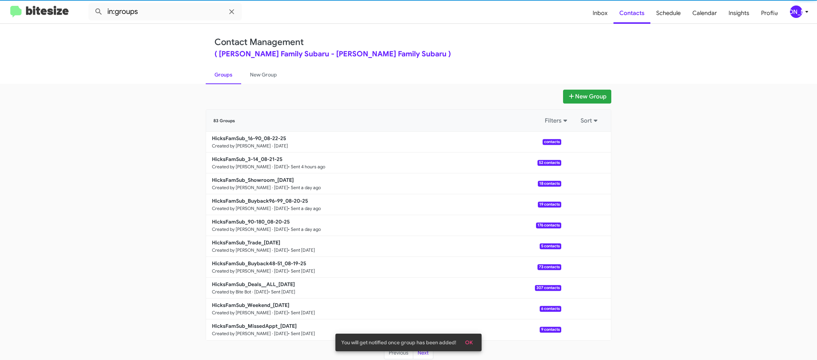
drag, startPoint x: 169, startPoint y: 20, endPoint x: 169, endPoint y: 16, distance: 4.0
click at [169, 19] on mat-toolbar "in:groups Inbox Contacts Schedule Calendar Insights Profile JA" at bounding box center [408, 11] width 817 height 23
click at [169, 15] on input "in:groups" at bounding box center [164, 12] width 153 height 18
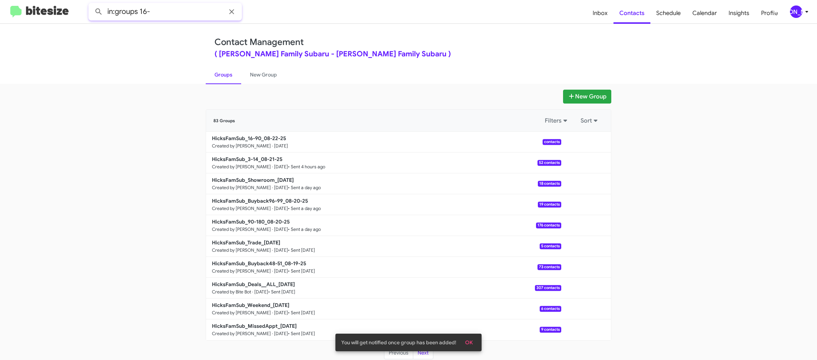
type input "in:groups 16-"
click at [91, 4] on button at bounding box center [98, 11] width 15 height 15
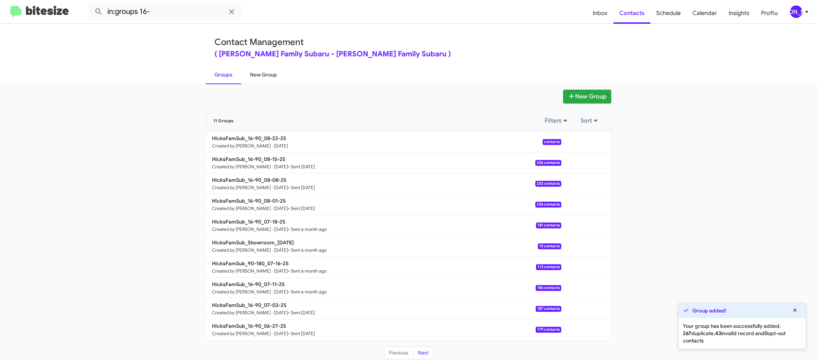
click at [267, 76] on link "New Group" at bounding box center [263, 74] width 45 height 19
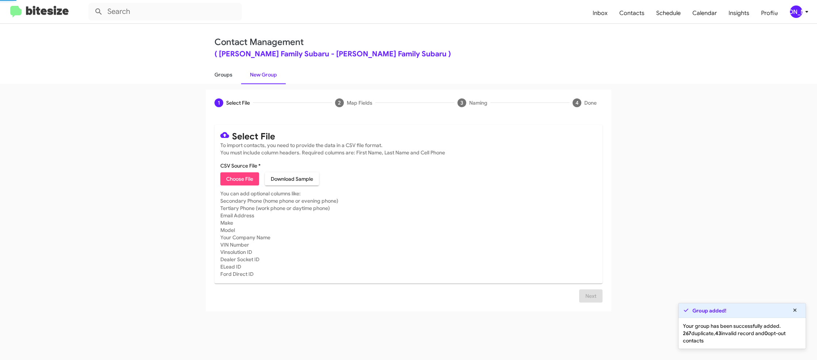
click at [230, 76] on link "Groups" at bounding box center [223, 74] width 35 height 19
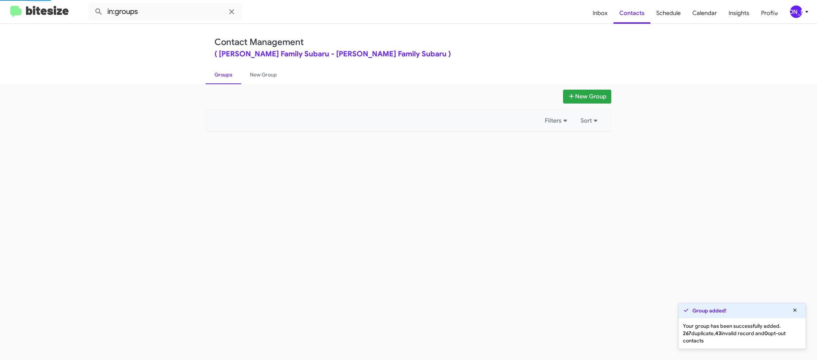
drag, startPoint x: 230, startPoint y: 76, endPoint x: 192, endPoint y: 34, distance: 56.7
click at [229, 76] on link "Groups" at bounding box center [223, 74] width 35 height 19
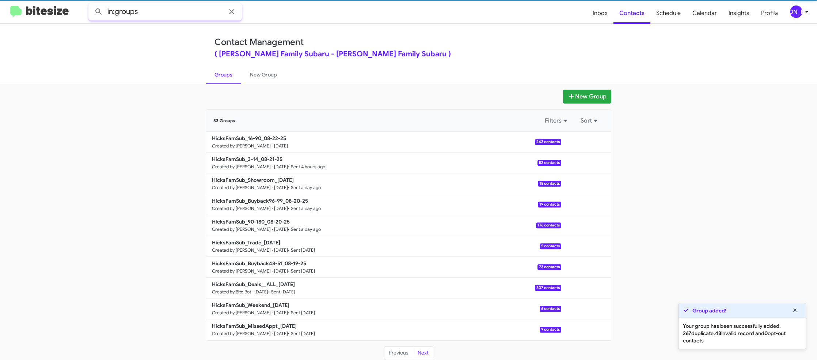
click at [175, 11] on input "in:groups" at bounding box center [164, 12] width 153 height 18
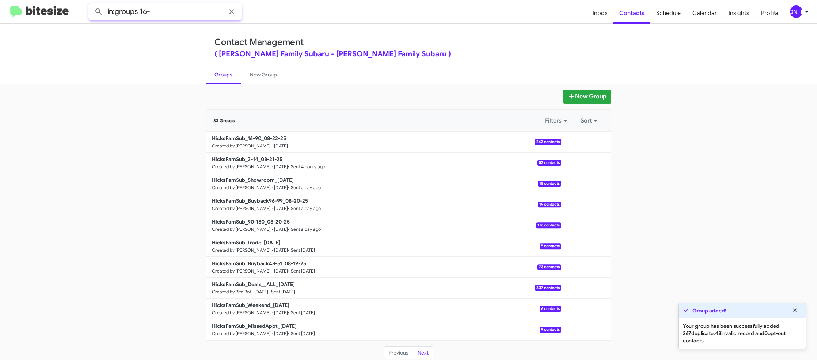
type input "in:groups 16-"
click at [91, 4] on button at bounding box center [98, 11] width 15 height 15
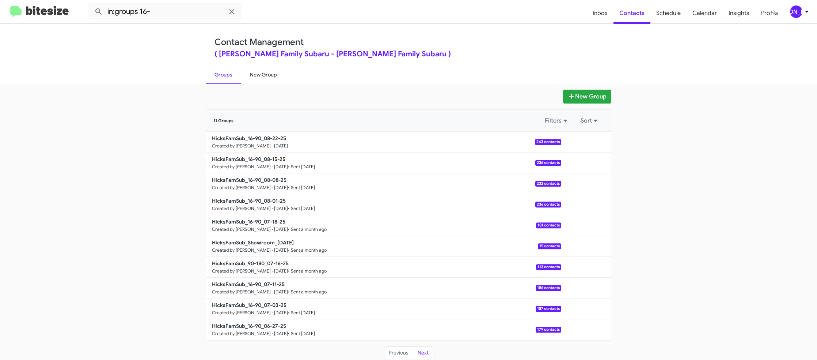
click at [258, 81] on link "New Group" at bounding box center [263, 74] width 45 height 19
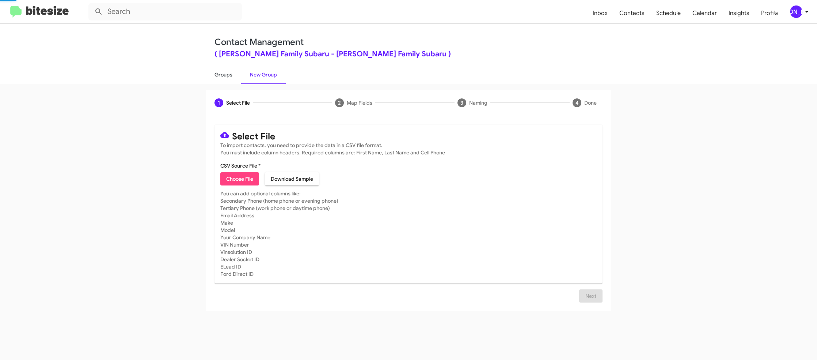
click at [232, 81] on link "Groups" at bounding box center [223, 74] width 35 height 19
type input "in:groups"
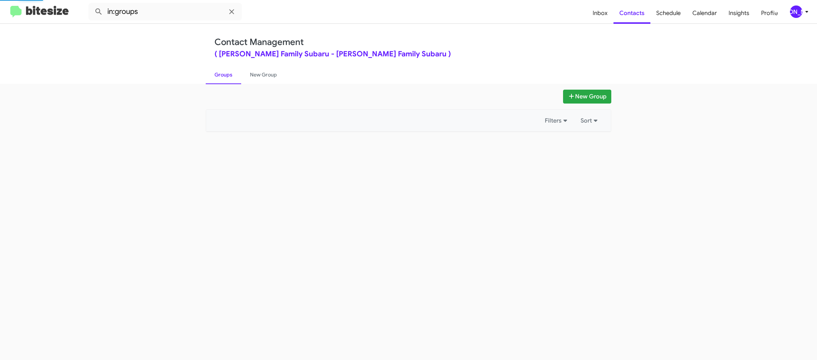
click at [232, 81] on link "Groups" at bounding box center [223, 74] width 35 height 19
click at [232, 80] on link "Groups" at bounding box center [223, 74] width 35 height 19
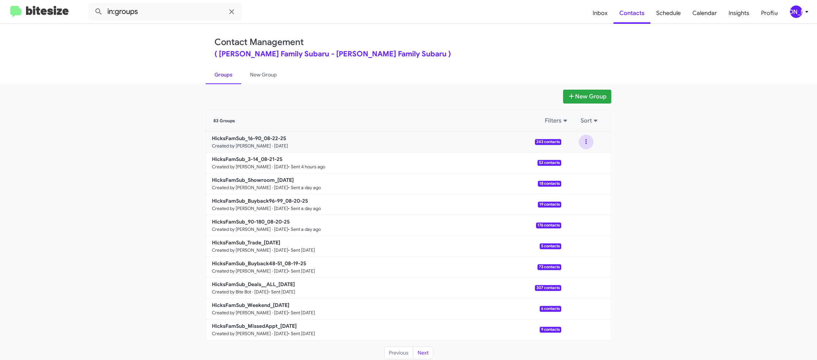
click at [590, 145] on button at bounding box center [586, 141] width 15 height 15
click at [560, 160] on button "View contacts" at bounding box center [564, 162] width 58 height 18
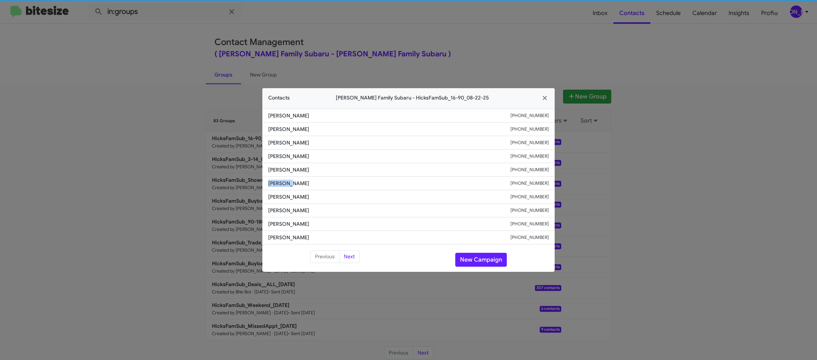
click at [282, 178] on li "Samantha Arthur +13612304950" at bounding box center [408, 183] width 292 height 14
drag, startPoint x: 274, startPoint y: 180, endPoint x: 282, endPoint y: 178, distance: 8.4
click at [282, 178] on li "Samantha Arthur +13612304950" at bounding box center [408, 183] width 292 height 14
click at [239, 107] on modal-container "Contacts Hicks Family Subaru - HicksFamSub_16-90_08-22-25 Barbara Carlyon +1361…" at bounding box center [408, 180] width 817 height 360
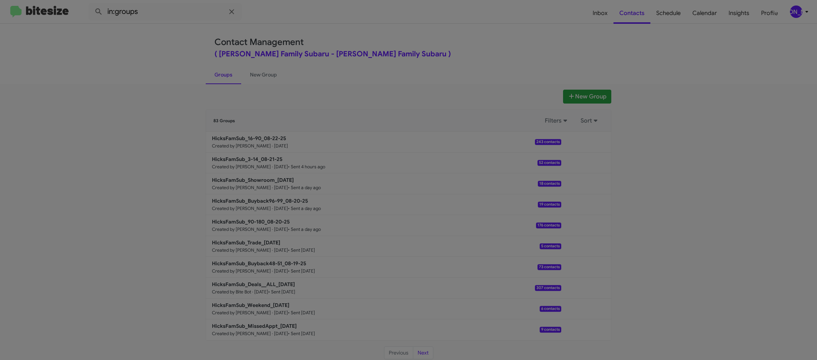
click at [265, 77] on div "Contacts Hicks Family Subaru - HicksFamSub_16-90_08-22-25" at bounding box center [408, 80] width 292 height 20
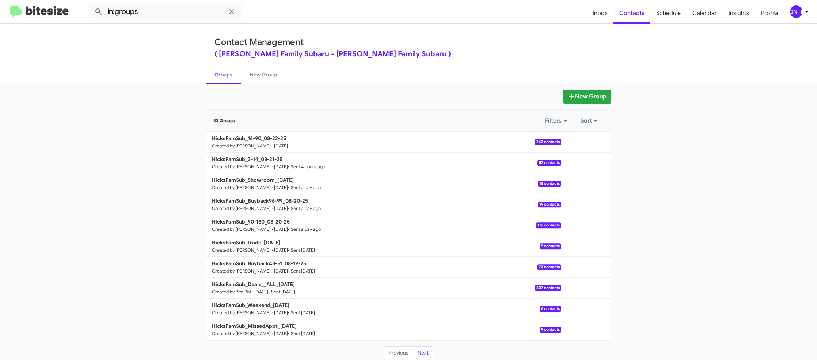
click at [265, 76] on link "New Group" at bounding box center [263, 74] width 45 height 19
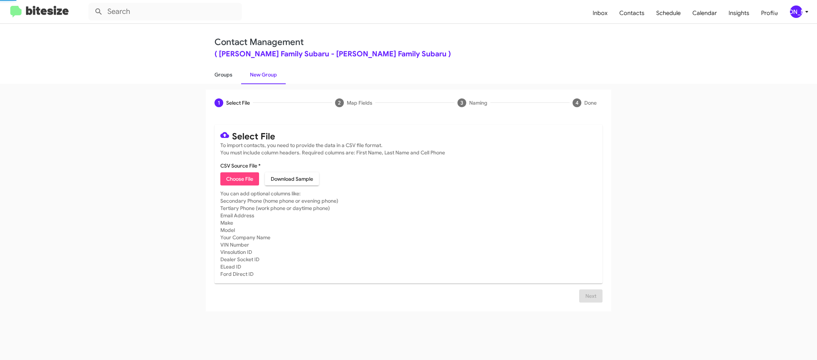
click at [238, 74] on link "Groups" at bounding box center [223, 74] width 35 height 19
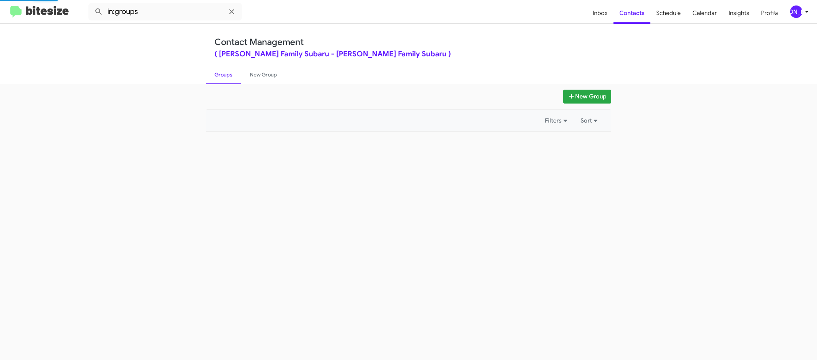
click at [238, 74] on link "Groups" at bounding box center [223, 74] width 35 height 19
click at [166, 14] on input "in:groups" at bounding box center [164, 12] width 153 height 18
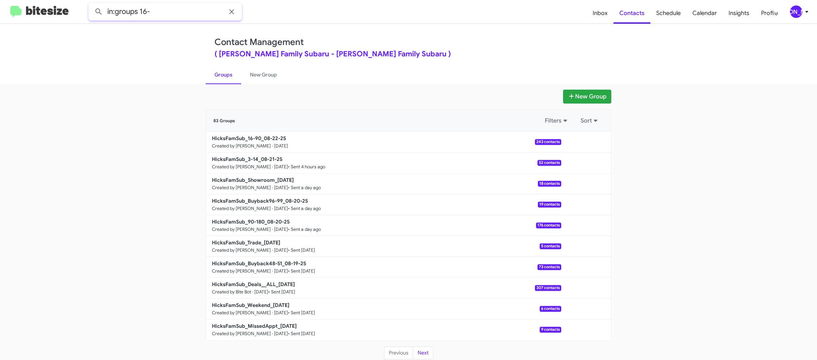
type input "in:groups 16-"
click at [91, 4] on button at bounding box center [98, 11] width 15 height 15
drag, startPoint x: 249, startPoint y: 70, endPoint x: 240, endPoint y: 72, distance: 9.7
click at [249, 71] on link "New Group" at bounding box center [263, 74] width 45 height 19
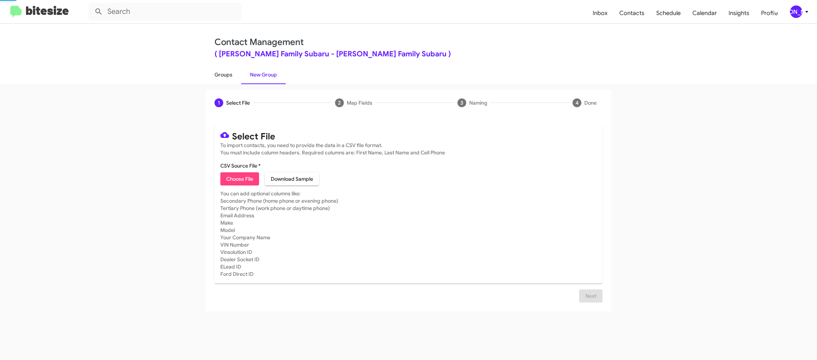
click at [232, 73] on link "Groups" at bounding box center [223, 74] width 35 height 19
type input "in:groups"
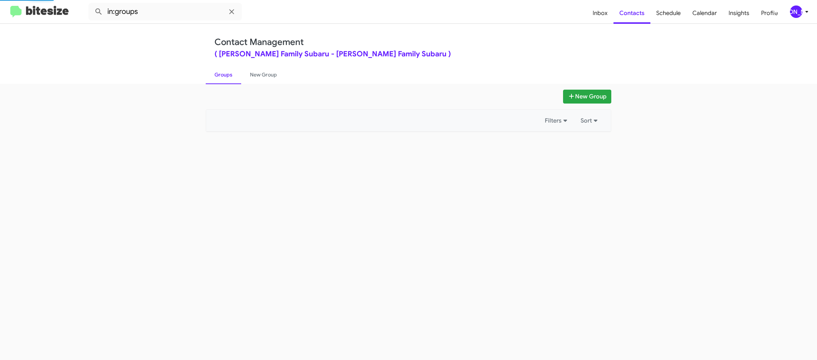
click at [232, 73] on link "Groups" at bounding box center [223, 74] width 35 height 19
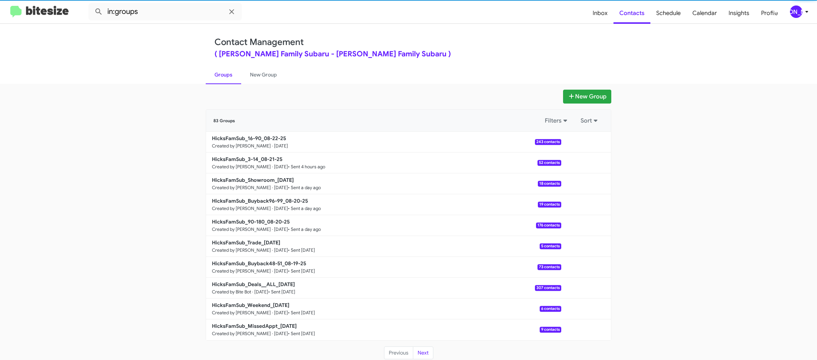
click at [251, 144] on small "Created by Jason Apdua · Aug 22, 2025" at bounding box center [250, 146] width 76 height 6
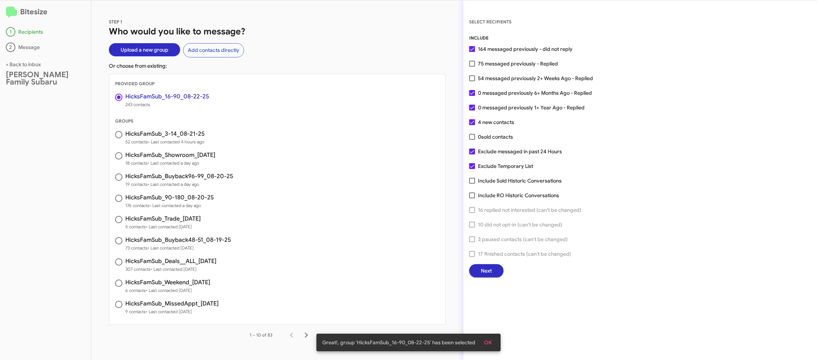
scroll to position [1, 0]
drag, startPoint x: 479, startPoint y: 267, endPoint x: 483, endPoint y: 270, distance: 5.2
click at [483, 270] on button "Next" at bounding box center [486, 270] width 34 height 13
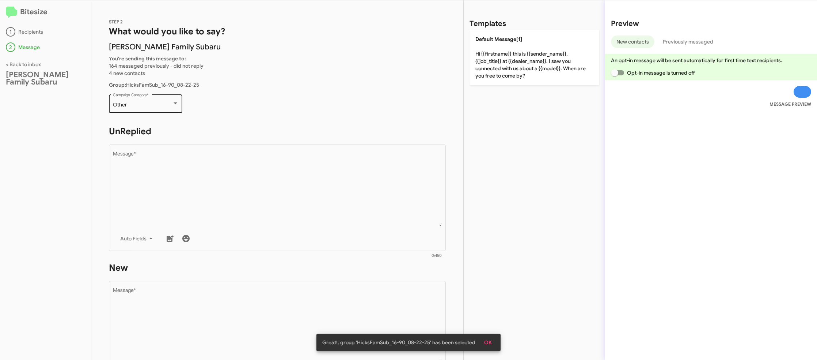
click at [162, 108] on div "Other Campaign Category *" at bounding box center [146, 103] width 66 height 20
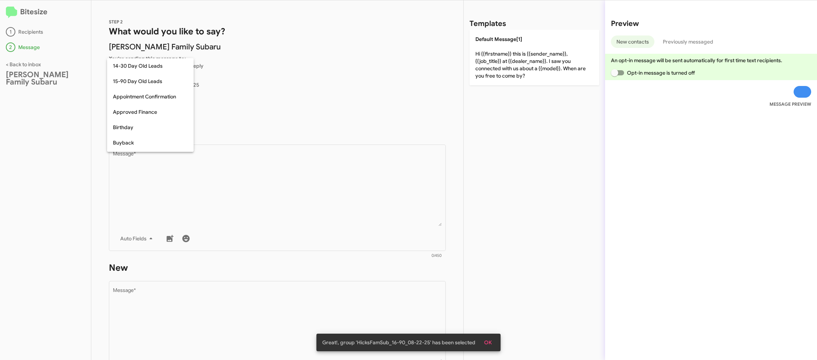
scroll to position [160, 0]
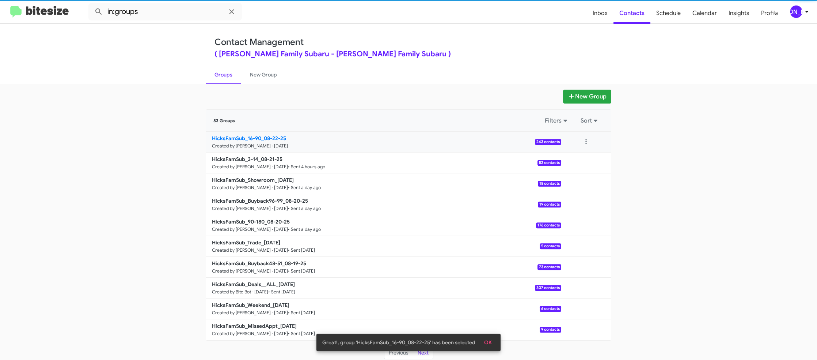
click at [239, 141] on b "HicksFamSub_16-90_08-22-25" at bounding box center [249, 138] width 74 height 7
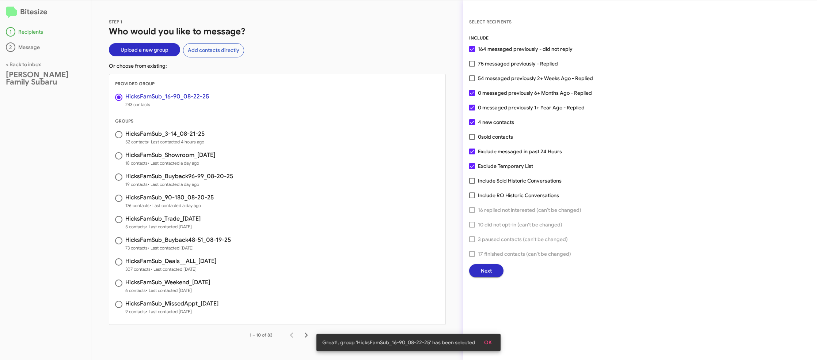
drag, startPoint x: 491, startPoint y: 258, endPoint x: 489, endPoint y: 265, distance: 7.4
click at [491, 258] on div "INCLUDE 164 messaged previously - did not reply 75 messaged previously - Replie…" at bounding box center [640, 155] width 342 height 243
click at [489, 272] on span "Next" at bounding box center [486, 270] width 11 height 13
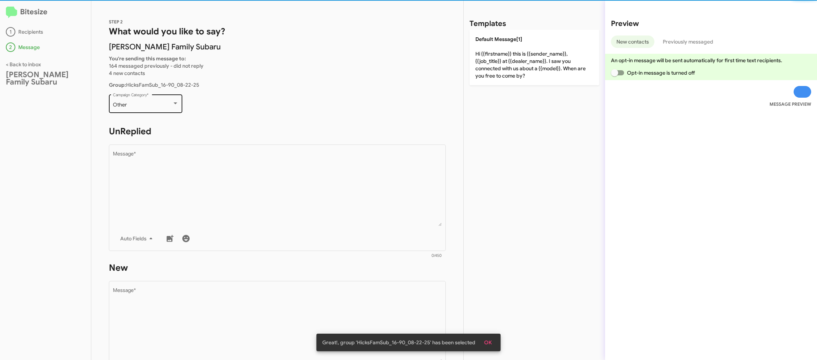
click at [152, 104] on div "Other" at bounding box center [142, 105] width 59 height 6
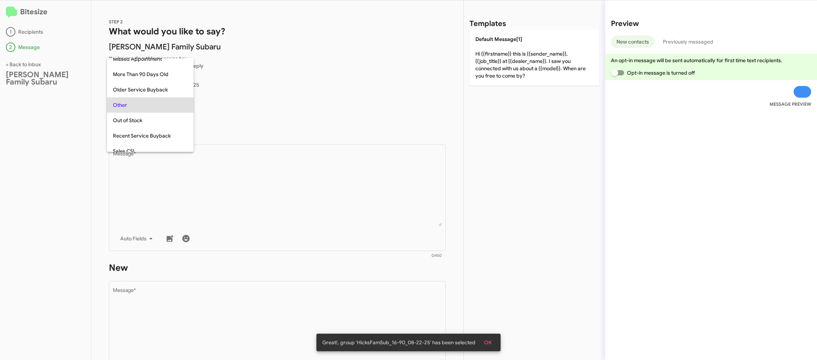
scroll to position [15, 0]
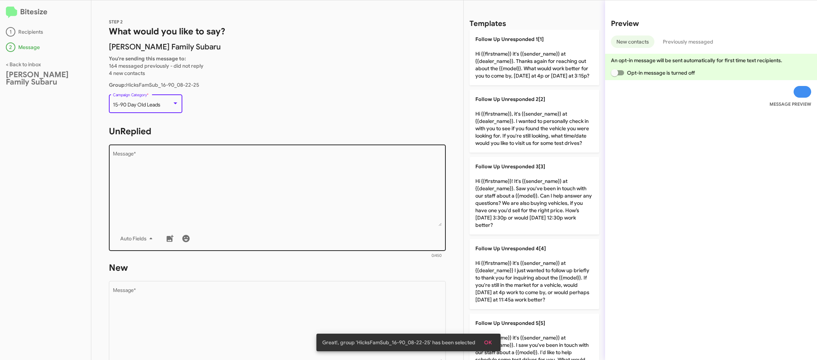
click at [254, 161] on textarea "Message *" at bounding box center [277, 188] width 329 height 75
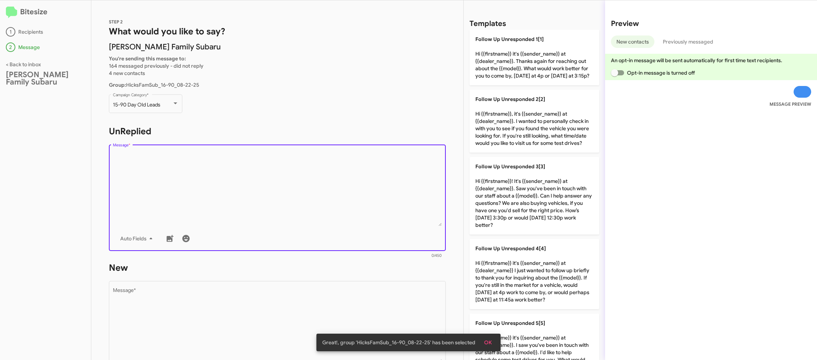
click at [255, 161] on textarea "Message *" at bounding box center [277, 188] width 329 height 75
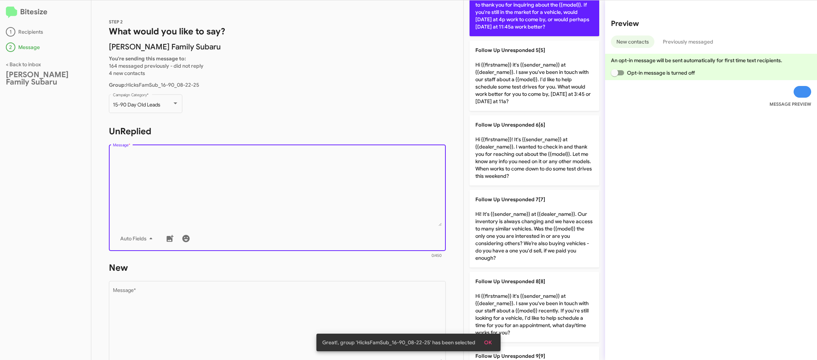
scroll to position [340, 0]
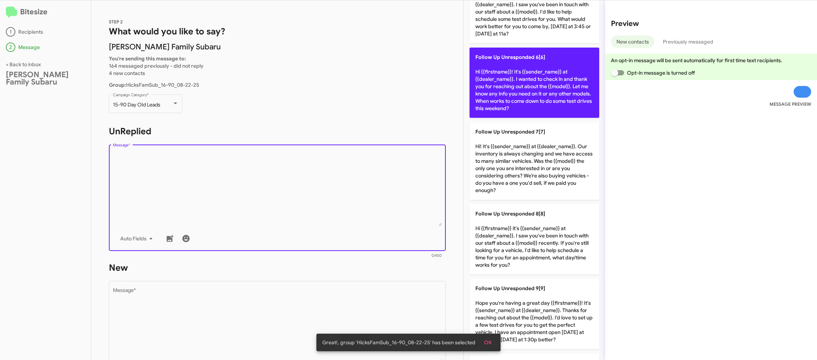
drag, startPoint x: 522, startPoint y: 99, endPoint x: 513, endPoint y: 102, distance: 9.6
click at [522, 99] on p "Follow Up Unresponded 6[6] Hi {{firstname}}! It's {{sender_name}} at {{dealer_n…" at bounding box center [535, 82] width 130 height 70
type textarea "Hi {{firstname}}! It's {{sender_name}} at {{dealer_name}}. I wanted to check in…"
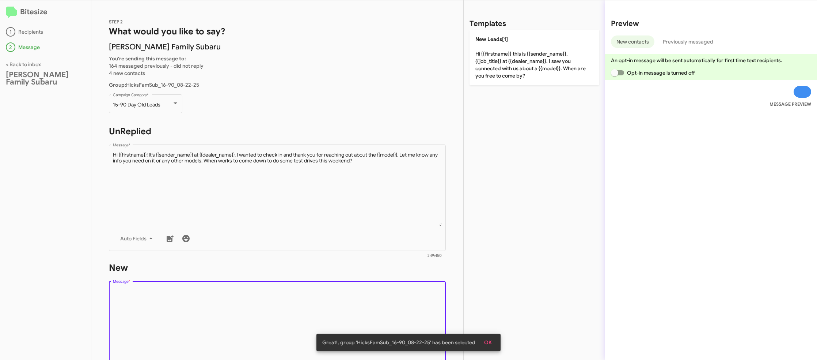
scroll to position [0, 0]
click at [354, 296] on textarea "Message *" at bounding box center [277, 325] width 329 height 75
drag, startPoint x: 353, startPoint y: 297, endPoint x: 385, endPoint y: 254, distance: 53.8
click at [370, 271] on form "New Drop image here to insert Auto Fields Message * 0/450" at bounding box center [277, 328] width 337 height 133
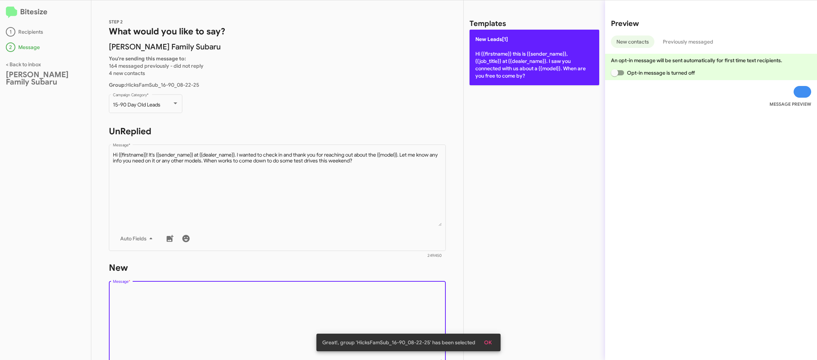
click at [507, 76] on p "New Leads[1] Hi {{firstname}} this is {{sender_name}}, {{job_title}} at {{deale…" at bounding box center [535, 58] width 130 height 56
type textarea "Hi {{firstname}} this is {{sender_name}}, {{job_title}} at {{dealer_name}}. I s…"
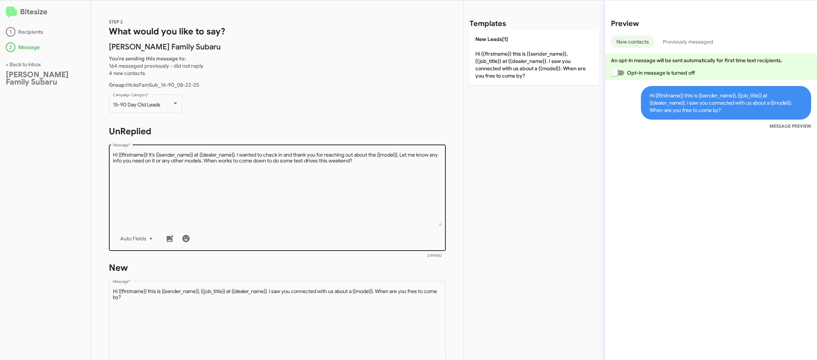
scroll to position [130, 0]
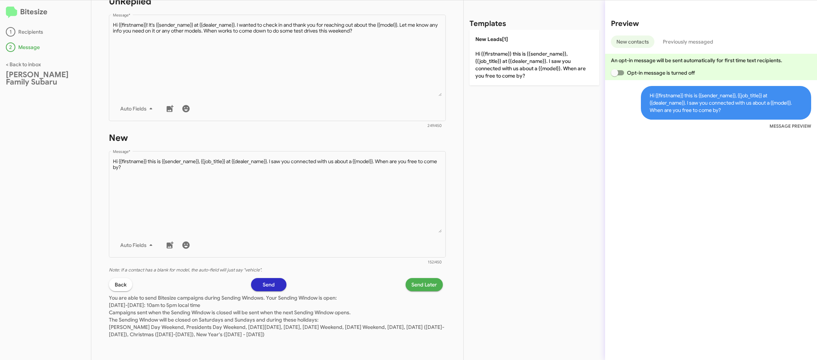
click at [421, 279] on span "Send Later" at bounding box center [424, 284] width 26 height 13
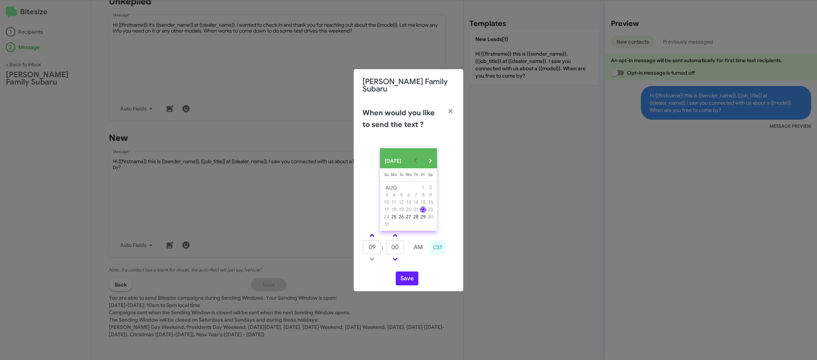
click at [368, 236] on link at bounding box center [372, 235] width 13 height 8
click at [369, 235] on link at bounding box center [372, 235] width 13 height 8
click at [370, 234] on link at bounding box center [372, 235] width 13 height 8
click at [370, 233] on link at bounding box center [372, 235] width 13 height 8
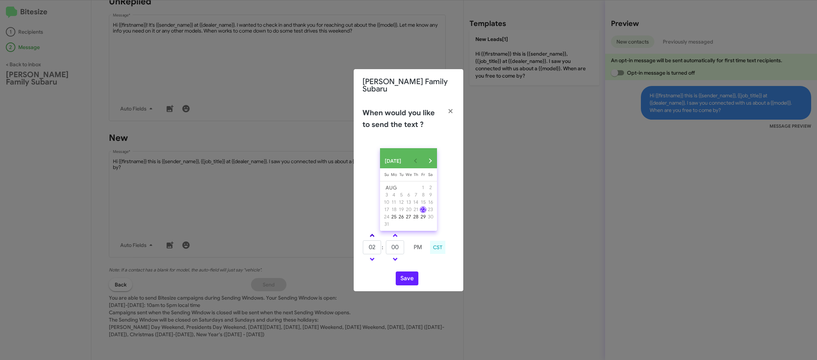
click at [370, 233] on link at bounding box center [372, 235] width 13 height 8
drag, startPoint x: 370, startPoint y: 233, endPoint x: 395, endPoint y: 244, distance: 27.5
click at [370, 233] on link at bounding box center [372, 235] width 13 height 8
type input "05"
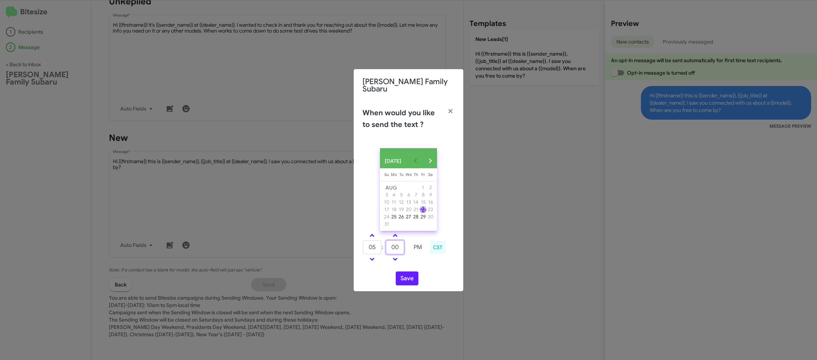
click at [398, 246] on input "00" at bounding box center [395, 247] width 18 height 14
drag, startPoint x: 398, startPoint y: 246, endPoint x: 428, endPoint y: 266, distance: 35.6
click at [398, 246] on input "00" at bounding box center [395, 247] width 18 height 14
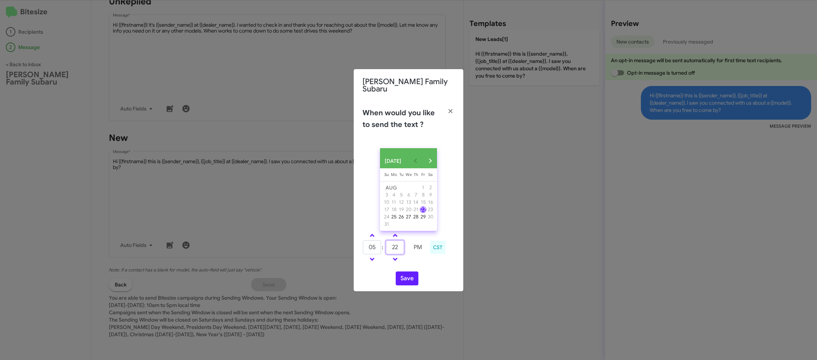
type input "22"
drag, startPoint x: 431, startPoint y: 266, endPoint x: 425, endPoint y: 267, distance: 5.9
click at [429, 266] on div "AUG 2025 Sunday Su Monday Mo Tuesday Tu Wednesday We Thursday Th Friday Fr Satu…" at bounding box center [409, 216] width 110 height 149
click at [409, 277] on button "Save" at bounding box center [407, 278] width 23 height 14
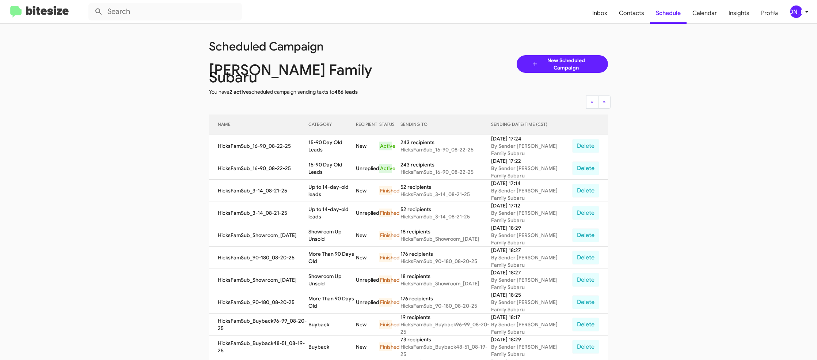
click at [164, 84] on app-scheduler "Scheduled Campaign Hicks Family Subaru You have 2 active scheduled campaign sen…" at bounding box center [408, 307] width 817 height 566
click at [333, 139] on td "15-90 Day Old Leads" at bounding box center [331, 146] width 47 height 22
copy td "15-90 Day Old Leads"
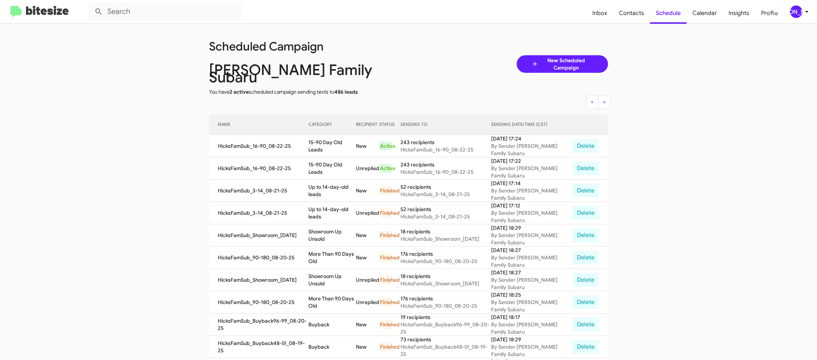
scroll to position [0, 0]
click at [803, 8] on icon at bounding box center [806, 11] width 9 height 9
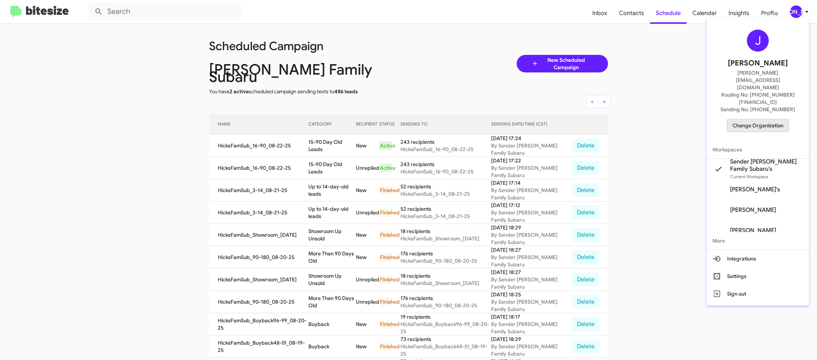
click at [747, 119] on span "Change Organization" at bounding box center [758, 125] width 51 height 12
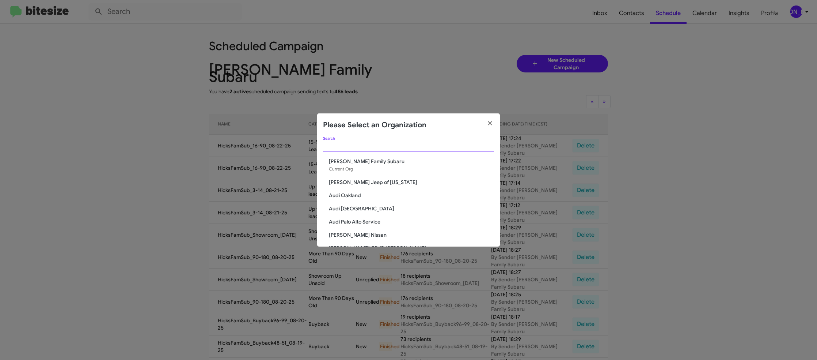
click at [336, 145] on input "Search" at bounding box center [408, 146] width 171 height 6
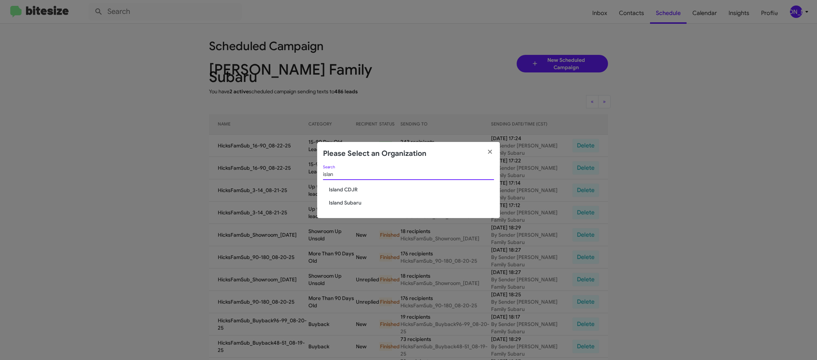
type input "islan"
click at [357, 201] on span "Island Subaru" at bounding box center [411, 202] width 165 height 7
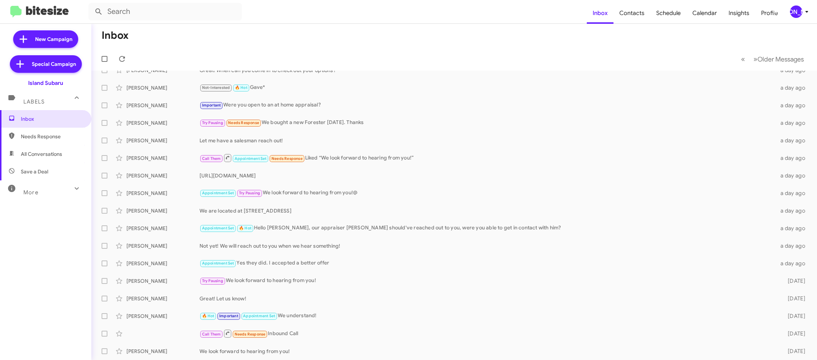
scroll to position [19, 0]
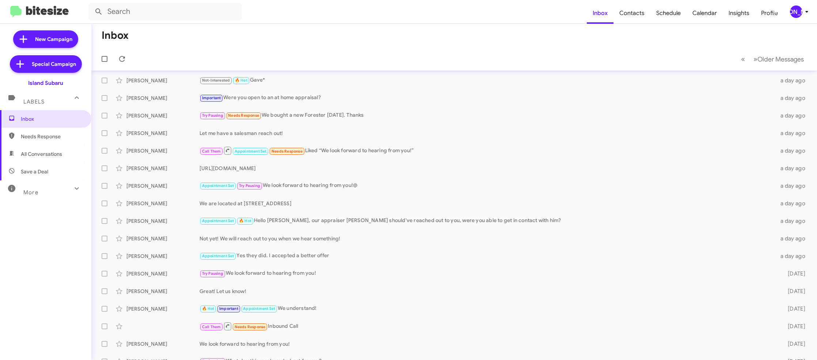
click at [801, 14] on div "[PERSON_NAME]" at bounding box center [796, 11] width 12 height 12
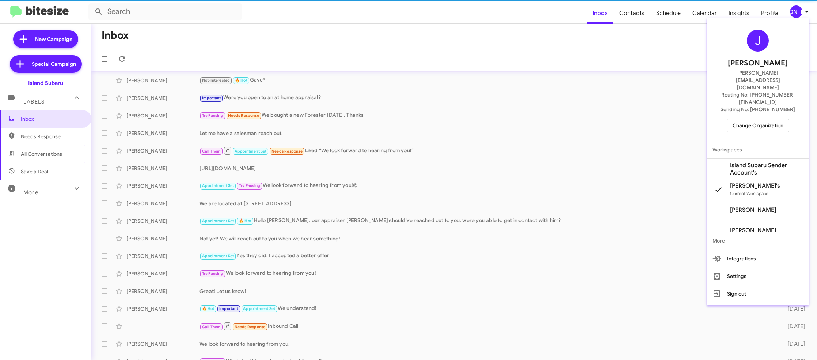
click at [775, 161] on span "Island Subaru Sender Account's" at bounding box center [766, 168] width 73 height 15
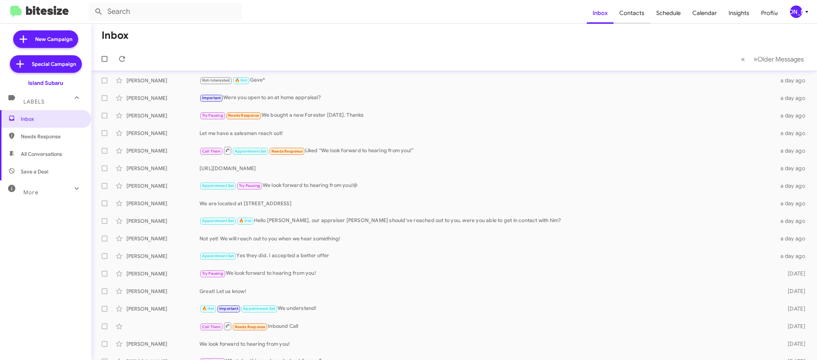
scroll to position [20, 0]
click at [640, 21] on span "Contacts" at bounding box center [631, 13] width 37 height 21
click at [640, 20] on span "Contacts" at bounding box center [631, 13] width 37 height 21
type input "in:groups"
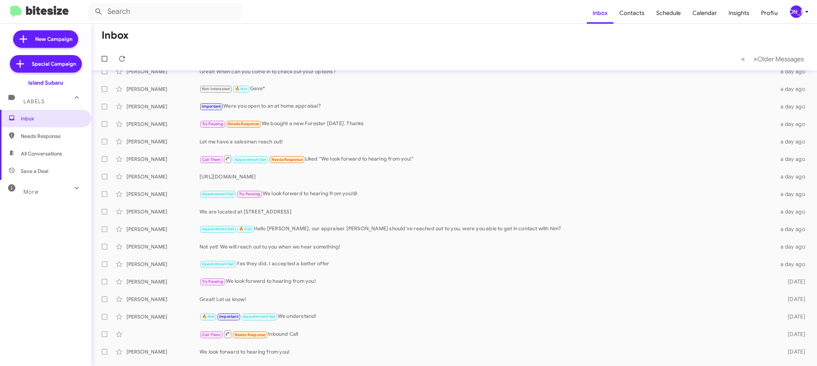
scroll to position [18, 0]
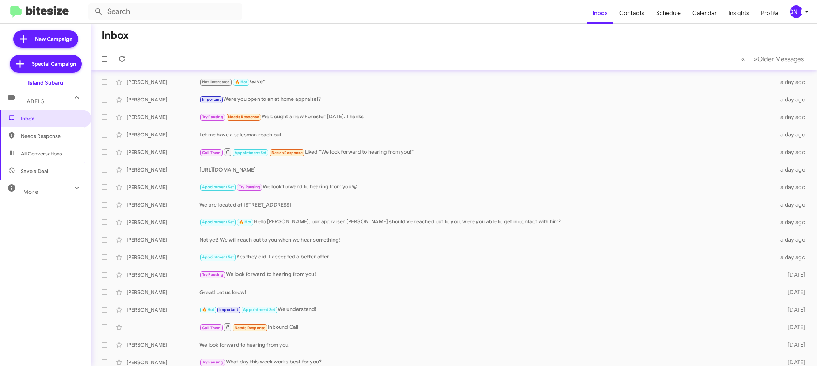
click at [792, 9] on div "[PERSON_NAME]" at bounding box center [796, 11] width 12 height 12
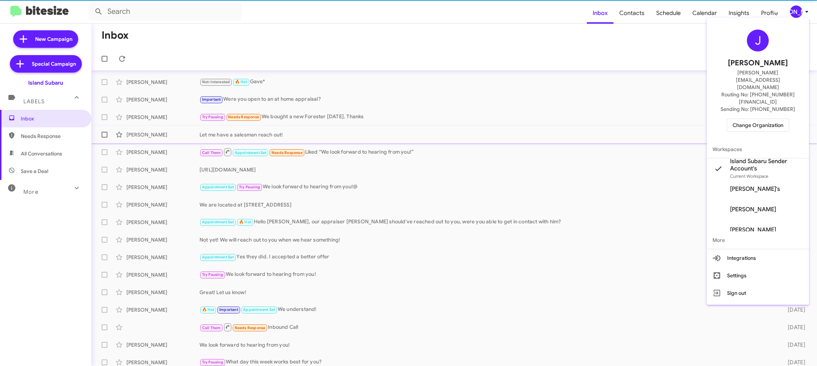
click at [762, 158] on span "Island Subaru Sender Account's" at bounding box center [766, 165] width 73 height 15
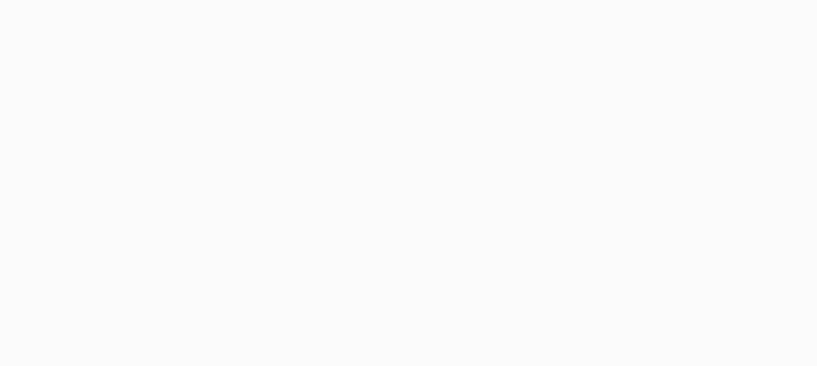
click at [628, 11] on body at bounding box center [408, 183] width 817 height 366
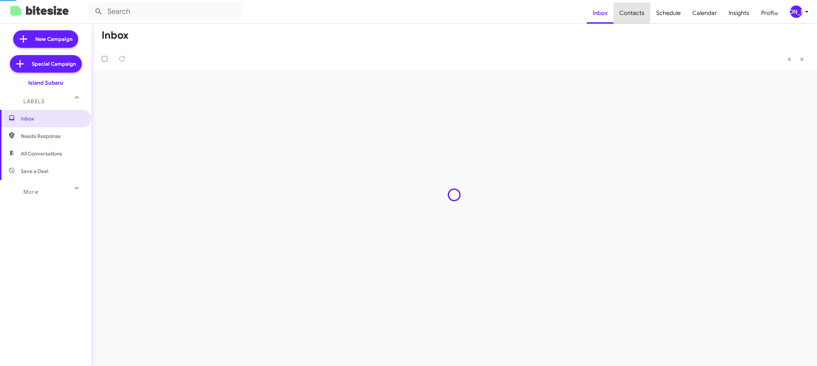
click at [628, 11] on span "Contacts" at bounding box center [631, 13] width 37 height 21
type input "in:groups"
click at [628, 11] on span "Contacts" at bounding box center [631, 13] width 37 height 21
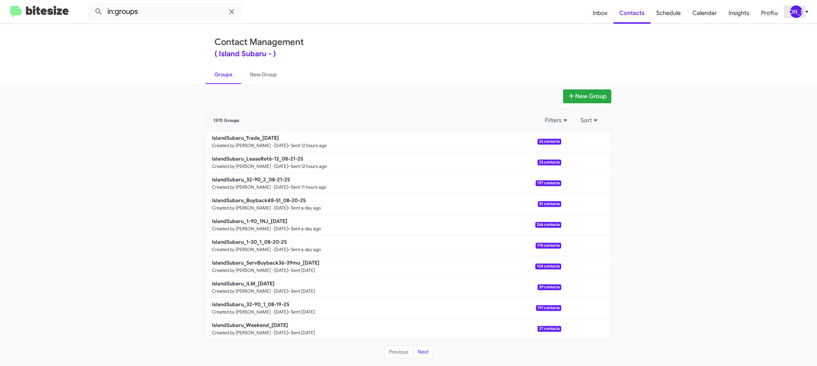
click at [800, 7] on div "[PERSON_NAME]" at bounding box center [796, 11] width 12 height 12
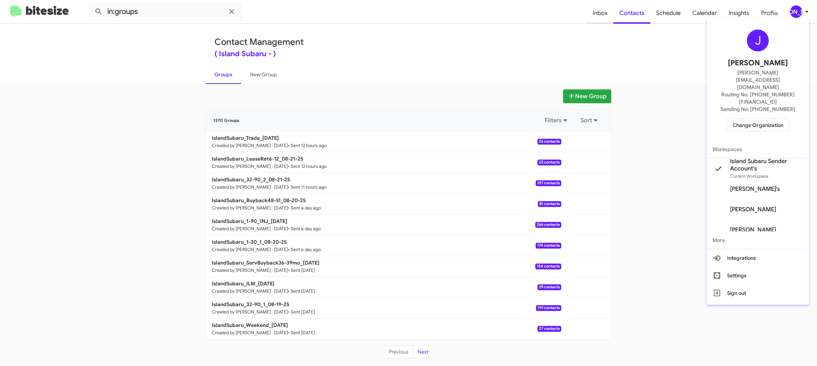
click at [611, 20] on div at bounding box center [408, 183] width 817 height 366
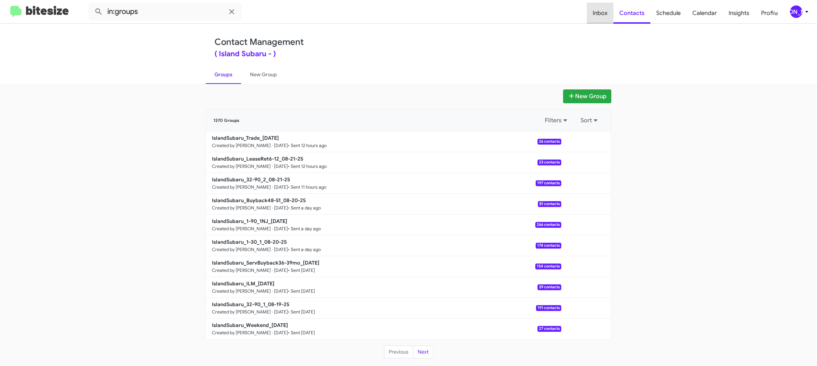
click at [612, 19] on span "Inbox" at bounding box center [600, 13] width 27 height 21
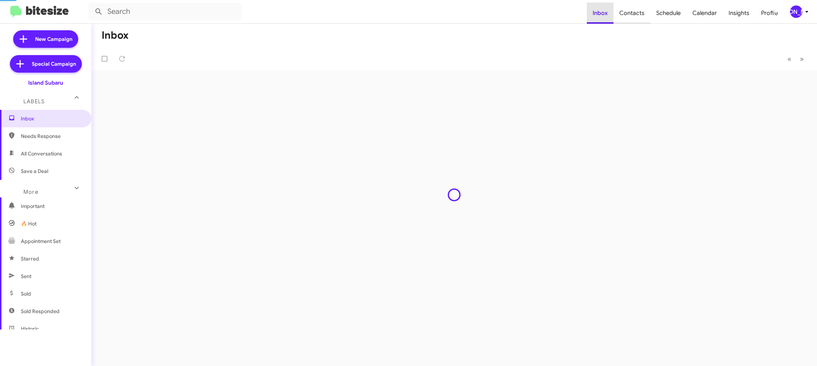
click at [623, 16] on span "Contacts" at bounding box center [631, 13] width 37 height 21
type input "in:groups"
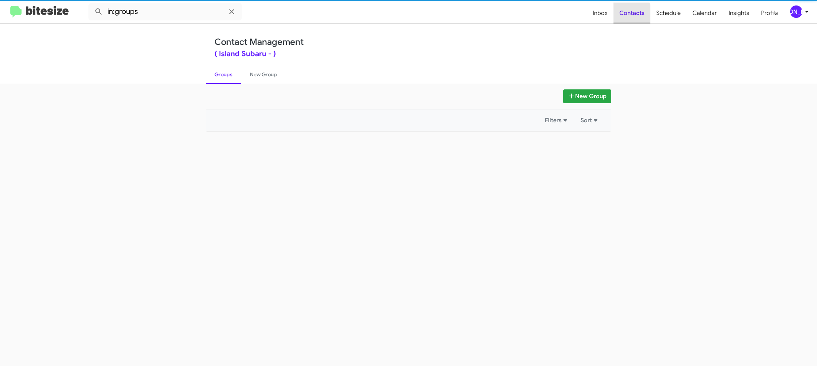
click at [623, 16] on span "Contacts" at bounding box center [631, 13] width 37 height 21
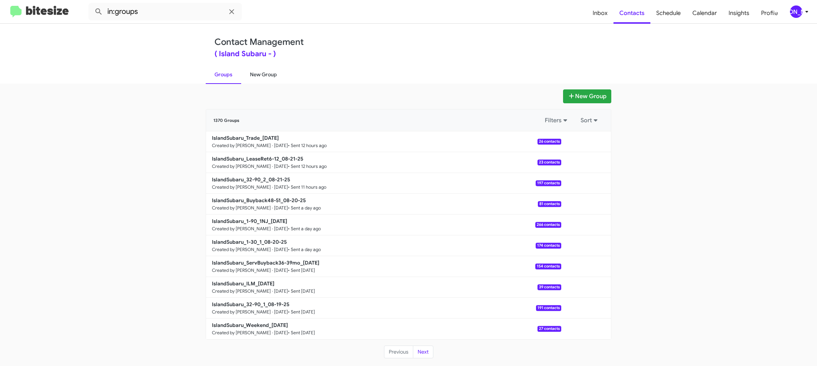
click at [255, 79] on link "New Group" at bounding box center [263, 74] width 45 height 19
drag, startPoint x: 255, startPoint y: 79, endPoint x: 321, endPoint y: 18, distance: 90.5
click at [257, 76] on link "New Group" at bounding box center [263, 74] width 45 height 19
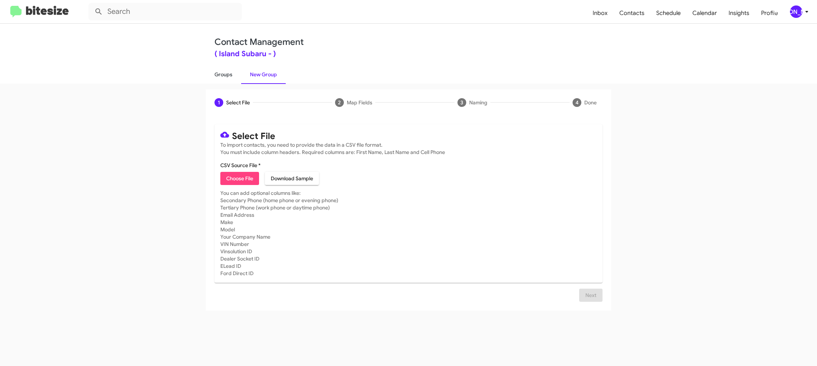
click at [225, 82] on link "Groups" at bounding box center [223, 74] width 35 height 19
type input "in:groups"
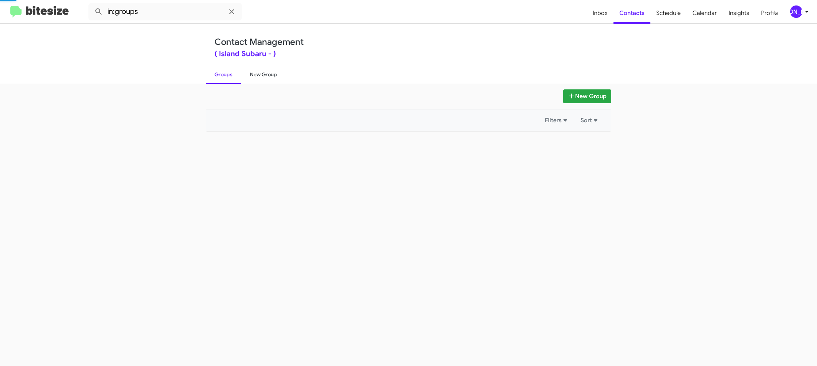
drag, startPoint x: 225, startPoint y: 82, endPoint x: 253, endPoint y: 79, distance: 28.0
click at [226, 82] on link "Groups" at bounding box center [223, 74] width 35 height 19
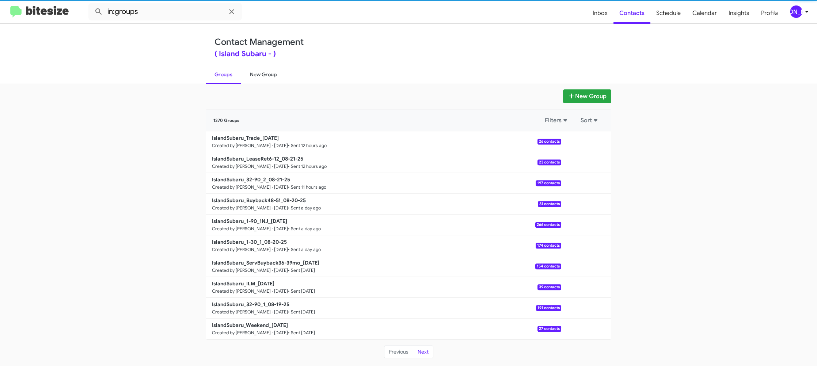
click at [255, 79] on link "New Group" at bounding box center [263, 74] width 45 height 19
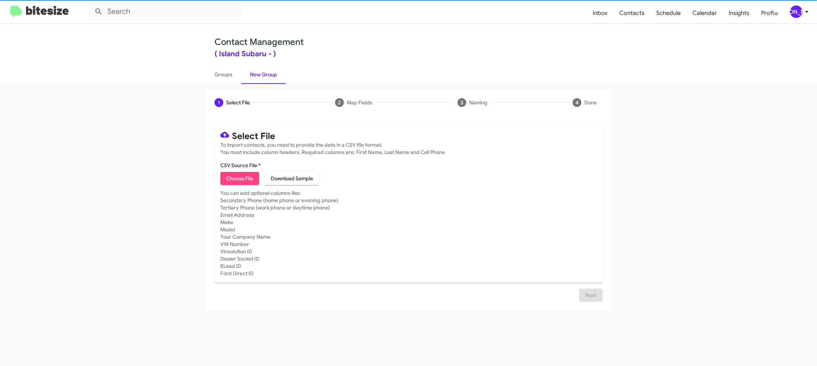
click at [255, 79] on link "New Group" at bounding box center [263, 74] width 45 height 19
drag, startPoint x: 255, startPoint y: 79, endPoint x: 246, endPoint y: 85, distance: 11.0
click at [255, 79] on link "New Group" at bounding box center [263, 74] width 45 height 19
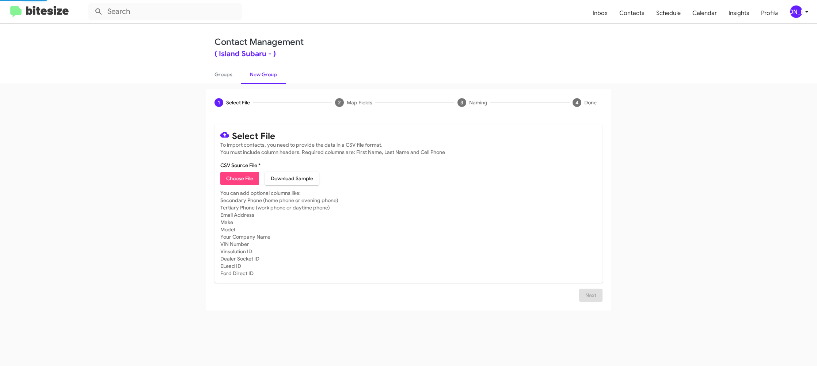
click at [235, 189] on mat-card "Select File To import contacts, you need to provide the data in a CSV file form…" at bounding box center [408, 204] width 388 height 159
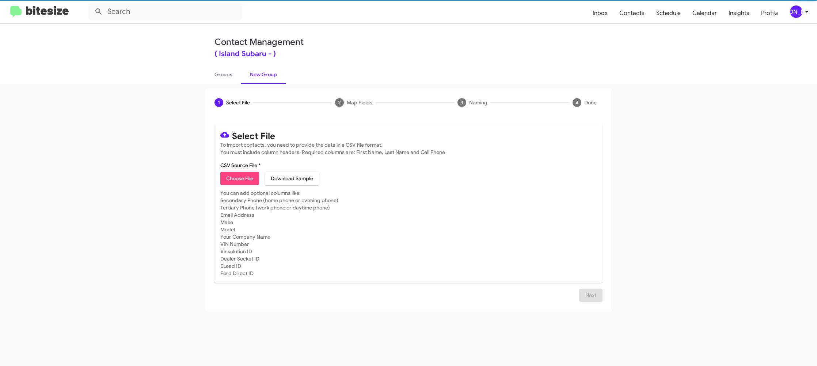
click at [236, 180] on span "Choose File" at bounding box center [239, 178] width 27 height 13
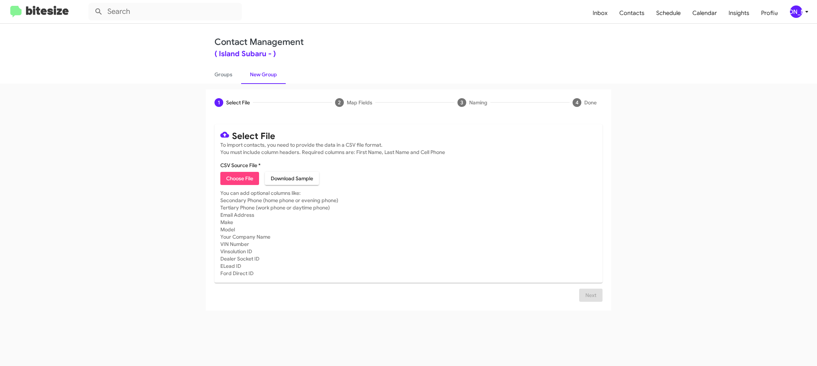
type input "IslandSubaru_1-30_2_08-22-25"
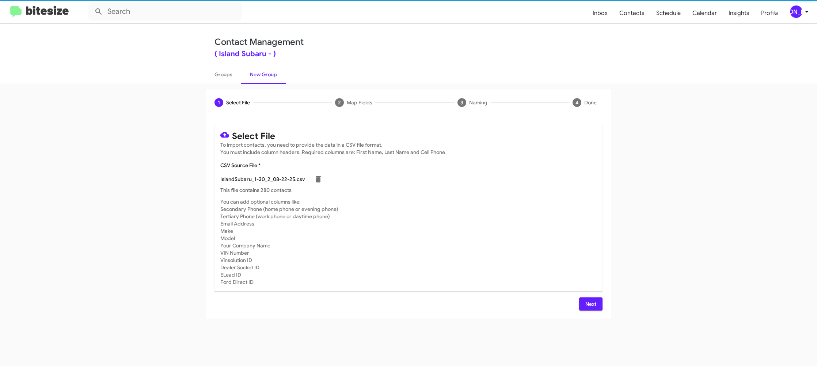
click at [488, 208] on mat-card-subtitle "You can add optional columns like: Secondary Phone (home phone or evening phone…" at bounding box center [408, 242] width 376 height 88
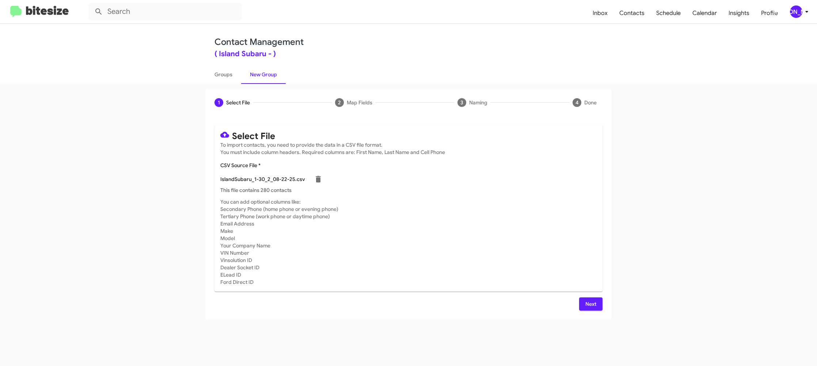
click at [592, 302] on span "Next" at bounding box center [591, 304] width 12 height 13
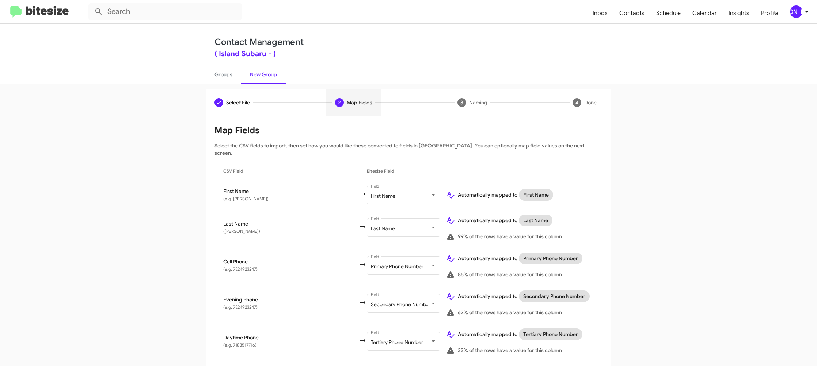
click at [793, 10] on div "[PERSON_NAME]" at bounding box center [796, 11] width 12 height 12
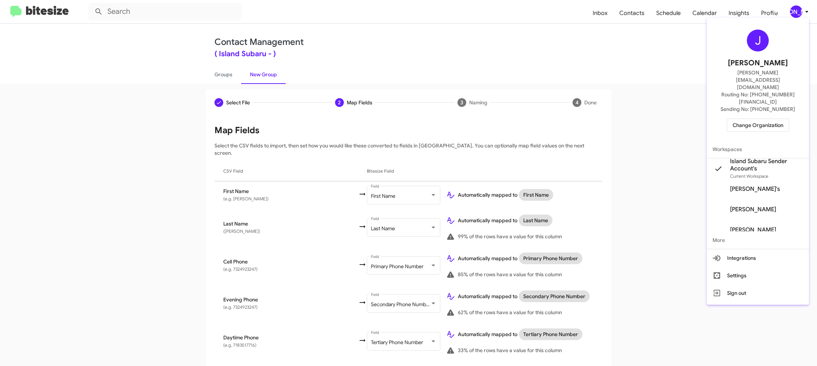
click at [793, 10] on div at bounding box center [408, 183] width 817 height 366
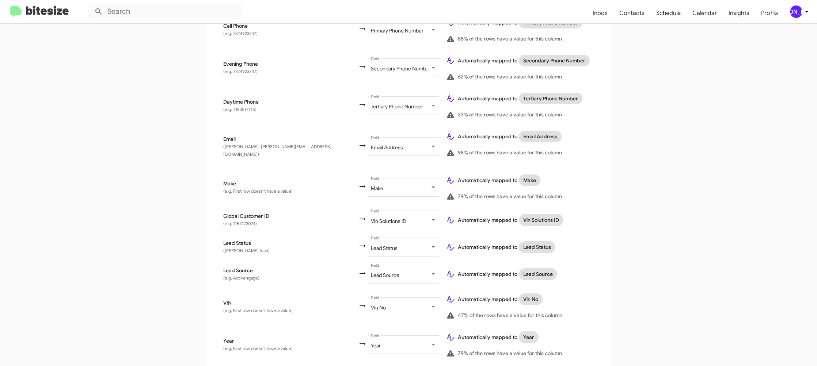
scroll to position [347, 0]
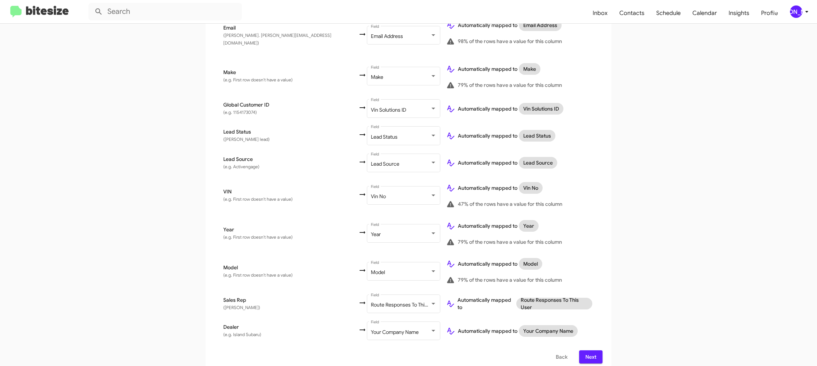
click at [594, 353] on span "Next" at bounding box center [591, 357] width 12 height 13
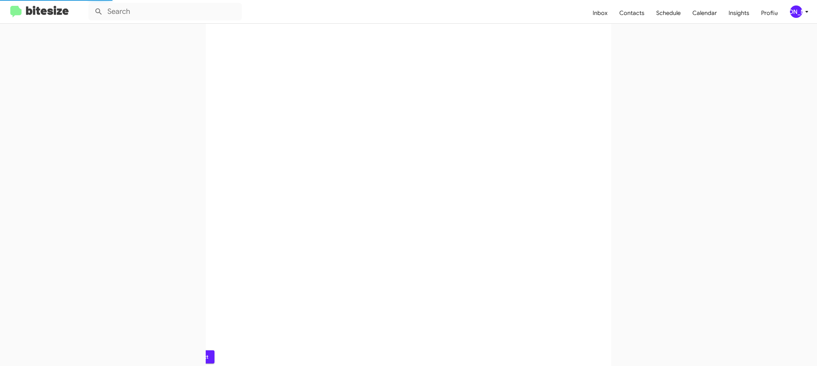
scroll to position [0, 0]
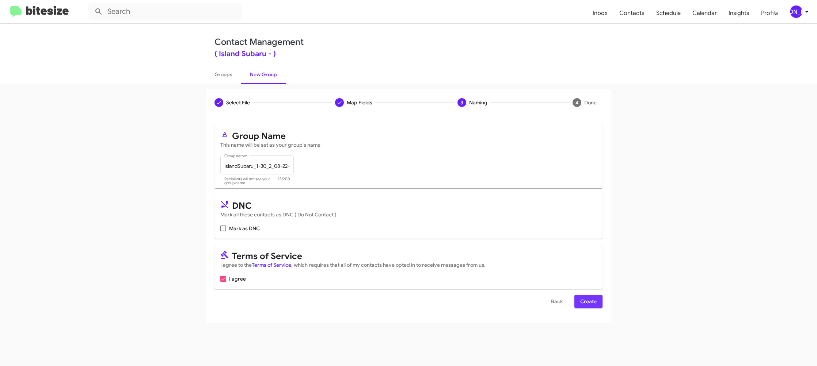
click at [584, 301] on span "Create" at bounding box center [588, 301] width 16 height 13
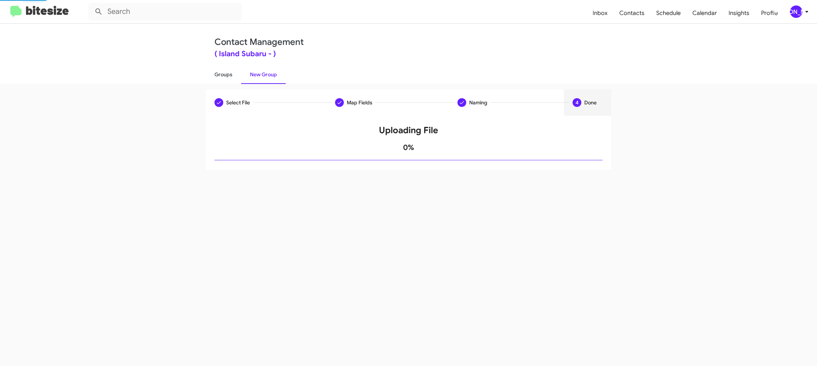
click at [230, 77] on link "Groups" at bounding box center [223, 74] width 35 height 19
type input "in:groups"
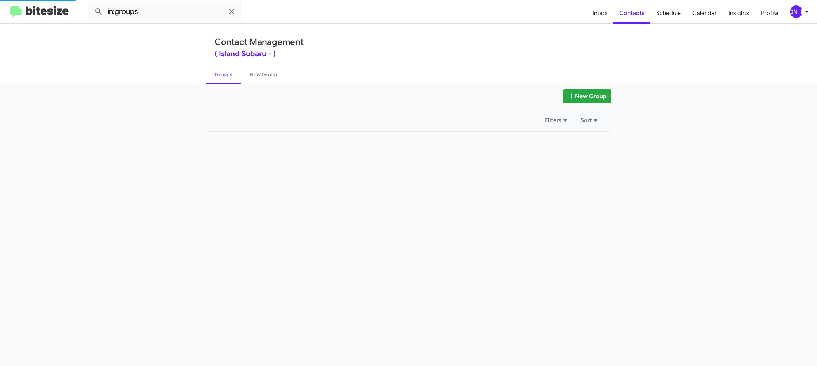
click at [230, 77] on link "Groups" at bounding box center [223, 74] width 35 height 19
drag, startPoint x: 230, startPoint y: 77, endPoint x: 236, endPoint y: 20, distance: 57.0
click at [232, 67] on link "Groups" at bounding box center [223, 74] width 35 height 19
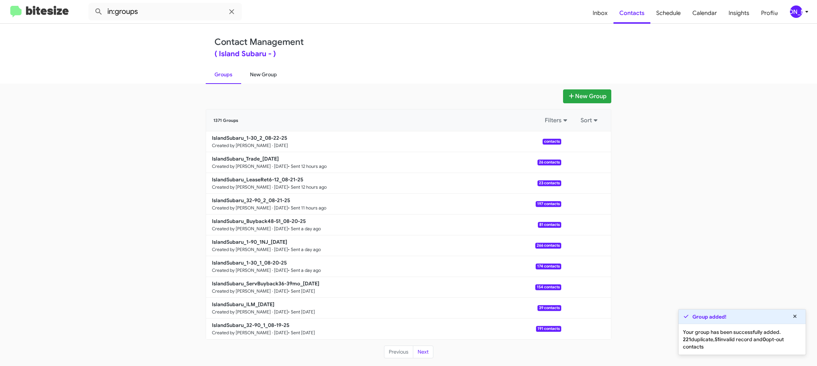
click at [259, 73] on link "New Group" at bounding box center [263, 74] width 45 height 19
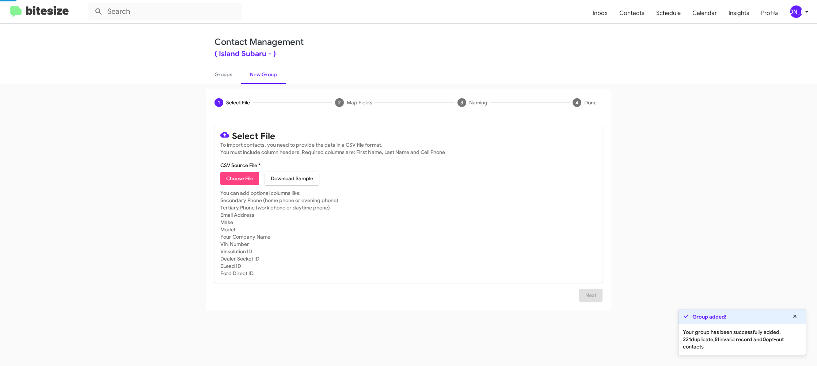
click at [259, 73] on link "New Group" at bounding box center [263, 74] width 45 height 19
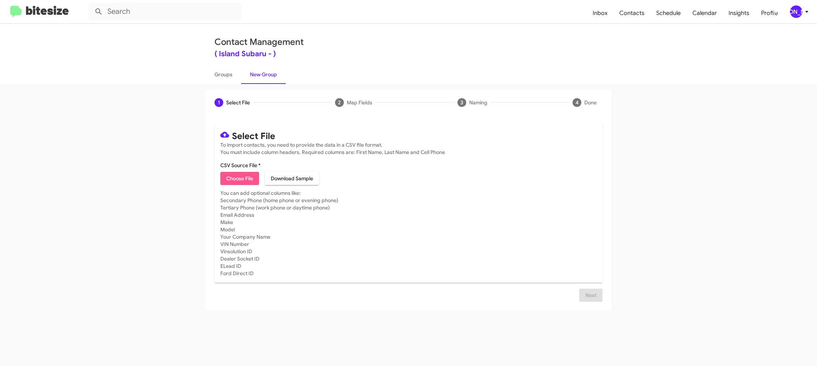
click at [237, 175] on span "Choose File" at bounding box center [239, 178] width 27 height 13
type input "IslandSubaru_1-90_2NJ_[DATE]"
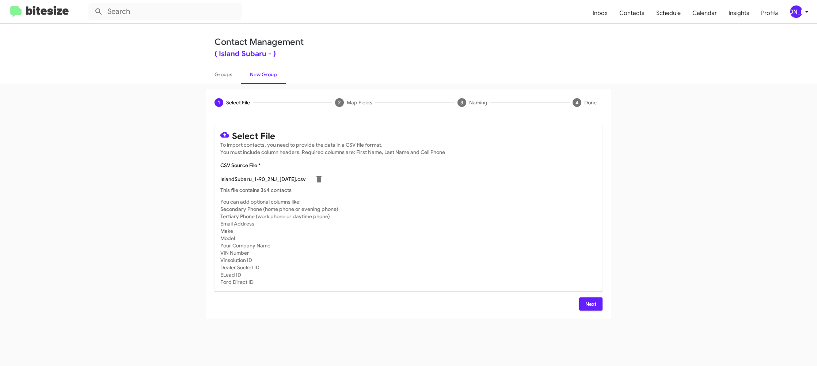
drag, startPoint x: 589, startPoint y: 266, endPoint x: 610, endPoint y: 296, distance: 36.2
click at [590, 266] on mat-card-subtitle "You can add optional columns like: Secondary Phone (home phone or evening phone…" at bounding box center [408, 242] width 376 height 88
click at [595, 305] on button "Next" at bounding box center [590, 304] width 23 height 13
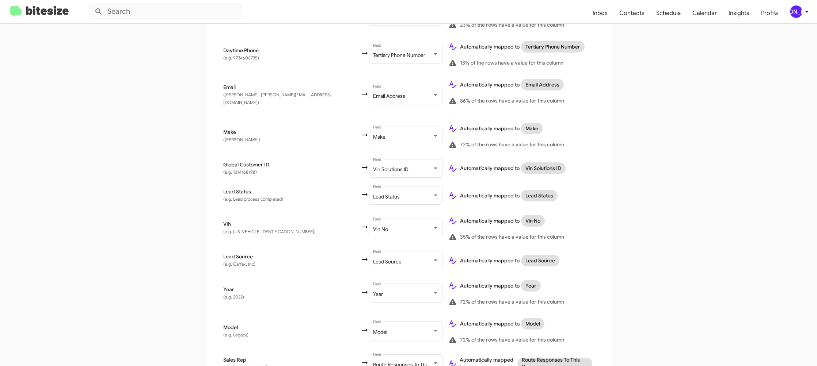
scroll to position [358, 0]
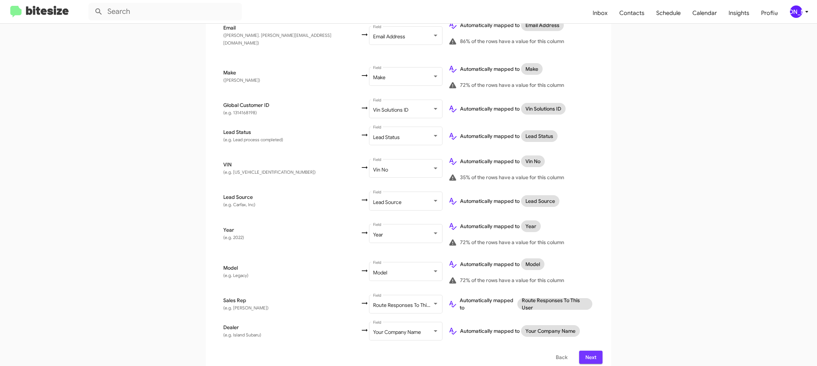
click at [589, 351] on span "Next" at bounding box center [591, 357] width 12 height 13
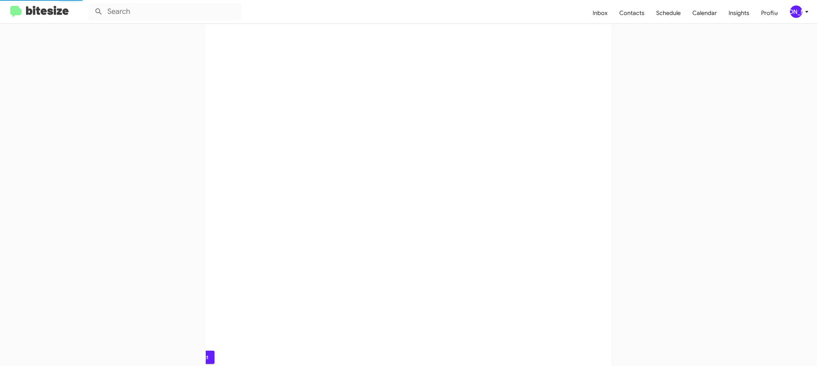
scroll to position [0, 0]
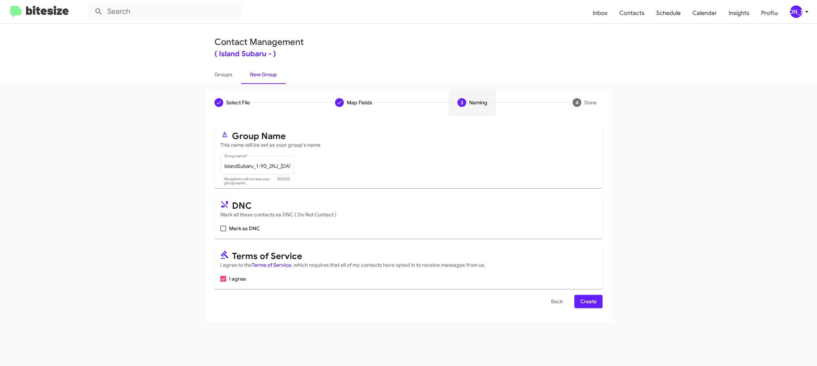
click at [585, 301] on span "Create" at bounding box center [588, 301] width 16 height 13
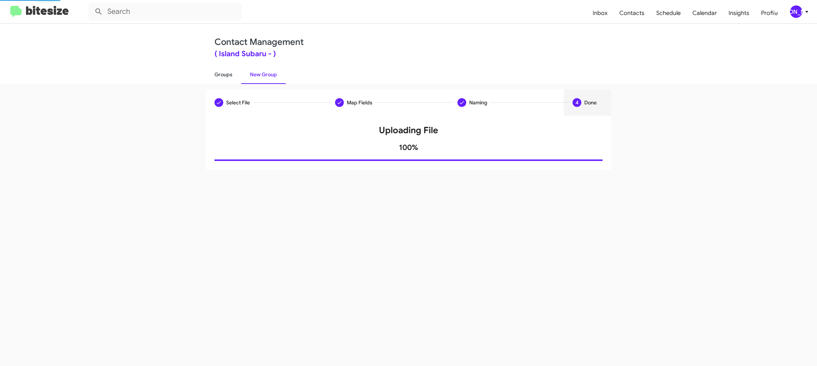
click at [237, 79] on link "Groups" at bounding box center [223, 74] width 35 height 19
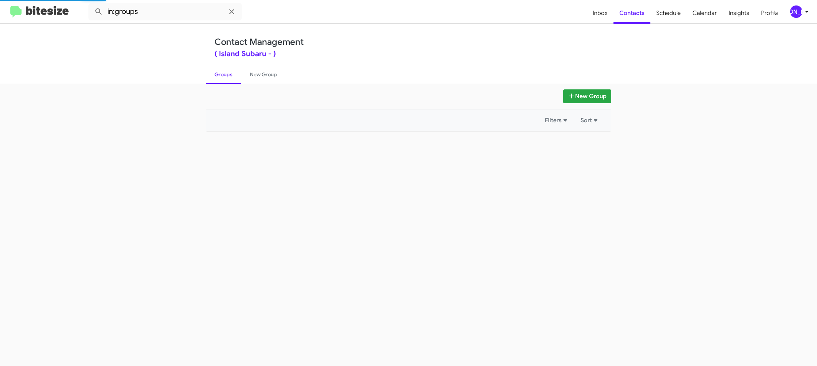
click at [237, 79] on link "Groups" at bounding box center [223, 74] width 35 height 19
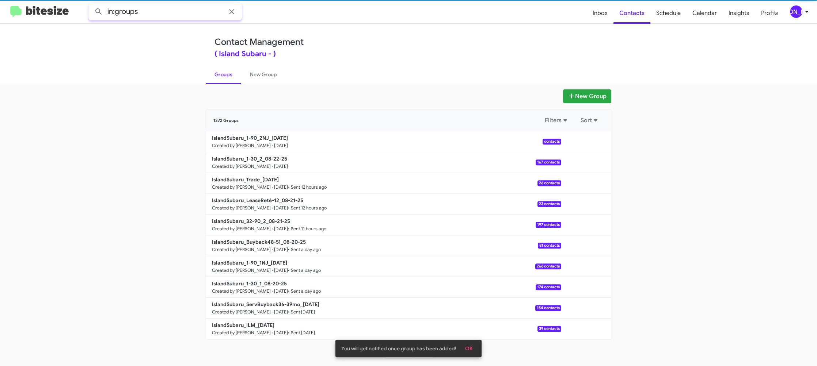
click at [167, 10] on input "in:groups" at bounding box center [164, 12] width 153 height 18
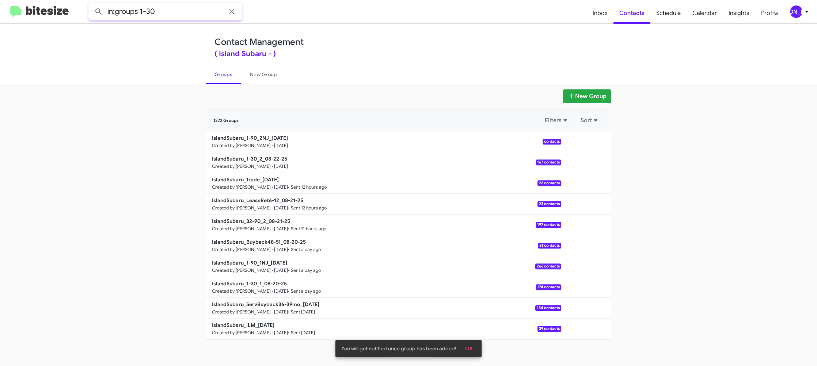
click at [91, 4] on button at bounding box center [98, 11] width 15 height 15
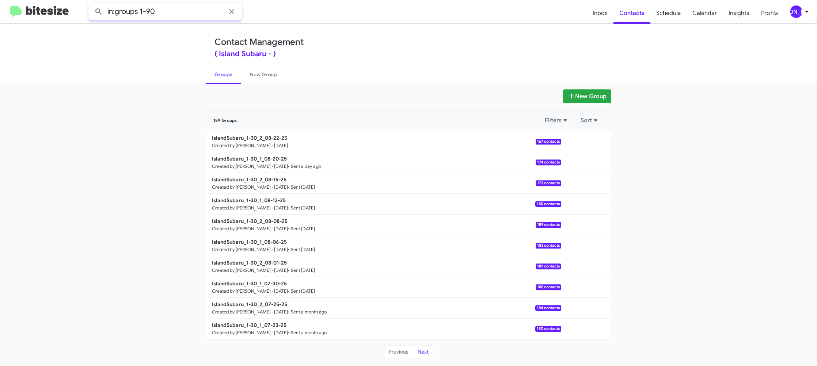
type input "in:groups 1-90"
click at [91, 4] on button at bounding box center [98, 11] width 15 height 15
click at [263, 74] on link "New Group" at bounding box center [263, 74] width 45 height 19
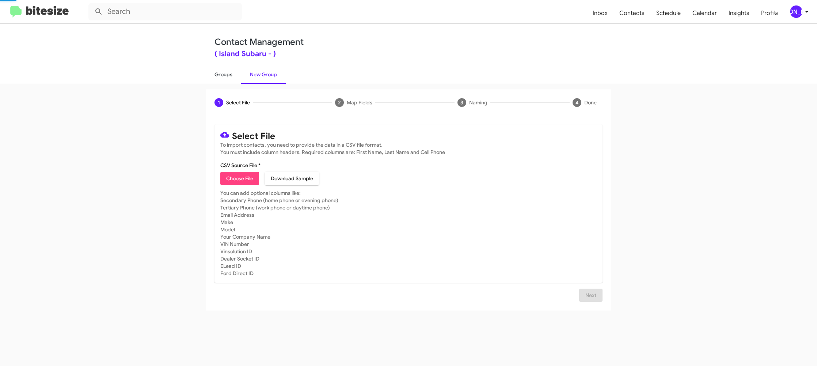
click at [207, 75] on link "Groups" at bounding box center [223, 74] width 35 height 19
type input "in:groups"
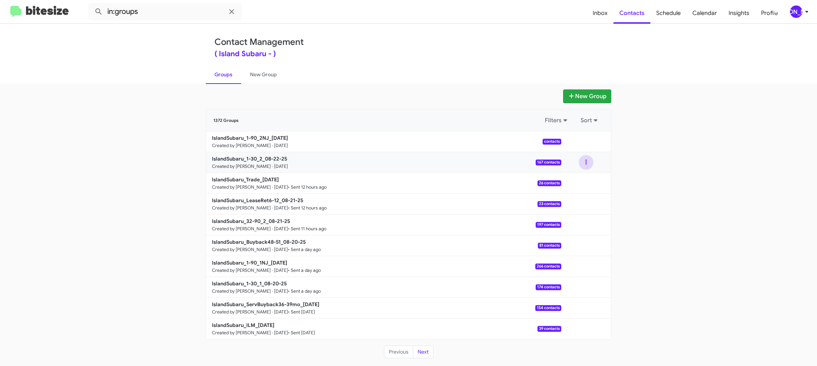
drag, startPoint x: 586, startPoint y: 165, endPoint x: 585, endPoint y: 168, distance: 3.7
click at [586, 165] on button at bounding box center [586, 162] width 15 height 15
click at [582, 179] on button "View contacts" at bounding box center [564, 183] width 58 height 18
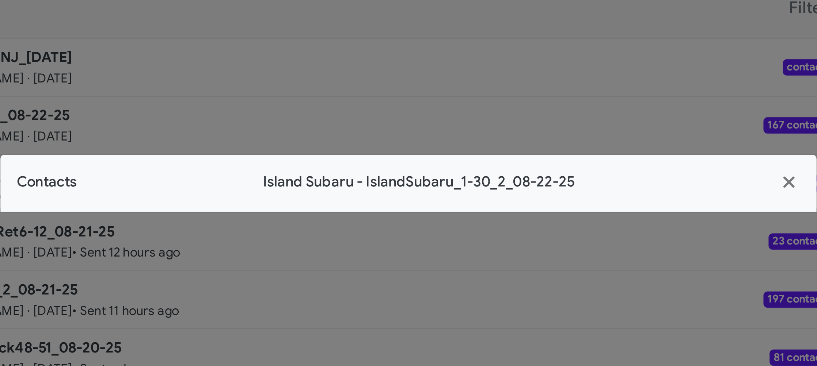
drag, startPoint x: 359, startPoint y: 183, endPoint x: 364, endPoint y: 183, distance: 5.5
click at [364, 183] on span "Island Subaru - IslandSubaru_1-30_2_08-22-25" at bounding box center [412, 183] width 245 height 8
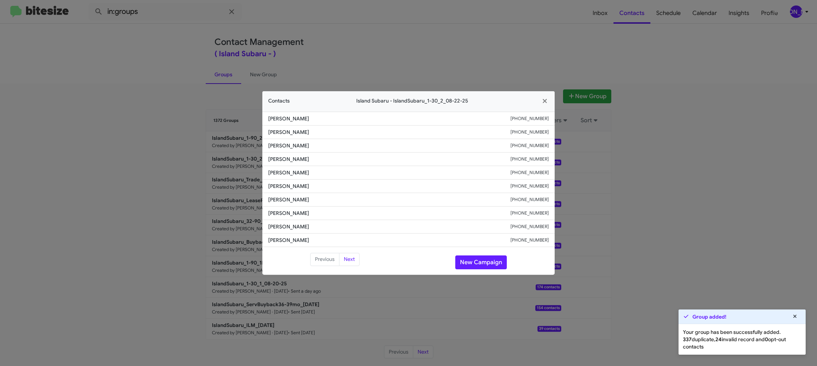
click at [286, 171] on span "[PERSON_NAME]" at bounding box center [389, 172] width 242 height 7
copy span "[PERSON_NAME]"
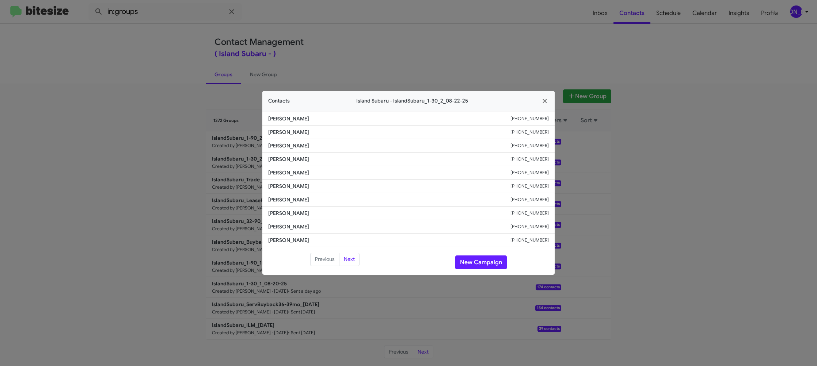
drag, startPoint x: 332, startPoint y: 69, endPoint x: 336, endPoint y: 71, distance: 4.0
click at [333, 70] on modal-container "Contacts Island [GEOGRAPHIC_DATA] - IslandSubaru_1-30_2_08-22-25 [PERSON_NAME] …" at bounding box center [408, 183] width 817 height 366
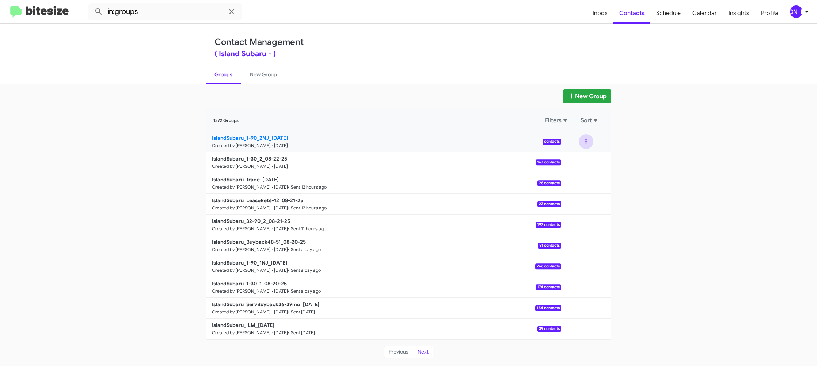
drag, startPoint x: 592, startPoint y: 145, endPoint x: 549, endPoint y: 139, distance: 43.6
click at [591, 145] on button at bounding box center [586, 141] width 15 height 15
click at [254, 80] on link "New Group" at bounding box center [263, 74] width 45 height 19
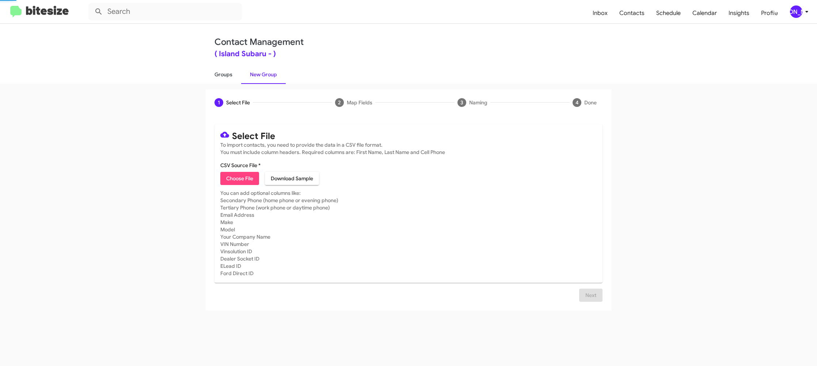
drag, startPoint x: 254, startPoint y: 80, endPoint x: 216, endPoint y: 78, distance: 37.7
click at [253, 80] on link "New Group" at bounding box center [263, 74] width 45 height 19
click at [216, 78] on link "Groups" at bounding box center [223, 74] width 35 height 19
drag, startPoint x: 216, startPoint y: 78, endPoint x: 192, endPoint y: 60, distance: 30.0
click at [214, 77] on link "Groups" at bounding box center [223, 74] width 35 height 19
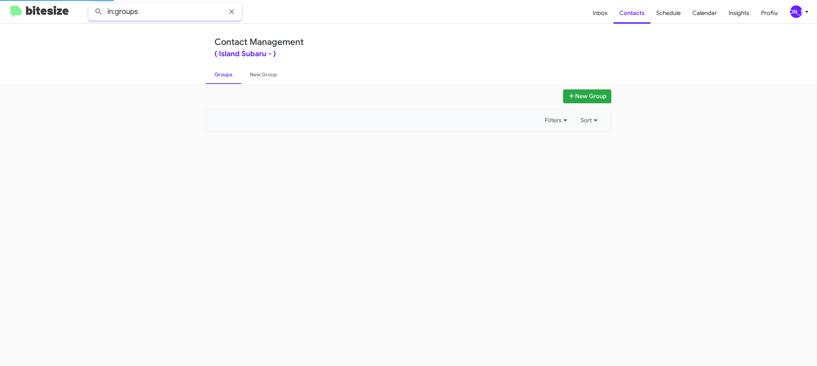
click at [158, 13] on input "in:groups" at bounding box center [164, 12] width 153 height 18
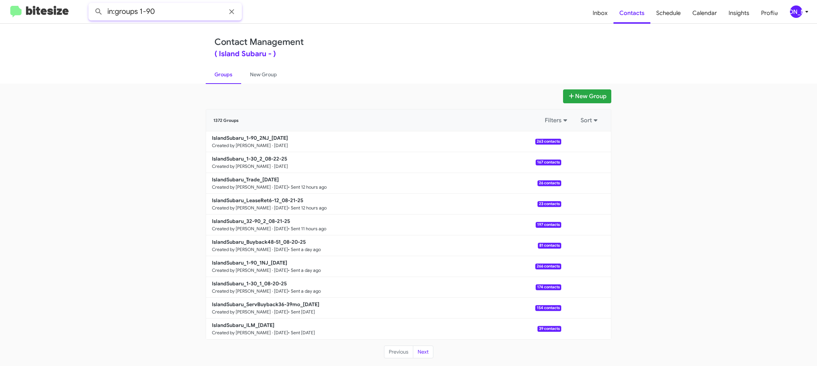
type input "in:groups 1-90"
click at [91, 4] on button at bounding box center [98, 11] width 15 height 15
click at [250, 78] on link "New Group" at bounding box center [263, 74] width 45 height 19
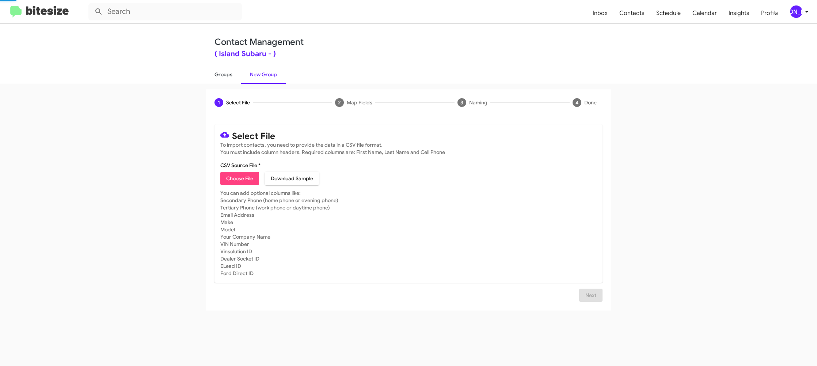
click at [229, 76] on link "Groups" at bounding box center [223, 74] width 35 height 19
type input "in:groups"
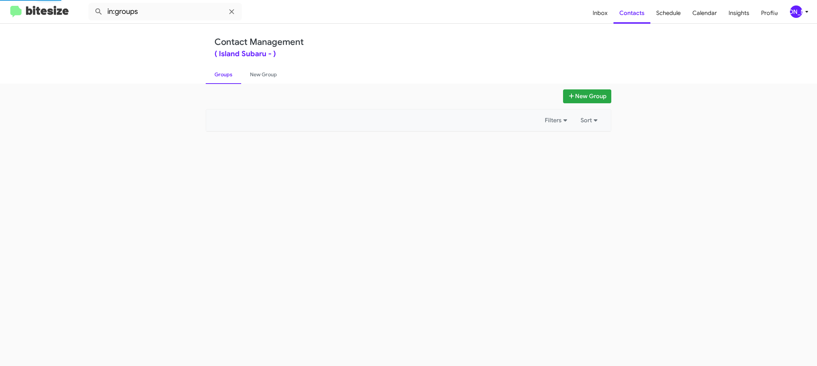
drag, startPoint x: 229, startPoint y: 76, endPoint x: 455, endPoint y: 129, distance: 232.1
click at [229, 76] on link "Groups" at bounding box center [223, 74] width 35 height 19
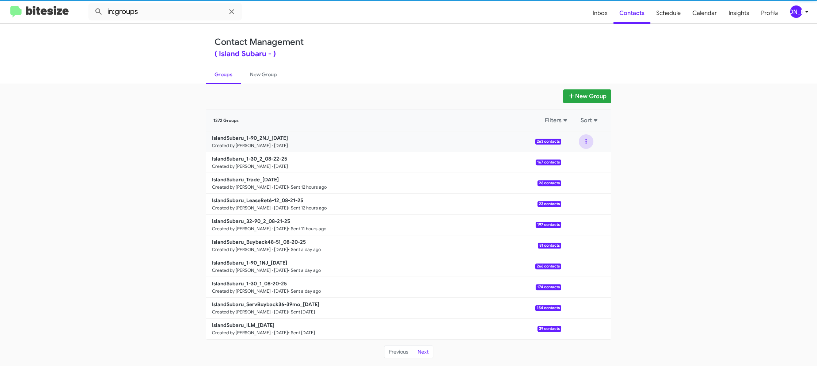
click at [586, 145] on button at bounding box center [586, 141] width 15 height 15
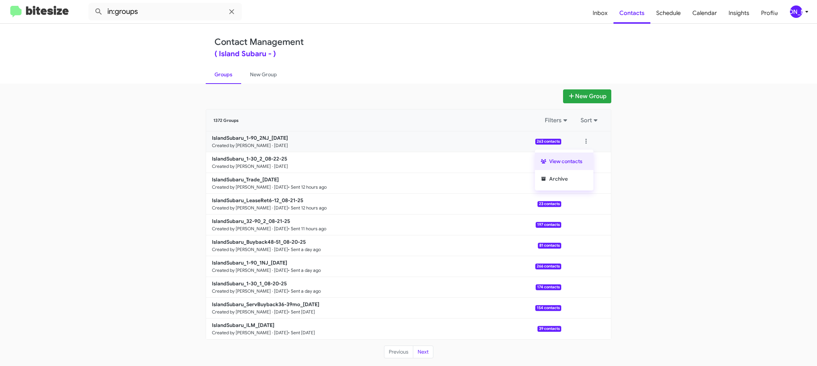
click at [582, 157] on button "View contacts" at bounding box center [564, 162] width 58 height 18
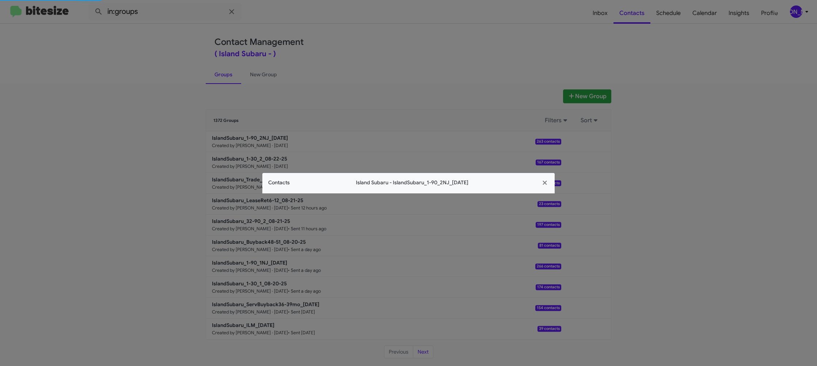
click at [286, 184] on span "Contacts" at bounding box center [279, 183] width 22 height 8
click at [286, 184] on app-contacts-modal "Contacts Island Subaru - IslandSubaru_1-90_2NJ_[DATE]" at bounding box center [408, 183] width 292 height 20
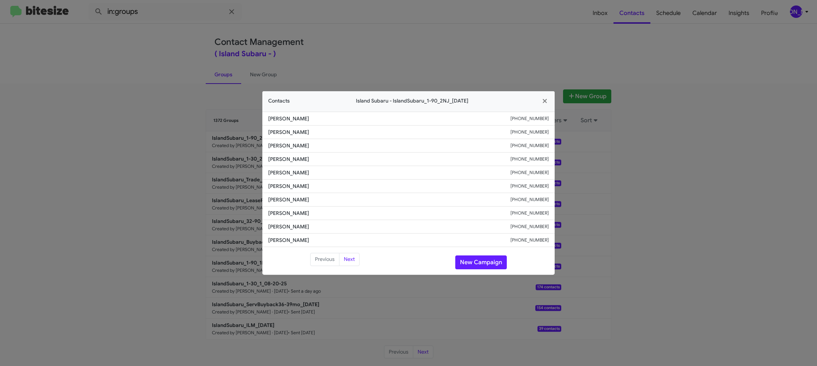
drag, startPoint x: 206, startPoint y: 81, endPoint x: 259, endPoint y: 151, distance: 87.5
click at [208, 86] on modal-container "Contacts Island Subaru - IslandSubaru_1-90_2NJ_[DATE] [PERSON_NAME] [PHONE_NUMB…" at bounding box center [408, 183] width 817 height 366
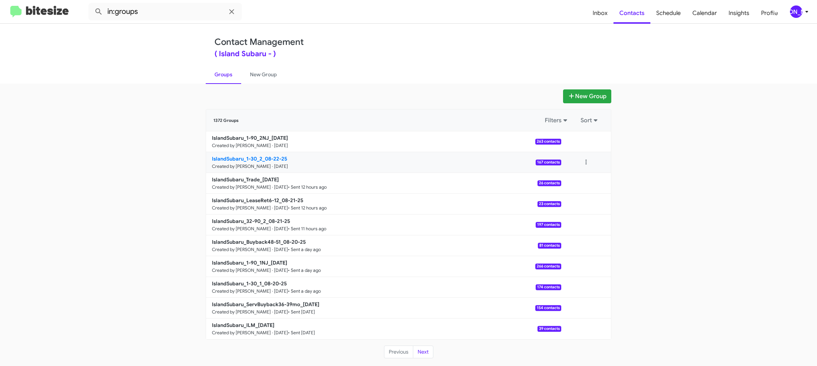
click at [248, 162] on link "IslandSubaru_1-30_2_08-22-25 Created by [PERSON_NAME] · [DATE] 167 contacts" at bounding box center [383, 162] width 355 height 21
click at [248, 161] on b "IslandSubaru_1-30_2_08-22-25" at bounding box center [249, 159] width 75 height 7
drag, startPoint x: 248, startPoint y: 161, endPoint x: 182, endPoint y: 27, distance: 150.2
click at [247, 156] on b "IslandSubaru_1-30_2_08-22-25" at bounding box center [249, 159] width 75 height 7
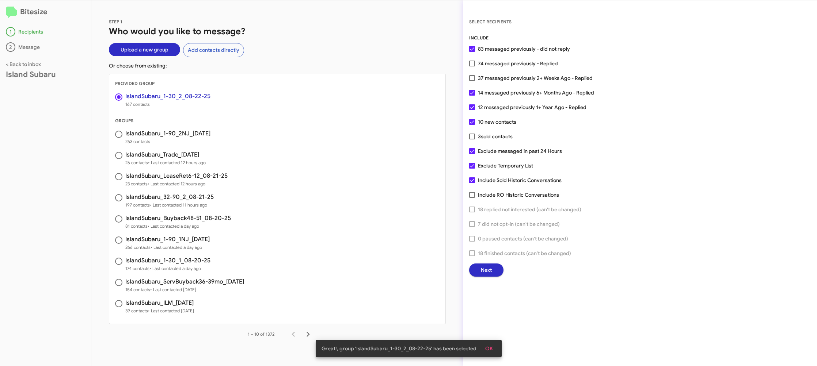
click at [490, 268] on span "Next" at bounding box center [486, 270] width 11 height 13
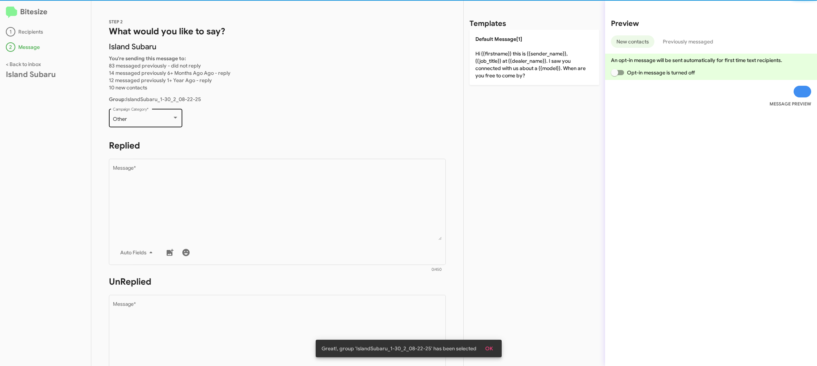
click at [156, 111] on div "Other Campaign Category *" at bounding box center [146, 117] width 66 height 20
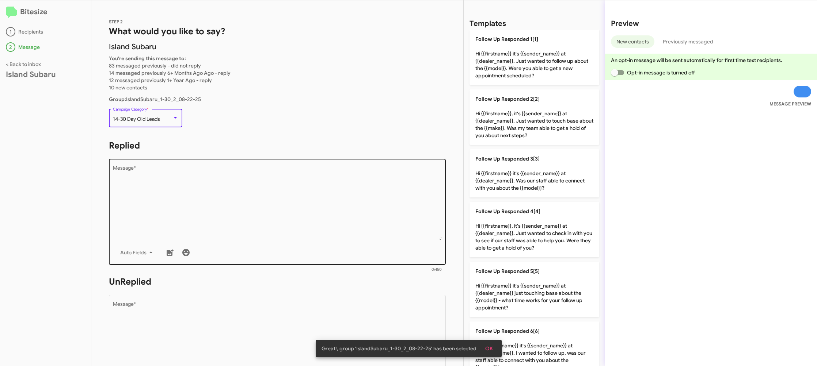
click at [305, 228] on textarea "Message *" at bounding box center [277, 203] width 329 height 75
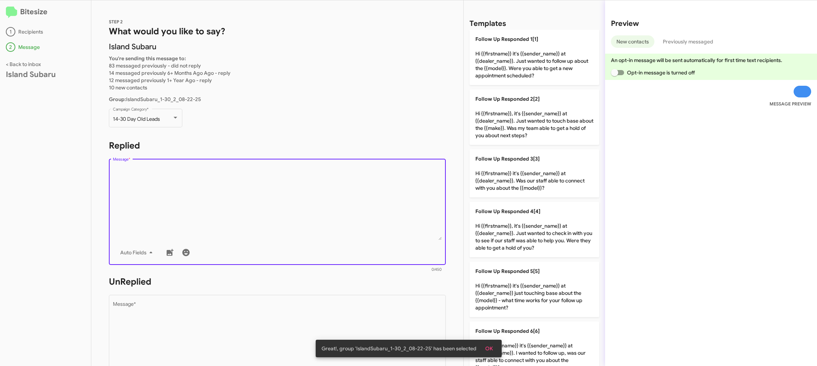
drag, startPoint x: 305, startPoint y: 228, endPoint x: 503, endPoint y: 261, distance: 200.6
click at [313, 227] on textarea "Message *" at bounding box center [277, 203] width 329 height 75
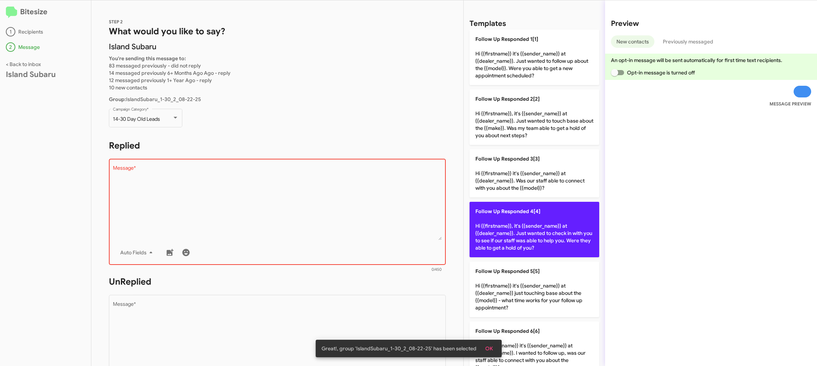
drag, startPoint x: 542, startPoint y: 243, endPoint x: 530, endPoint y: 241, distance: 11.8
click at [541, 243] on p "Follow Up Responded 4[4] Hi {{firstname}}, it's {{sender_name}} at {{dealer_nam…" at bounding box center [535, 230] width 130 height 56
type textarea "Hi {{firstname}}, it's {{sender_name}} at {{dealer_name}}. Just wanted to check…"
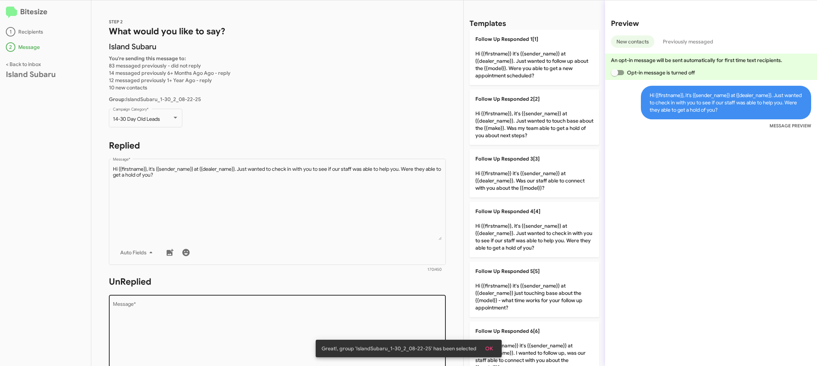
click at [387, 307] on textarea "Message *" at bounding box center [277, 339] width 329 height 75
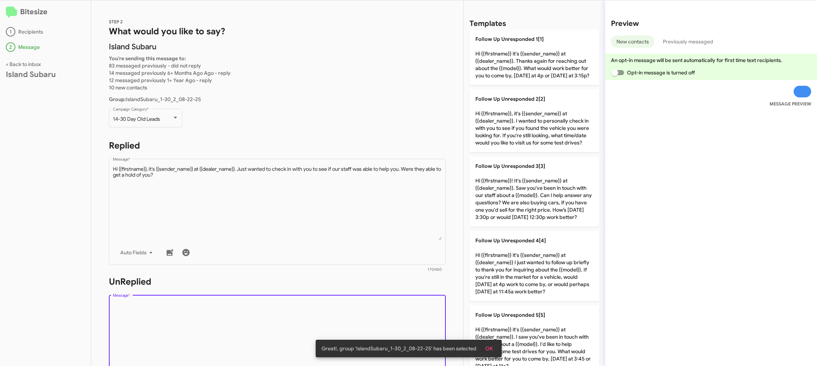
click at [387, 307] on textarea "Message *" at bounding box center [277, 339] width 329 height 75
drag, startPoint x: 387, startPoint y: 307, endPoint x: 455, endPoint y: 290, distance: 70.1
click at [393, 303] on textarea "Message *" at bounding box center [277, 339] width 329 height 75
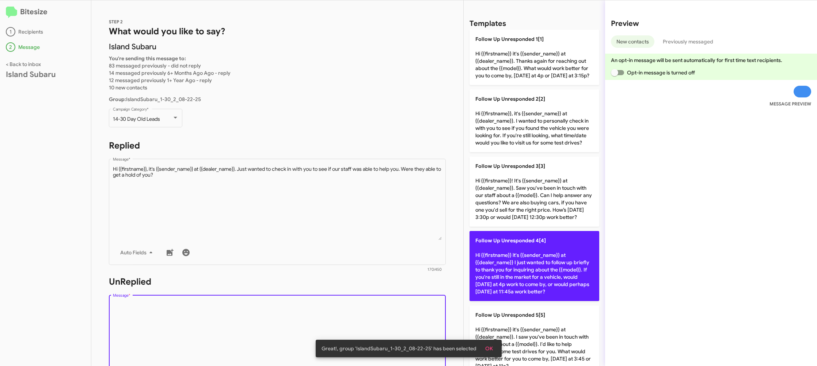
click at [517, 282] on p "Follow Up Unresponded 4[4] Hi {{firstname}} it's {{sender_name}} at {{dealer_na…" at bounding box center [535, 266] width 130 height 70
type textarea "Hi {{firstname}} it's {{sender_name}} at {{dealer_name}} I just wanted to follo…"
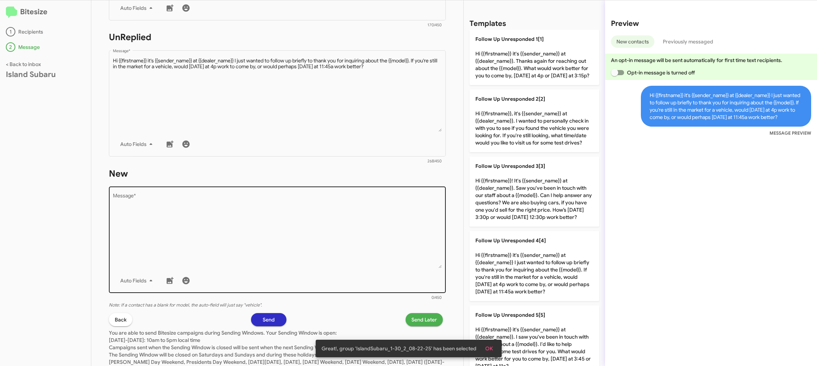
scroll to position [274, 0]
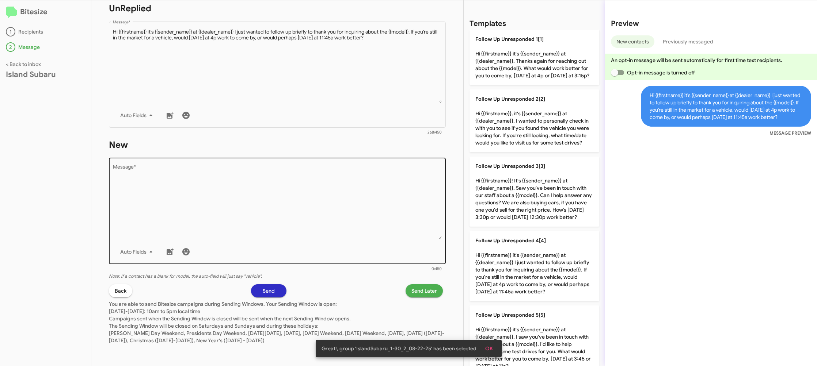
click at [418, 218] on textarea "Message *" at bounding box center [277, 202] width 329 height 75
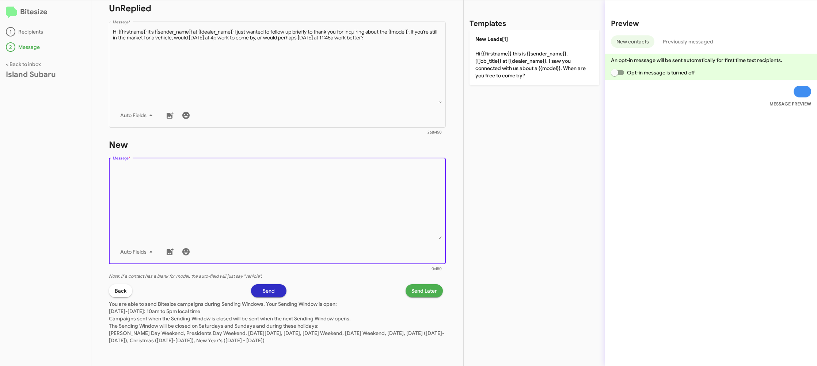
click at [442, 199] on div "Drop image here to insert Auto Fields Message *" at bounding box center [277, 211] width 337 height 108
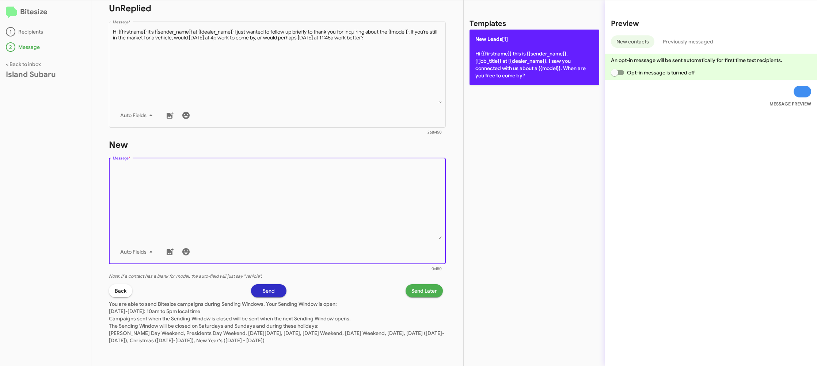
click at [548, 79] on div "Templates New Leads[1] Hi {{firstname}} this is {{sender_name}}, {{job_title}} …" at bounding box center [534, 183] width 141 height 366
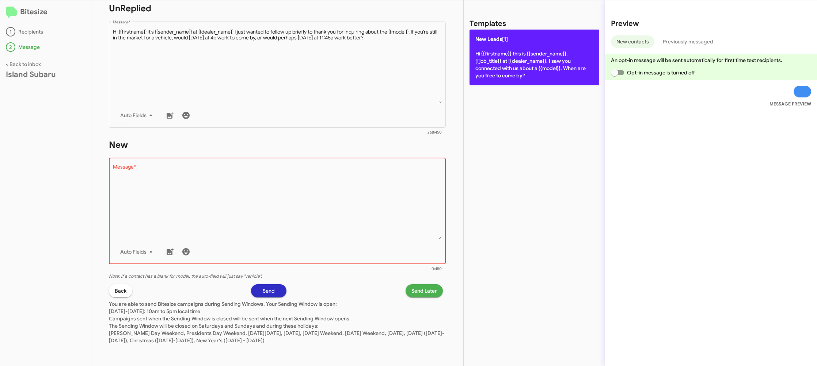
click at [534, 63] on p "New Leads[1] Hi {{firstname}} this is {{sender_name}}, {{job_title}} at {{deale…" at bounding box center [535, 58] width 130 height 56
type textarea "Hi {{firstname}} this is {{sender_name}}, {{job_title}} at {{dealer_name}}. I s…"
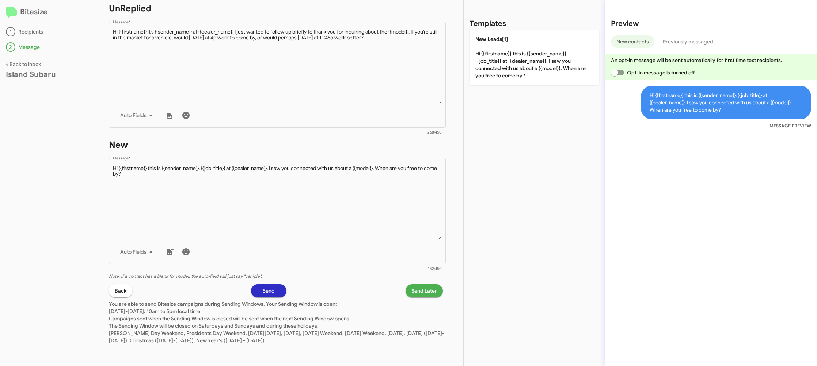
click at [422, 289] on span "Send Later" at bounding box center [424, 291] width 26 height 13
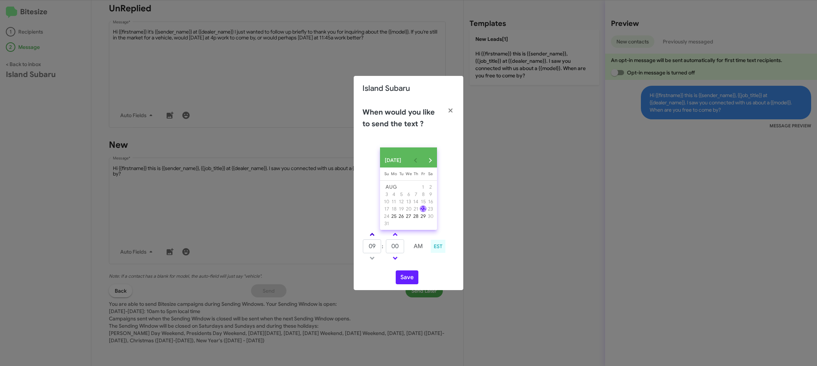
click at [377, 238] on link at bounding box center [372, 235] width 13 height 8
type input "10"
click at [398, 251] on input "00" at bounding box center [395, 247] width 18 height 14
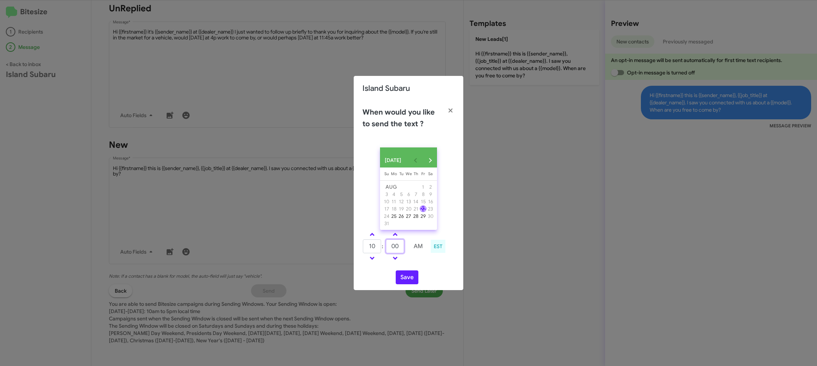
click at [398, 251] on input "00" at bounding box center [395, 247] width 18 height 14
type input "35"
drag, startPoint x: 412, startPoint y: 261, endPoint x: 399, endPoint y: 270, distance: 16.2
click at [405, 262] on tr at bounding box center [394, 258] width 65 height 9
click at [401, 273] on div "[DATE] [DATE] Su [DATE] Mo [DATE] Tu [DATE] We [DATE] Th [DATE] Fr [DATE] [DATE…" at bounding box center [409, 216] width 110 height 149
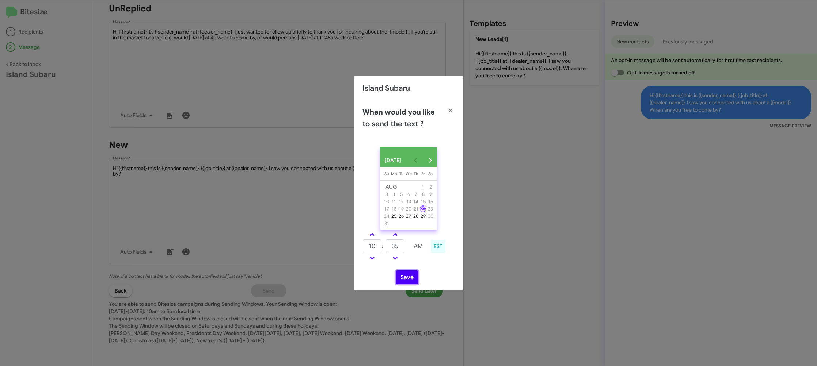
click at [405, 275] on button "Save" at bounding box center [407, 278] width 23 height 14
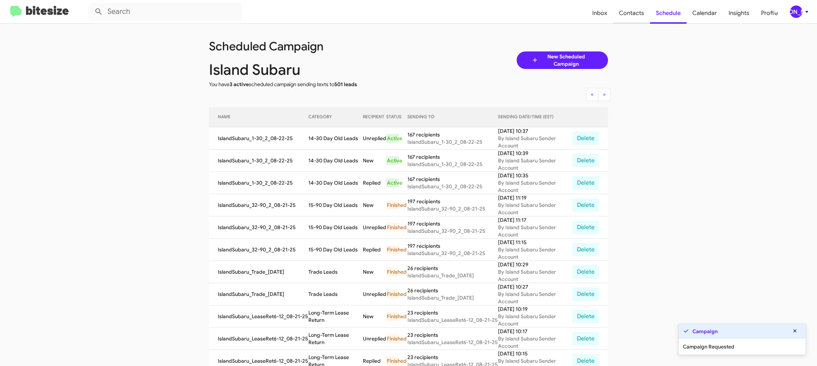
click at [625, 13] on span "Contacts" at bounding box center [631, 13] width 37 height 21
type input "in:groups"
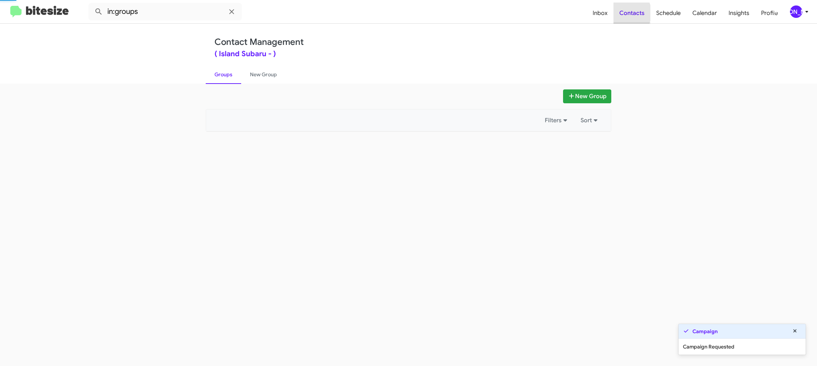
click at [625, 13] on span "Contacts" at bounding box center [631, 13] width 37 height 21
drag, startPoint x: 625, startPoint y: 13, endPoint x: 296, endPoint y: 101, distance: 340.5
click at [625, 13] on span "Contacts" at bounding box center [631, 13] width 37 height 21
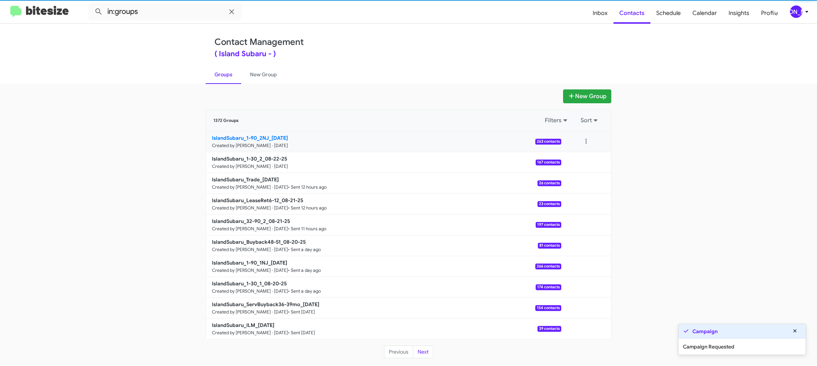
click at [271, 137] on b "IslandSubaru_1-90_2NJ_[DATE]" at bounding box center [250, 138] width 76 height 7
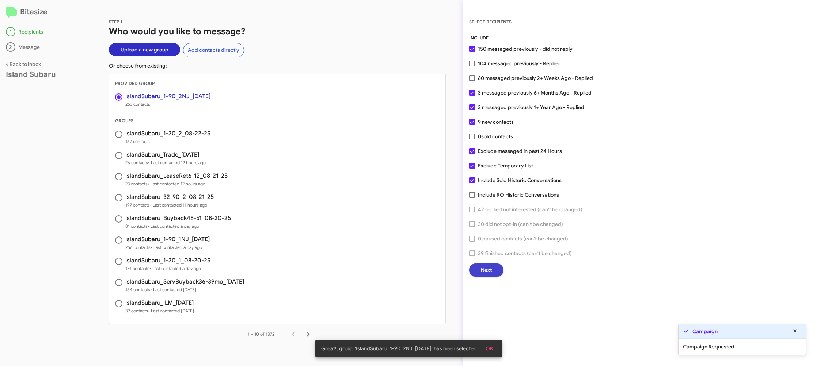
click at [484, 267] on span "Next" at bounding box center [486, 270] width 11 height 13
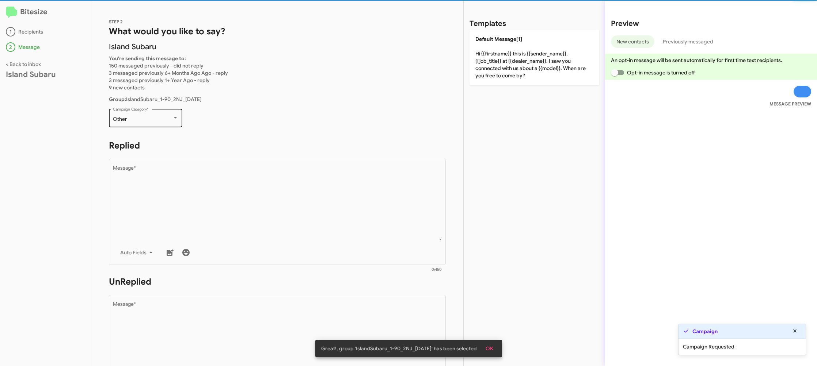
click at [156, 117] on div "Other" at bounding box center [142, 120] width 59 height 6
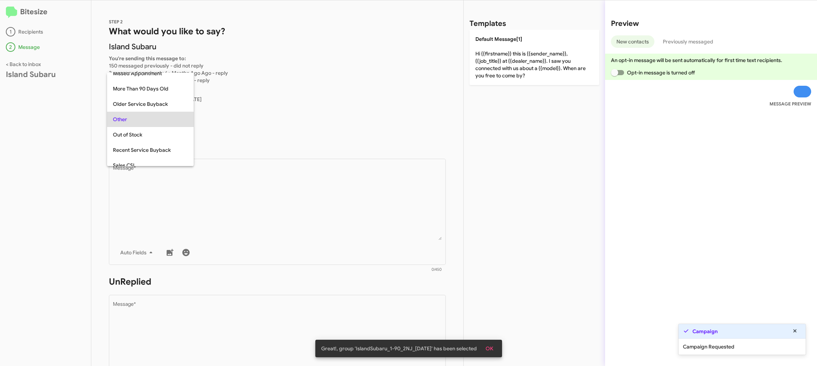
scroll to position [15, 0]
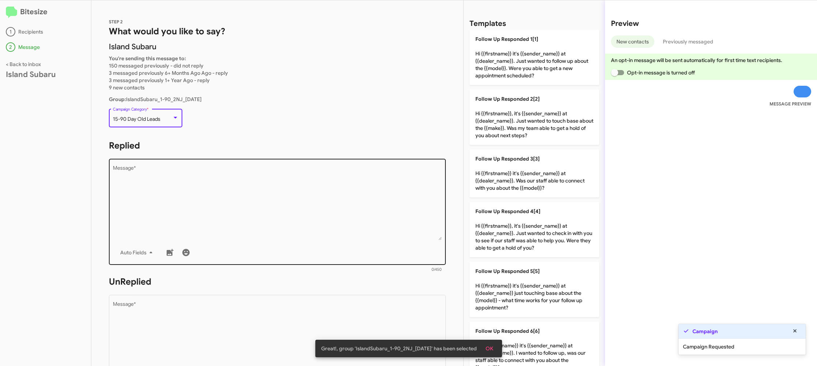
click at [301, 194] on textarea "Message *" at bounding box center [277, 203] width 329 height 75
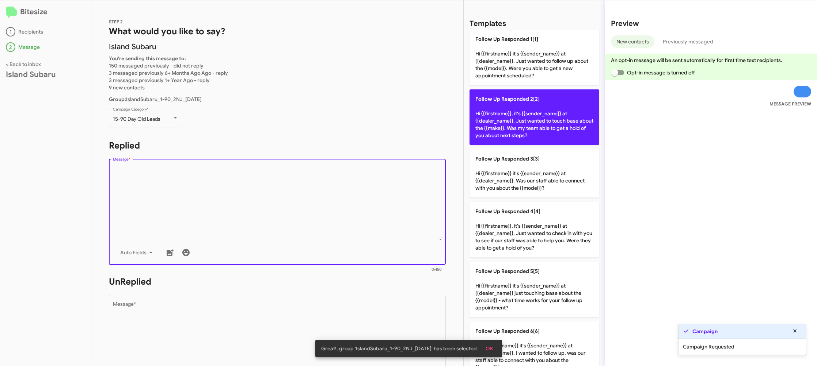
drag, startPoint x: 301, startPoint y: 194, endPoint x: 496, endPoint y: 123, distance: 207.4
click at [305, 192] on textarea "Message *" at bounding box center [277, 203] width 329 height 75
drag, startPoint x: 504, startPoint y: 122, endPoint x: 490, endPoint y: 133, distance: 17.9
click at [504, 122] on p "Follow Up Responded 2[2] Hi {{firstname}}, it's {{sender_name}} at {{dealer_nam…" at bounding box center [535, 118] width 130 height 56
type textarea "Hi {{firstname}}, it's {{sender_name}} at {{dealer_name}}. Just wanted to touch…"
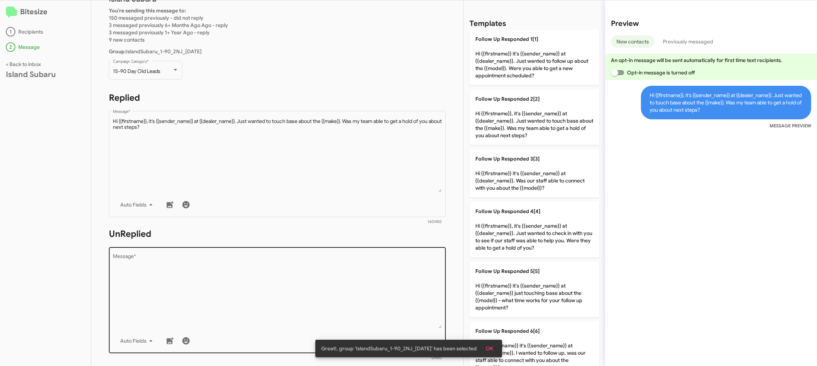
scroll to position [93, 0]
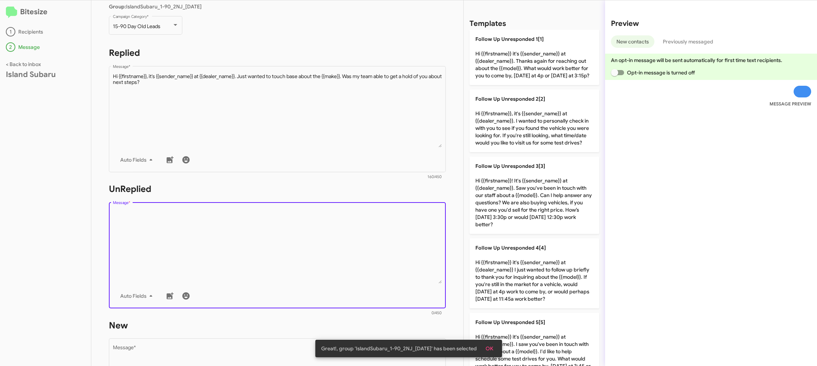
click at [363, 269] on textarea "Message *" at bounding box center [277, 246] width 329 height 75
drag, startPoint x: 363, startPoint y: 269, endPoint x: 364, endPoint y: 262, distance: 6.4
click at [363, 266] on textarea "Message *" at bounding box center [277, 246] width 329 height 75
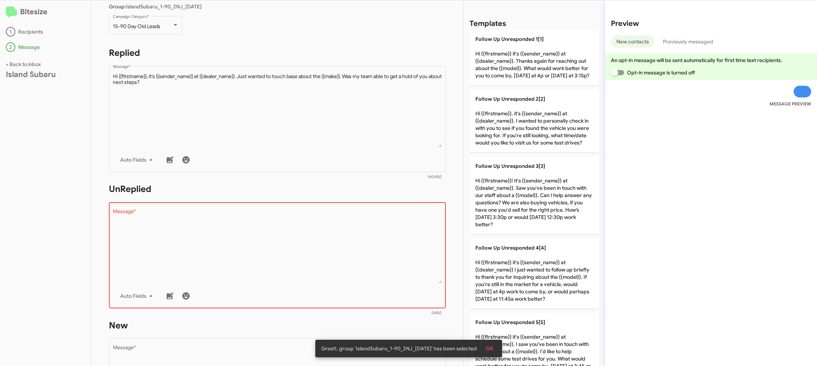
drag, startPoint x: 526, startPoint y: 113, endPoint x: 338, endPoint y: 231, distance: 221.4
click at [525, 113] on p "Follow Up Unresponded 2[2] Hi {{firstname}}, it's {{sender_name}} at {{dealer_n…" at bounding box center [535, 121] width 130 height 63
type textarea "Hi {{firstname}}, it's {{sender_name}} at {{dealer_name}}. I wanted to personal…"
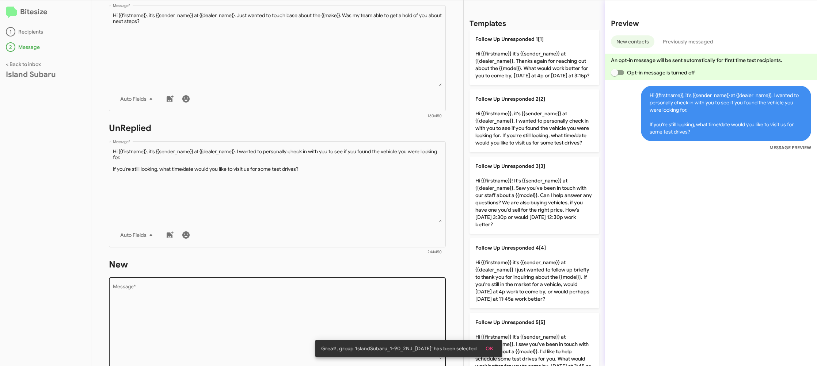
scroll to position [160, 0]
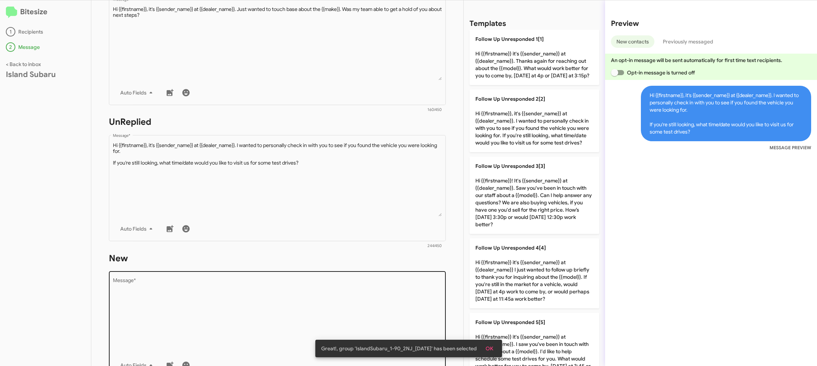
click at [359, 275] on div "Drop image here to insert Auto Fields Message *" at bounding box center [277, 324] width 329 height 108
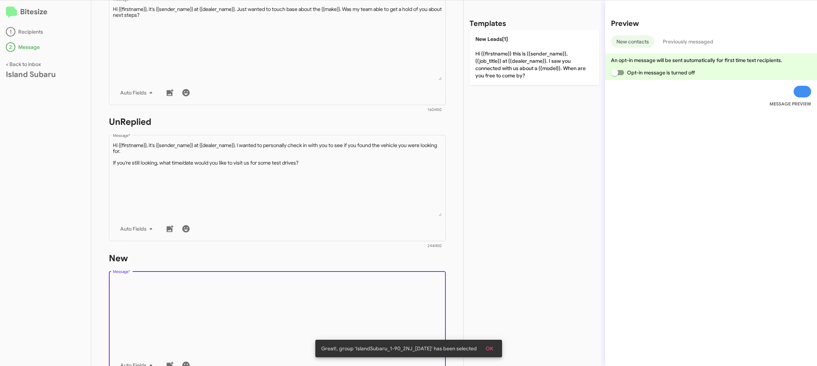
click at [356, 293] on textarea "Message *" at bounding box center [277, 316] width 329 height 75
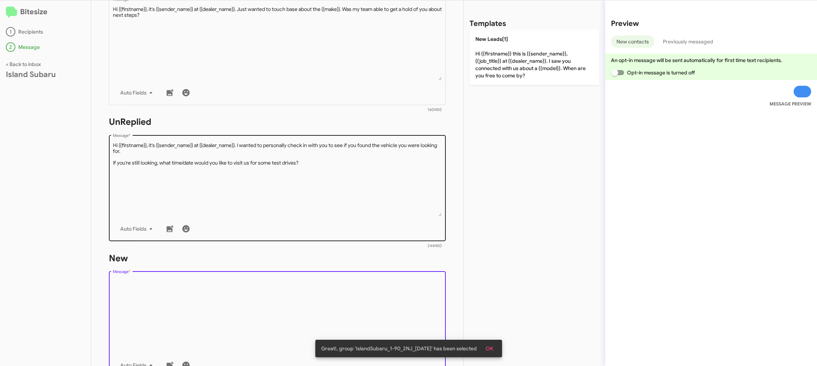
drag, startPoint x: 356, startPoint y: 293, endPoint x: 385, endPoint y: 232, distance: 68.3
click at [356, 291] on textarea "Message *" at bounding box center [277, 316] width 329 height 75
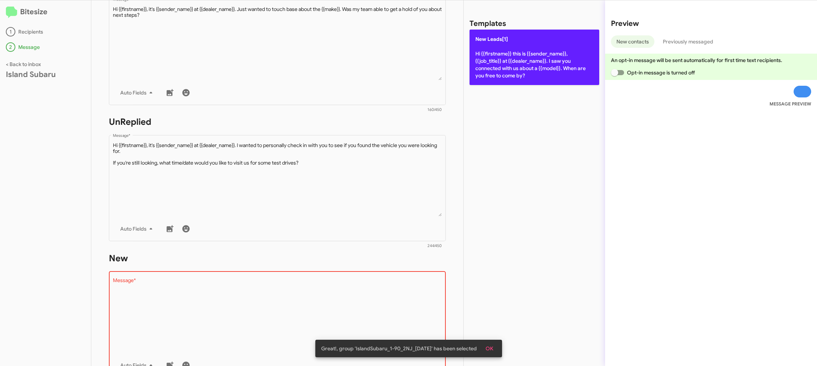
click at [520, 60] on p "New Leads[1] Hi {{firstname}} this is {{sender_name}}, {{job_title}} at {{deale…" at bounding box center [535, 58] width 130 height 56
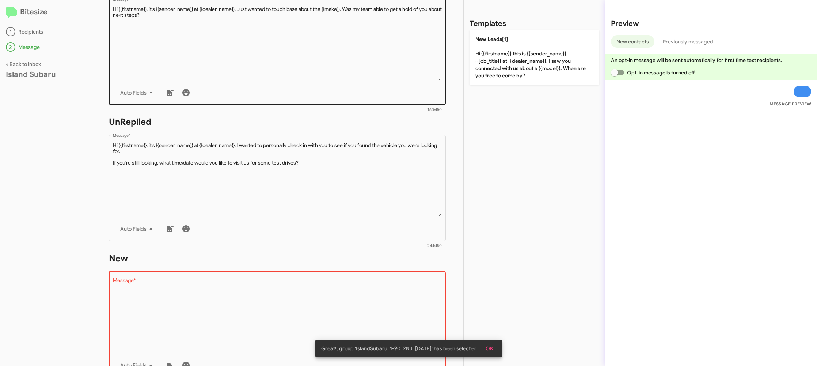
type textarea "Hi {{firstname}} this is {{sender_name}}, {{job_title}} at {{dealer_name}}. I s…"
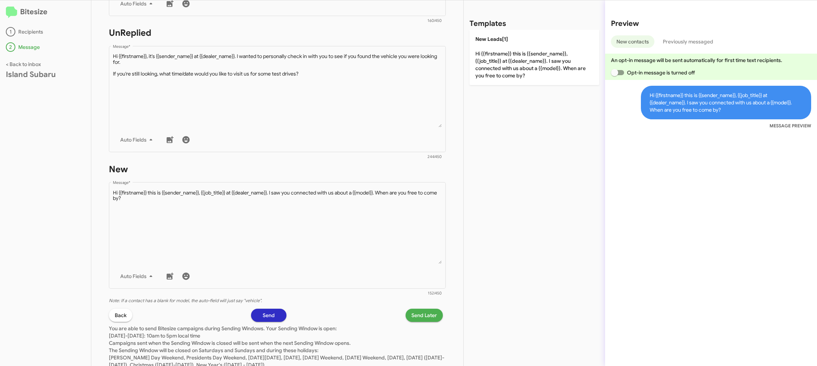
scroll to position [252, 0]
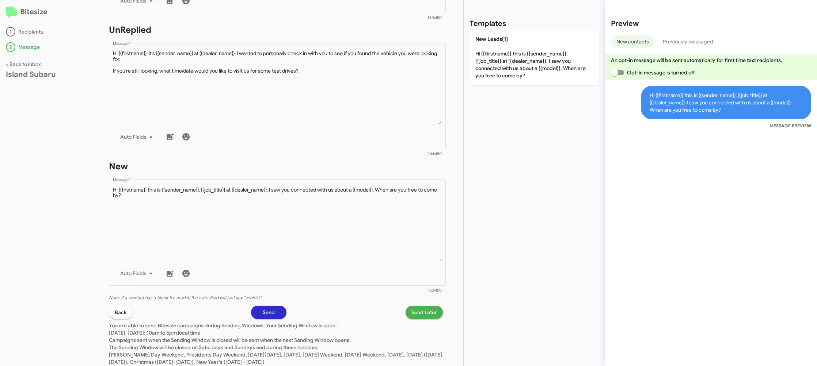
click at [420, 315] on span "Send Later" at bounding box center [424, 312] width 26 height 13
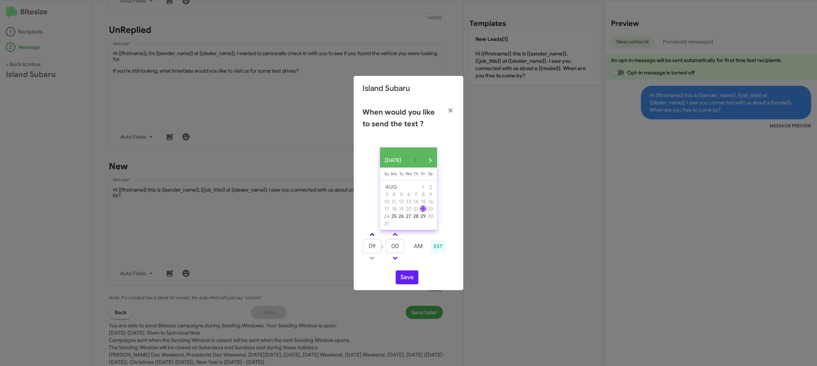
click at [370, 236] on link at bounding box center [372, 235] width 13 height 8
type input "10"
click at [398, 252] on input "00" at bounding box center [395, 247] width 18 height 14
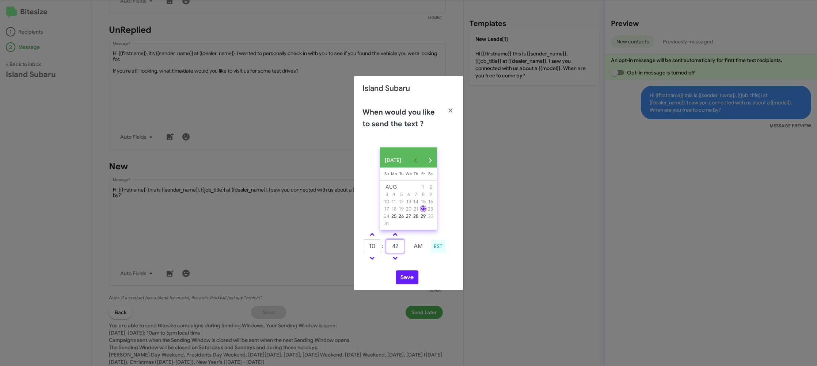
type input "42"
click at [415, 263] on td at bounding box center [417, 258] width 19 height 9
click at [408, 280] on button "Save" at bounding box center [407, 278] width 23 height 14
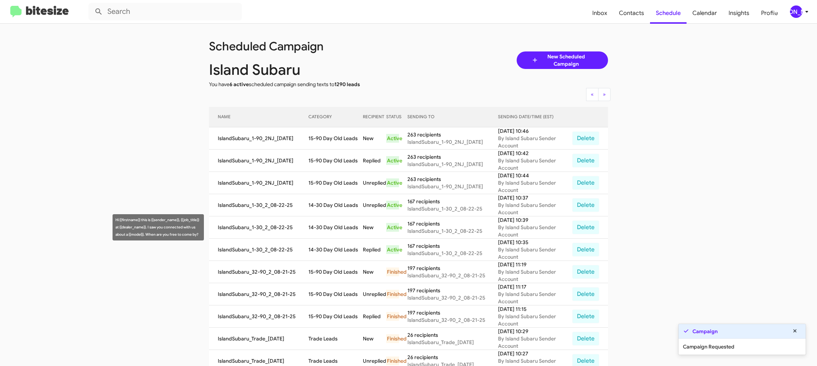
click at [325, 223] on td "14-30 Day Old Leads" at bounding box center [335, 228] width 54 height 22
copy td "14-30 Day Old Leads"
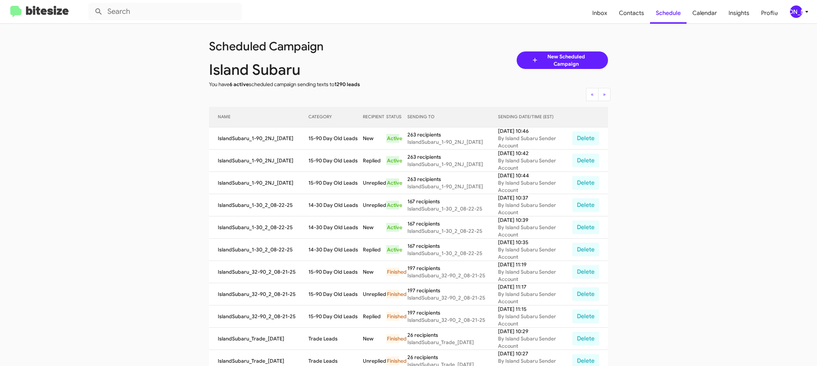
click at [328, 136] on td "15-90 Day Old Leads" at bounding box center [335, 139] width 54 height 22
copy td "15-90 Day Old Leads"
